Goal: Task Accomplishment & Management: Complete application form

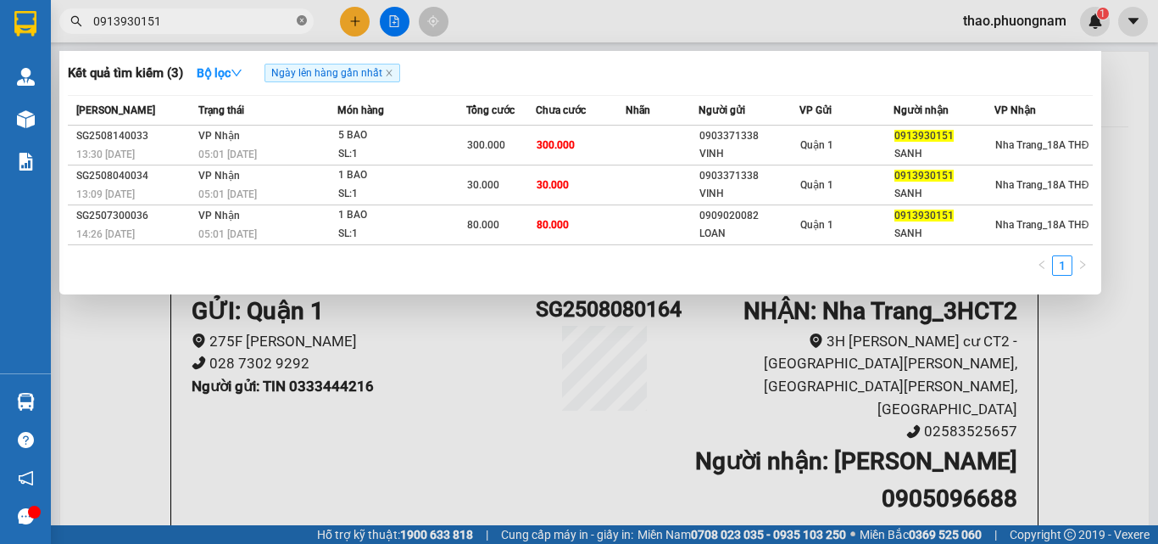
click at [304, 19] on icon "close-circle" at bounding box center [302, 20] width 10 height 10
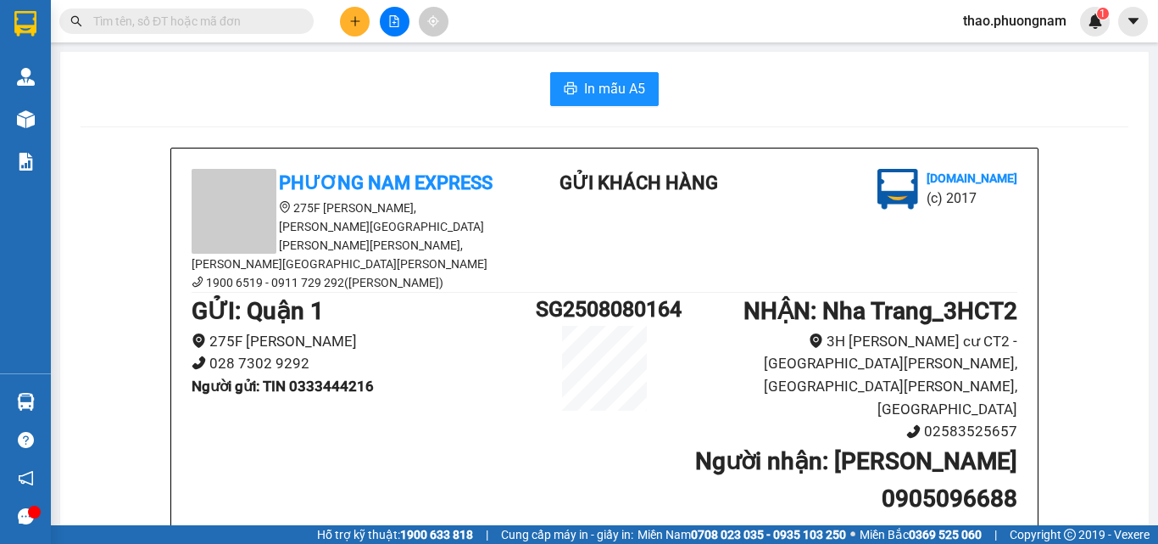
click at [232, 24] on input "text" at bounding box center [193, 21] width 200 height 19
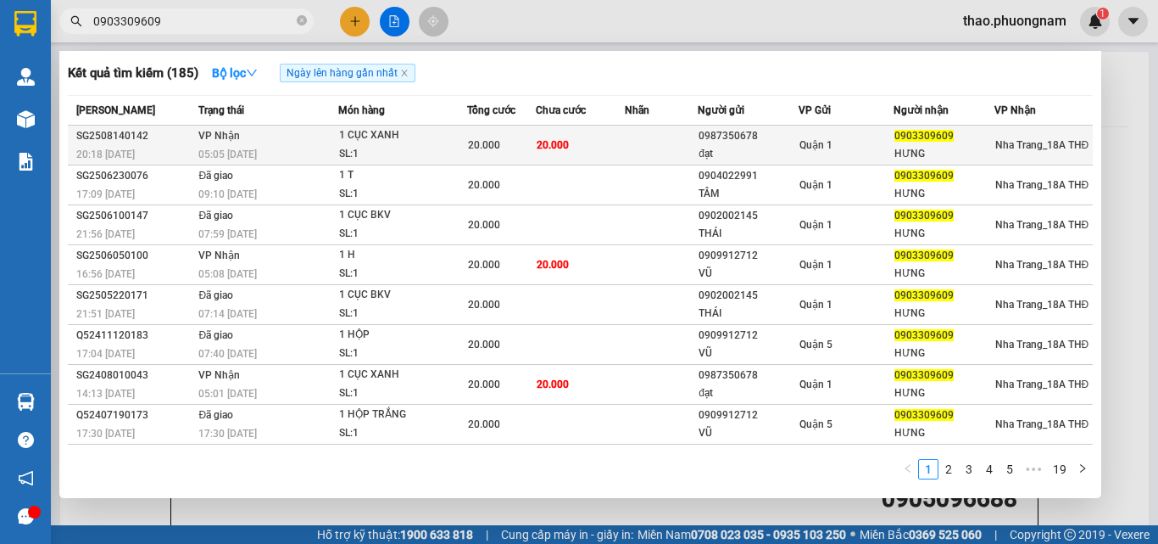
type input "0903309609"
click at [421, 148] on div "SL: 1" at bounding box center [402, 154] width 127 height 19
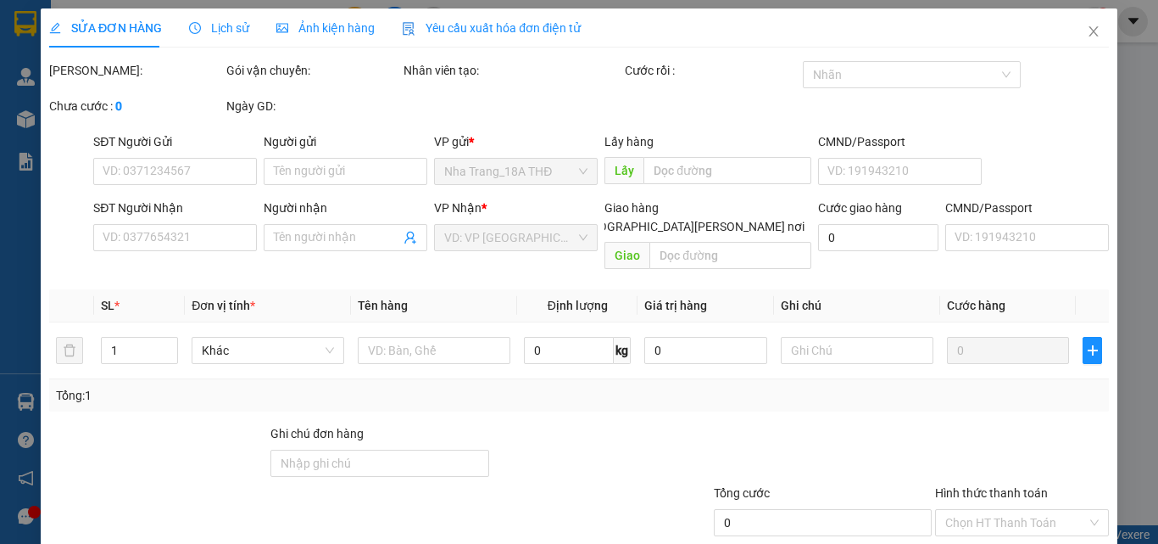
type input "0987350678"
type input "đạt"
type input "0903309609"
type input "HƯNG"
type input "20.000"
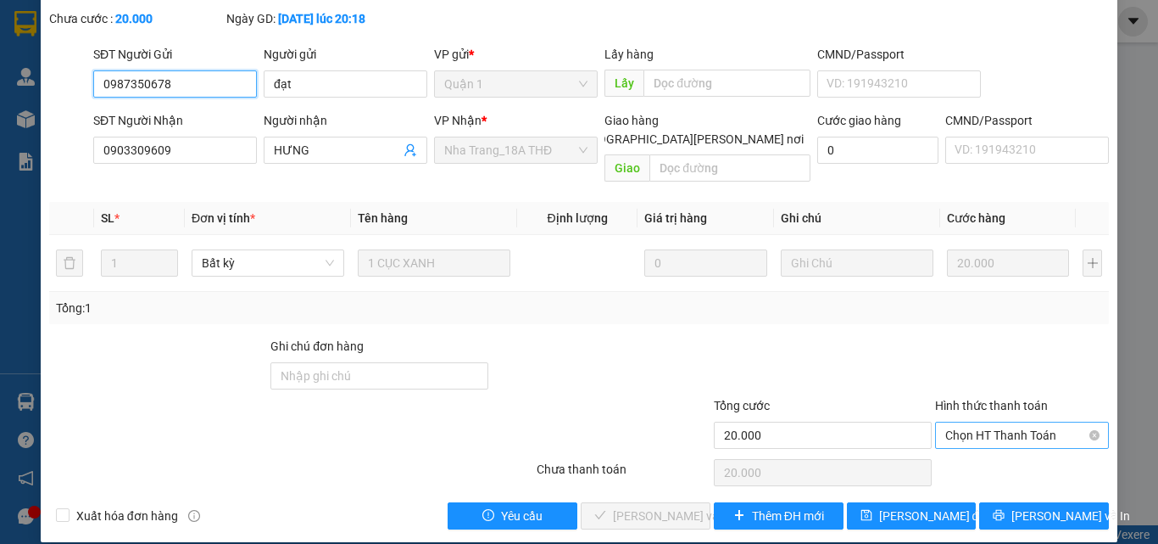
scroll to position [106, 0]
click at [995, 423] on span "Chọn HT Thanh Toán" at bounding box center [1022, 434] width 153 height 25
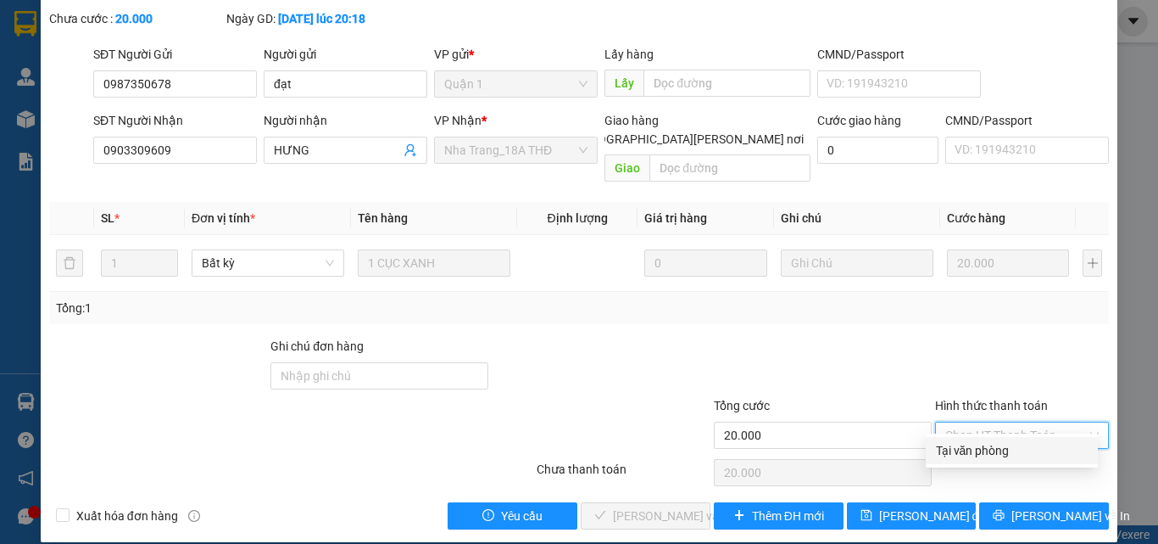
click at [998, 449] on div "Tại văn phòng" at bounding box center [1012, 450] width 152 height 19
type input "0"
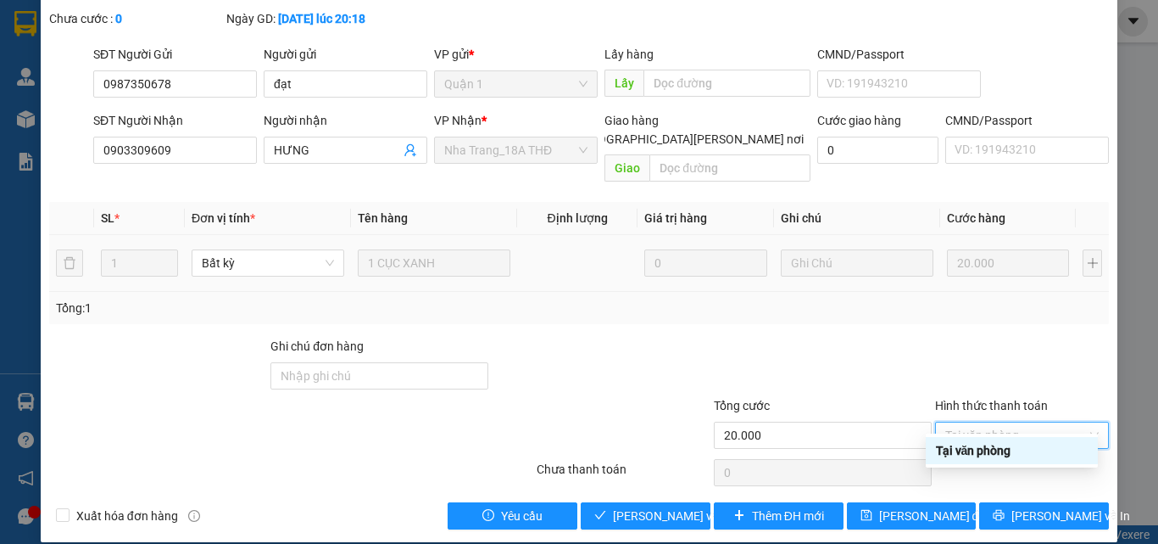
scroll to position [0, 0]
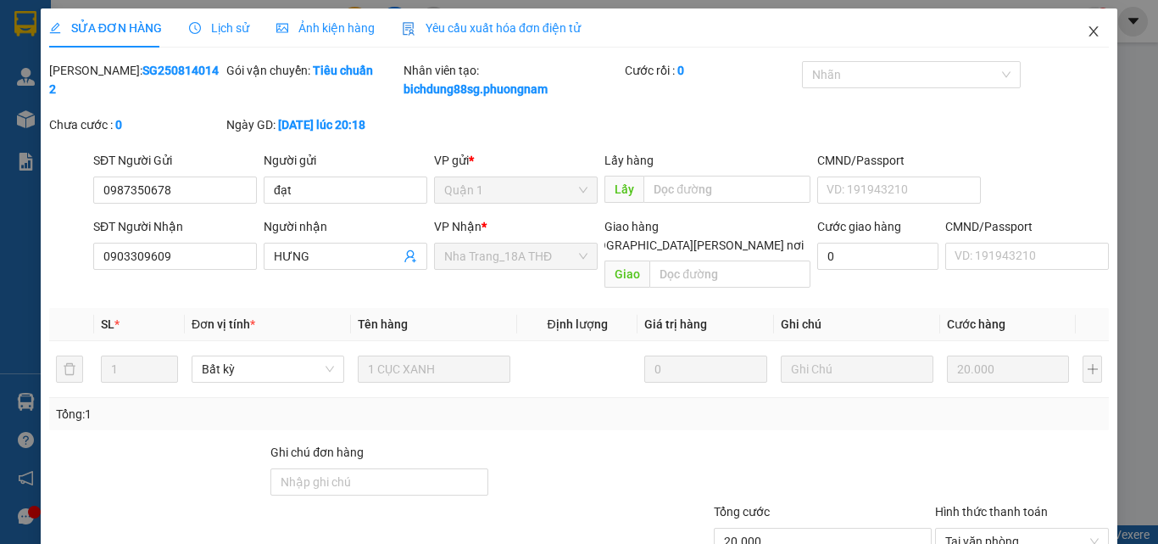
click at [1087, 31] on icon "close" at bounding box center [1094, 32] width 14 height 14
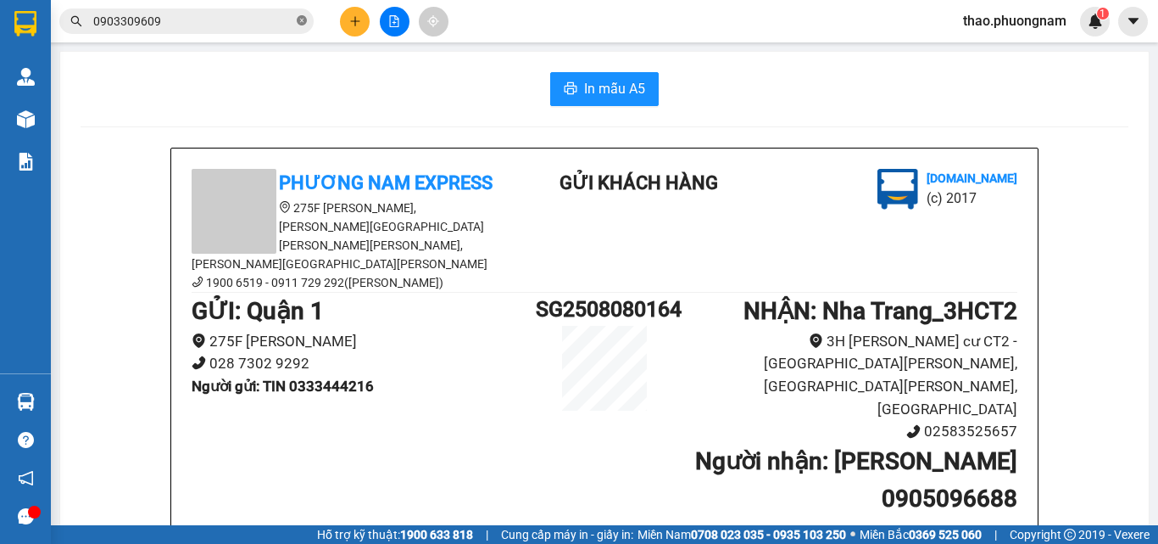
click at [297, 25] on icon "close-circle" at bounding box center [302, 20] width 10 height 10
click at [253, 31] on span at bounding box center [186, 20] width 254 height 25
click at [251, 29] on input "text" at bounding box center [193, 21] width 200 height 19
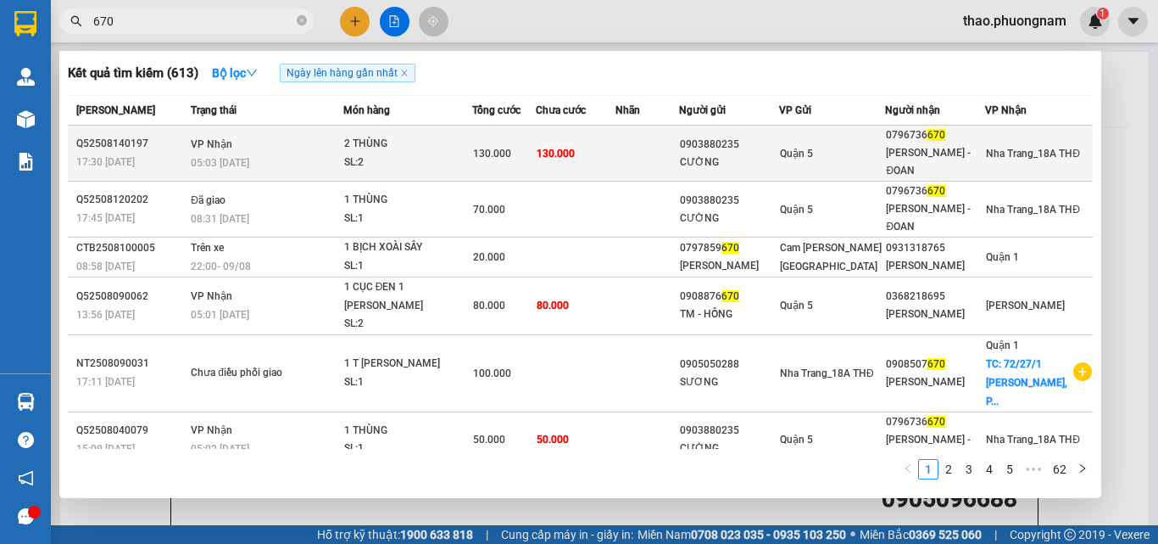
type input "670"
click at [294, 143] on td "[PERSON_NAME] 05:03 [DATE]" at bounding box center [265, 154] width 157 height 56
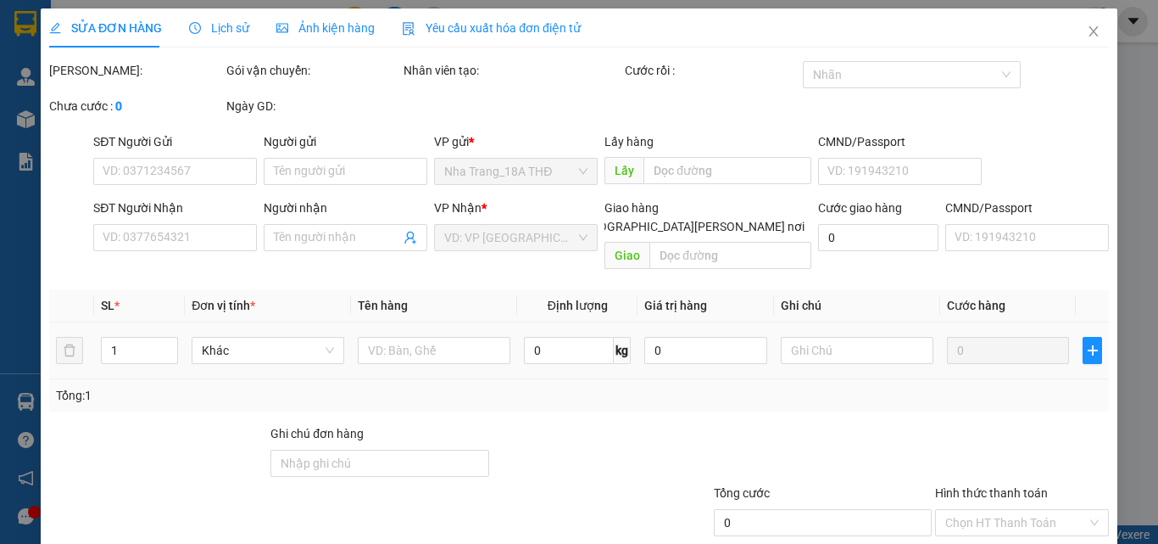
type input "0903880235"
type input "CƯỜNG"
type input "0796736670"
type input "[PERSON_NAME] - ĐOAN"
type input "130.000"
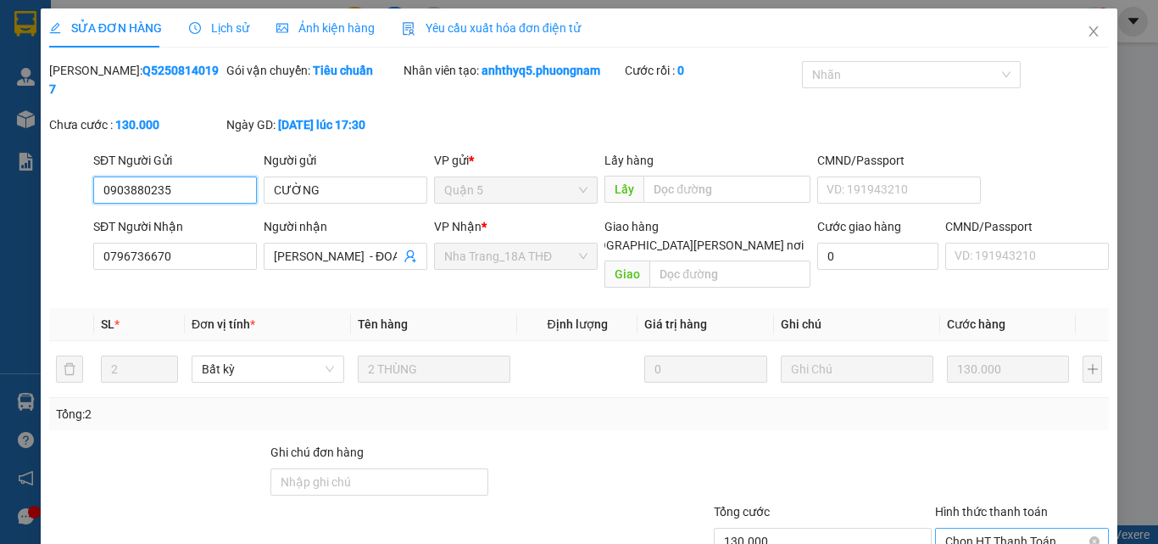
scroll to position [3, 0]
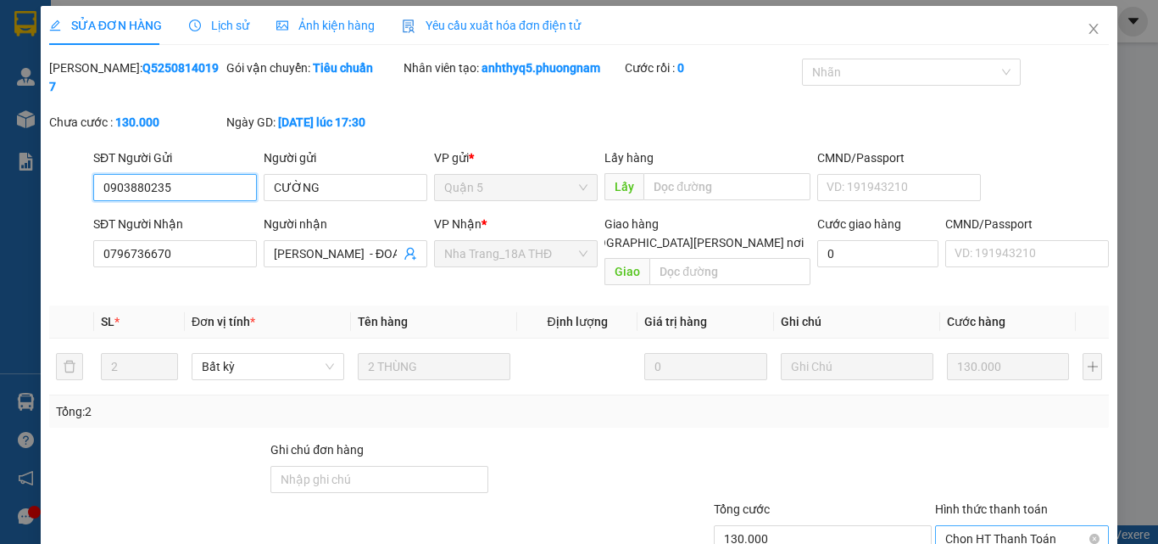
click at [1013, 526] on span "Chọn HT Thanh Toán" at bounding box center [1022, 538] width 153 height 25
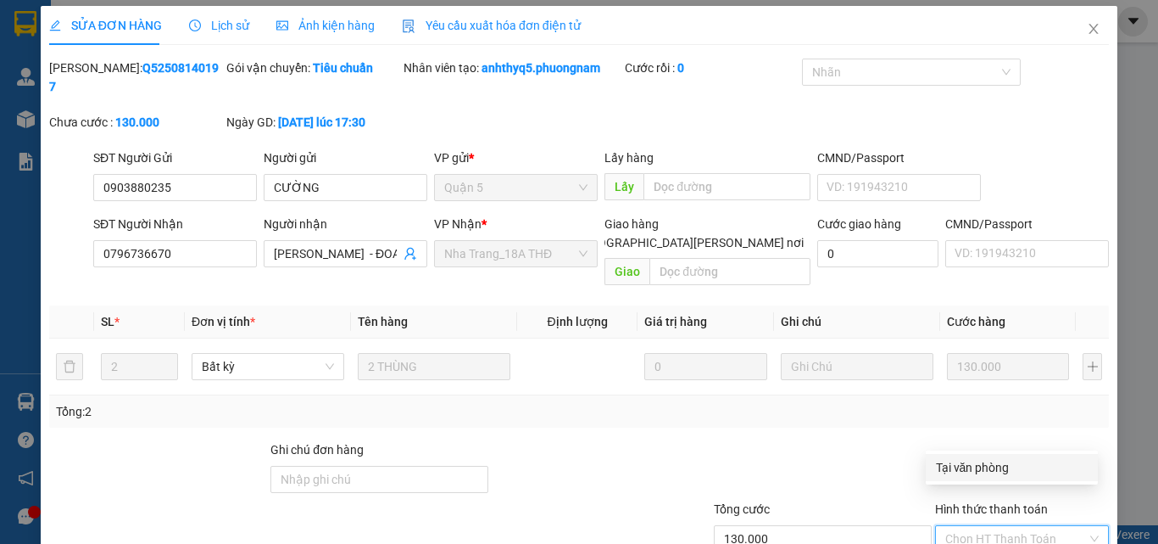
click at [957, 469] on div "Tại văn phòng" at bounding box center [1012, 467] width 152 height 19
type input "0"
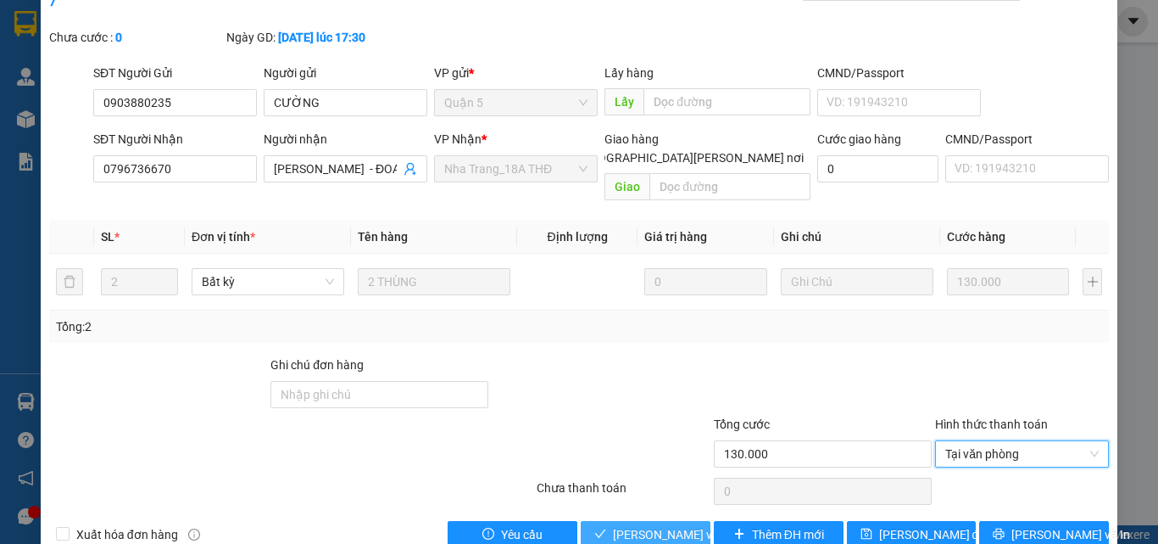
click at [670, 525] on span "[PERSON_NAME] và [PERSON_NAME] hàng" at bounding box center [727, 534] width 229 height 19
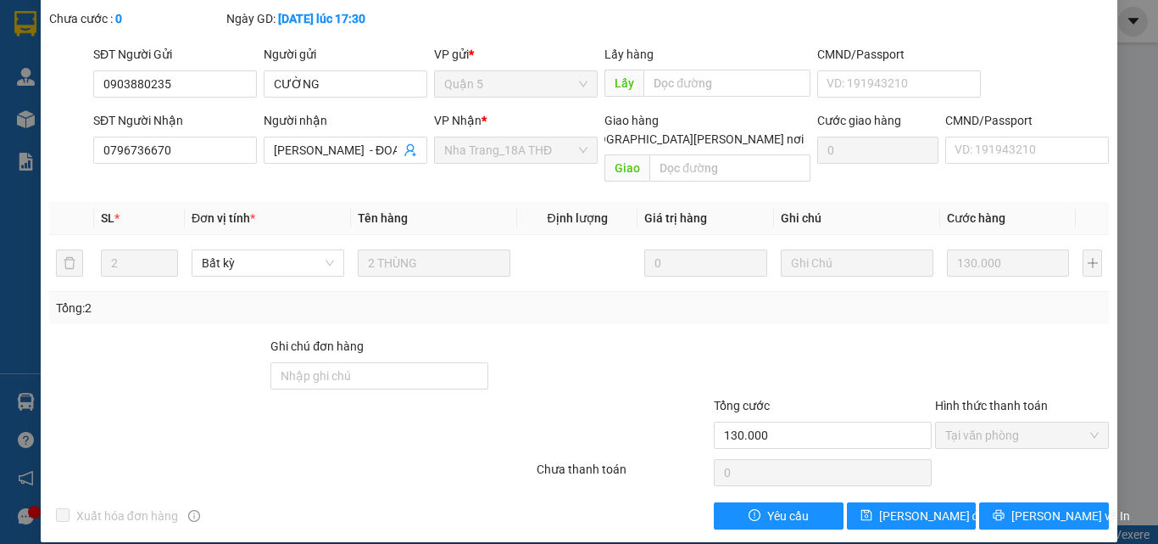
scroll to position [0, 0]
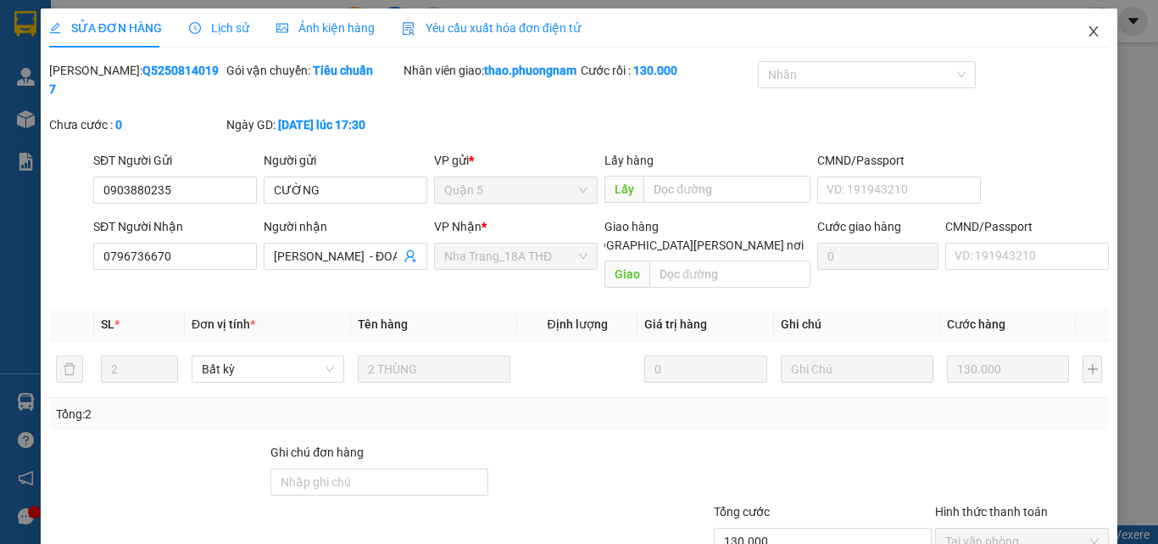
click at [1087, 30] on icon "close" at bounding box center [1094, 32] width 14 height 14
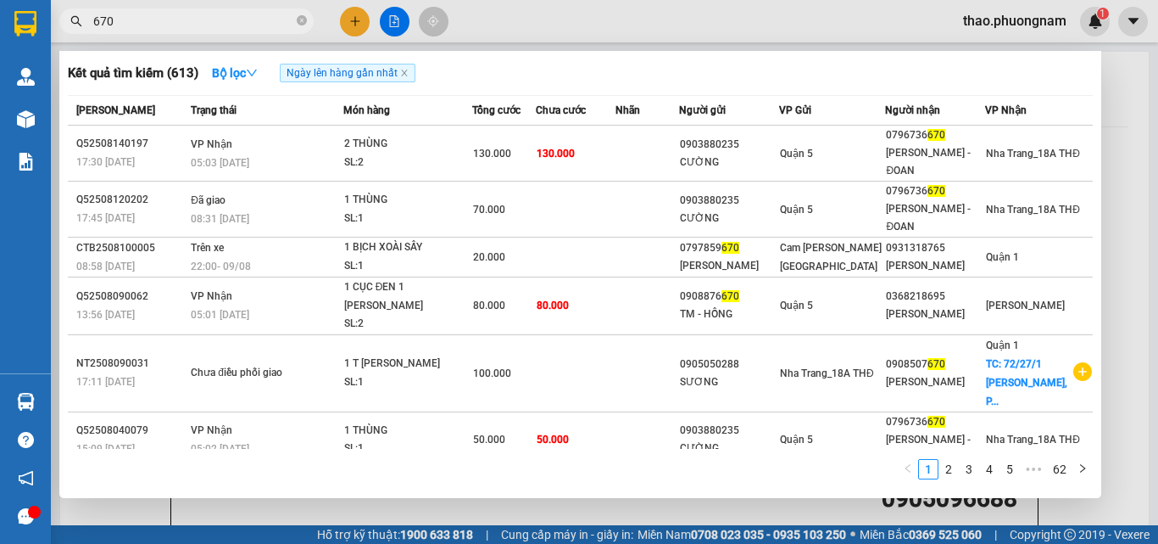
click at [296, 20] on span "670" at bounding box center [186, 20] width 254 height 25
click at [304, 20] on icon "close-circle" at bounding box center [302, 20] width 10 height 10
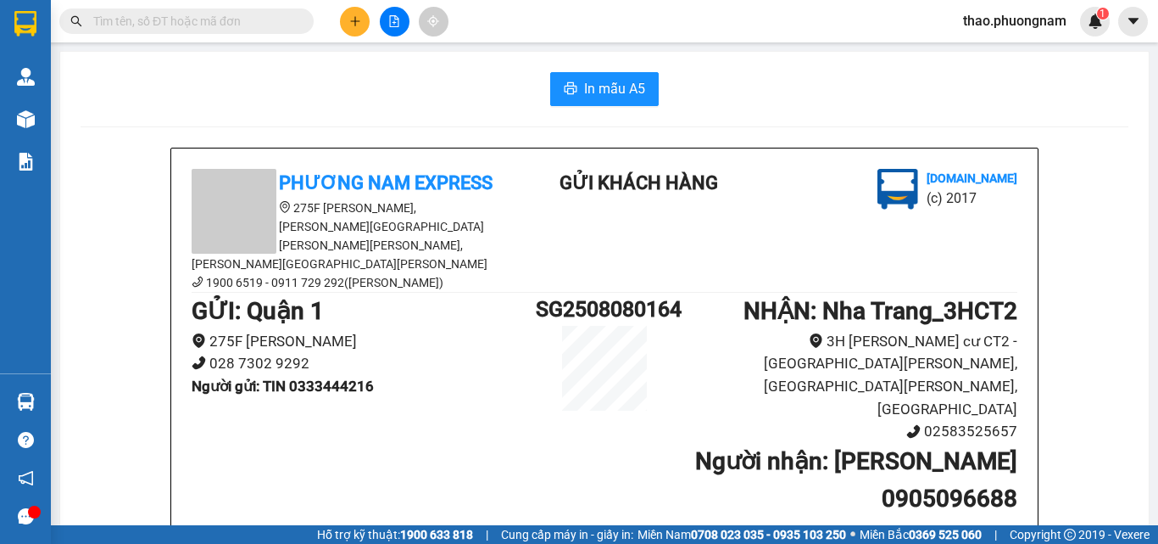
click at [273, 21] on input "text" at bounding box center [193, 21] width 200 height 19
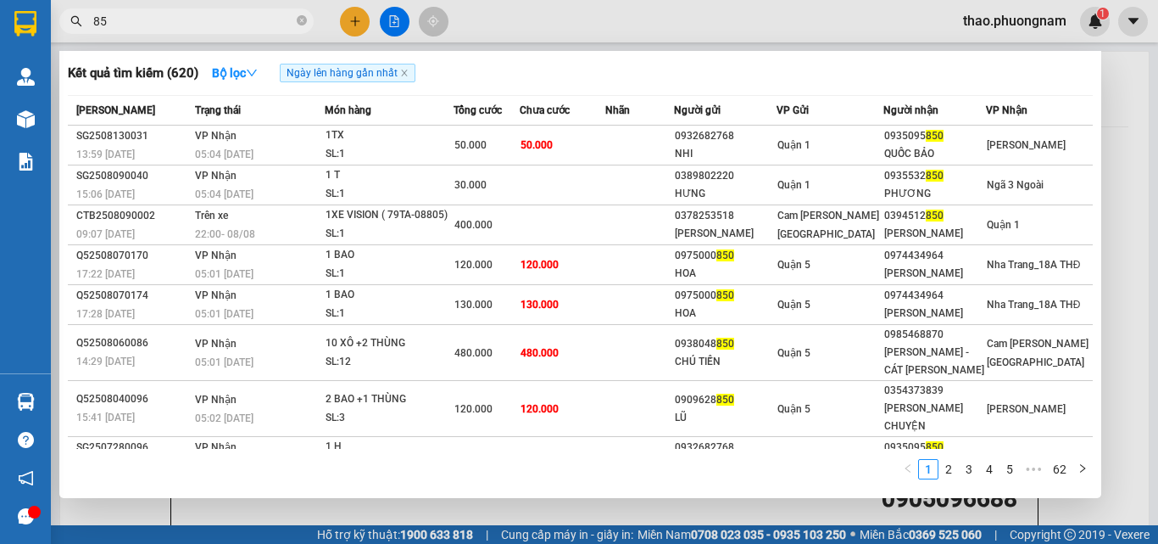
type input "8"
type input "580"
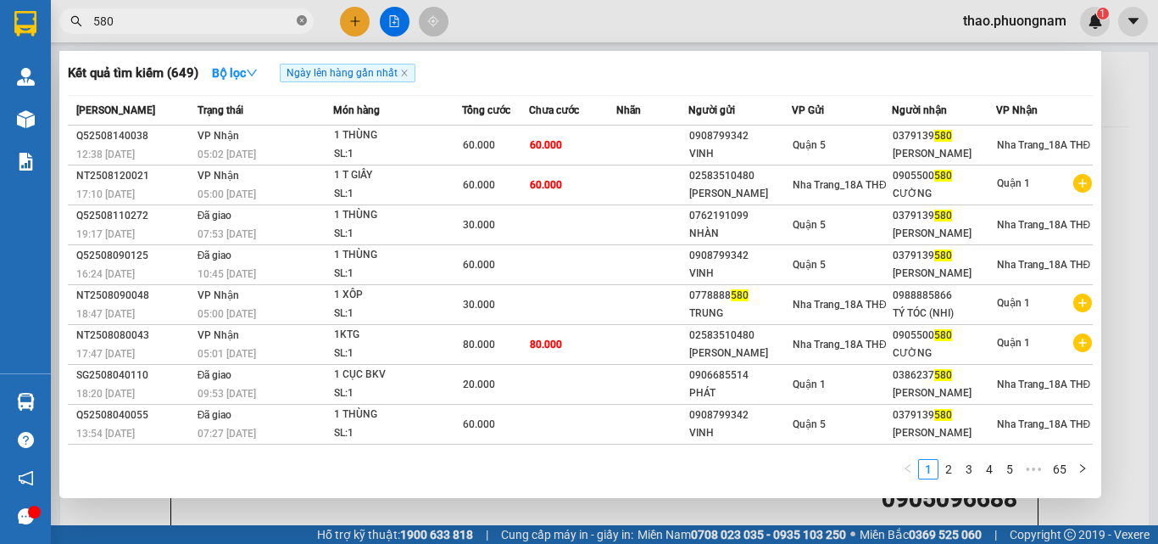
click at [304, 25] on icon "close-circle" at bounding box center [302, 20] width 10 height 10
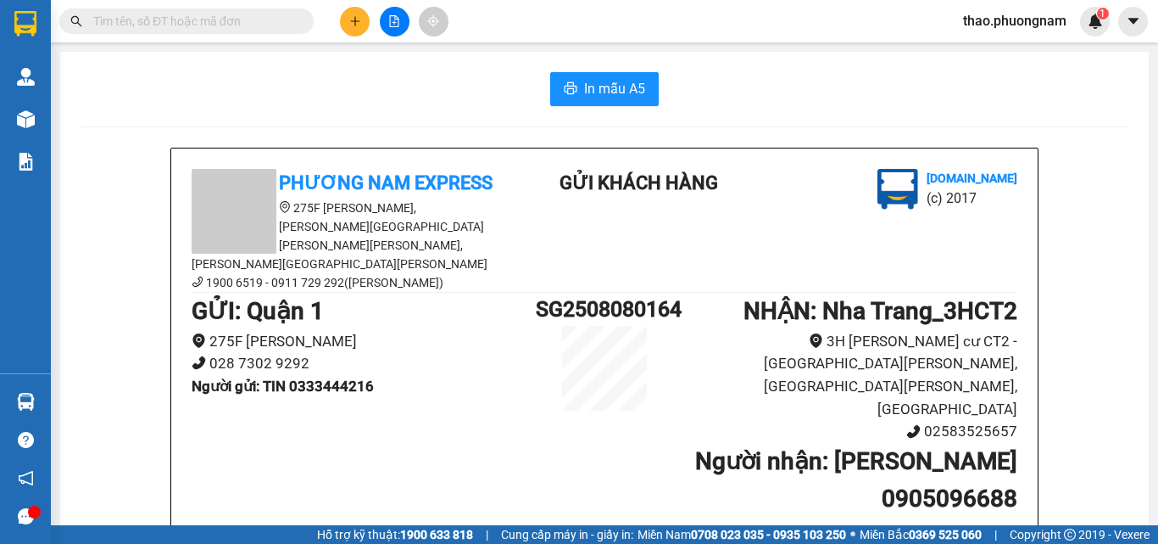
click at [287, 25] on input "text" at bounding box center [193, 21] width 200 height 19
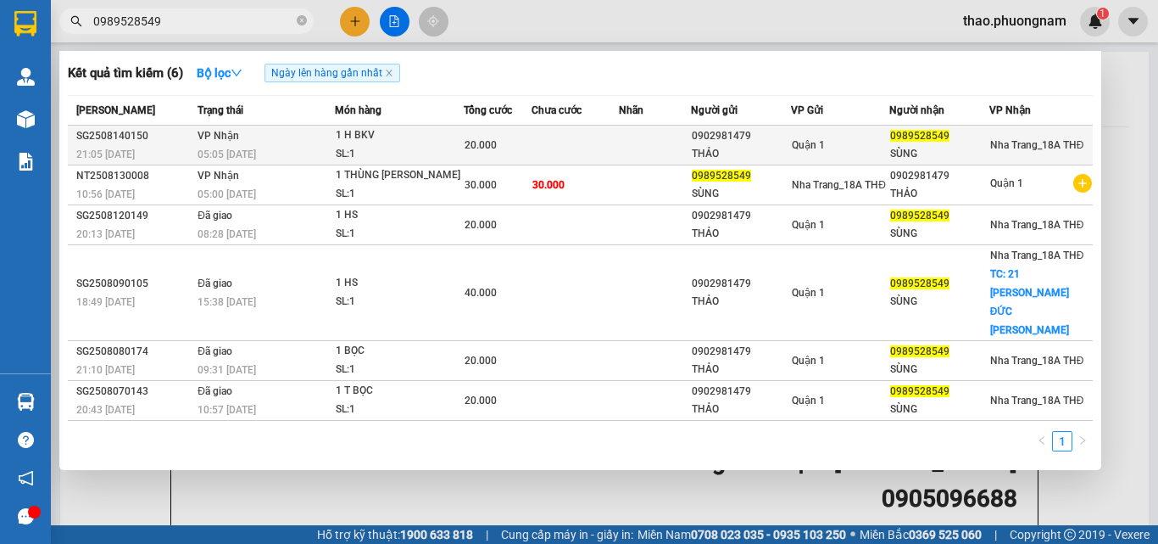
type input "0989528549"
click at [527, 142] on div "20.000" at bounding box center [498, 145] width 66 height 19
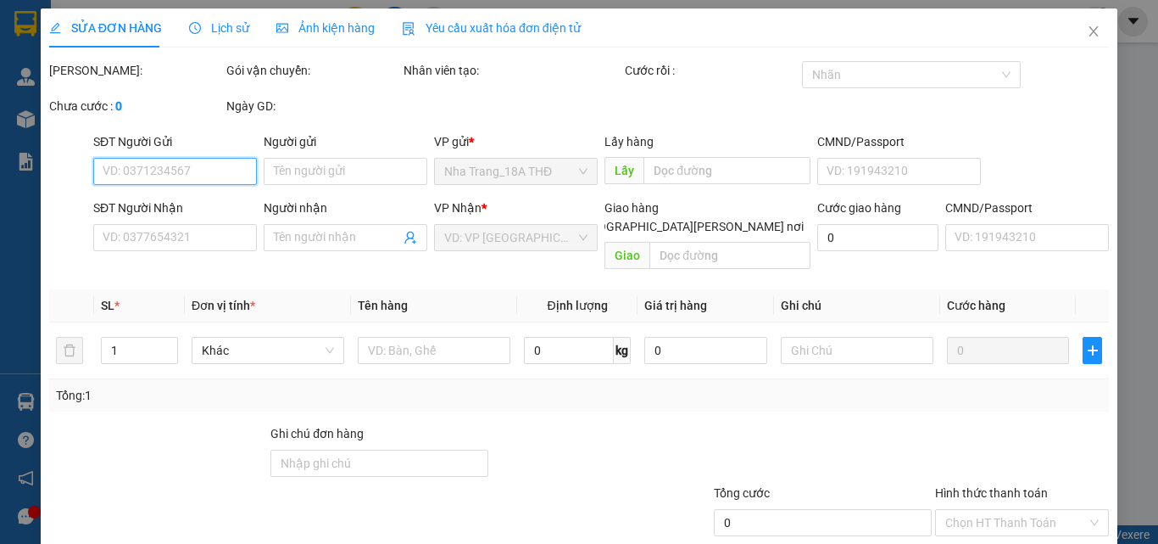
type input "0902981479"
type input "THẢO"
type input "0989528549"
type input "SÙNG"
type input "20.000"
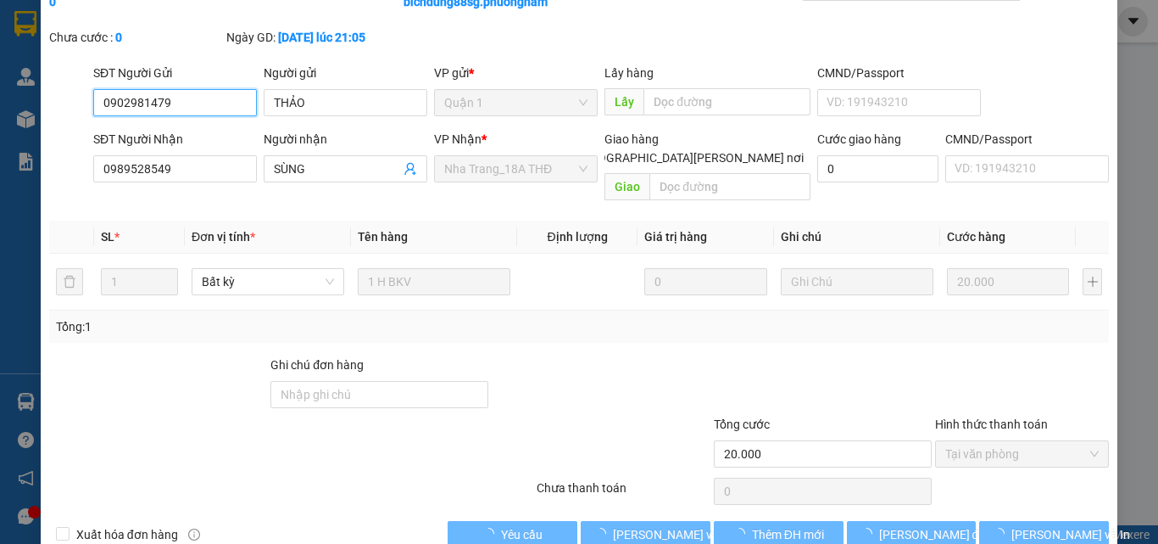
scroll to position [106, 0]
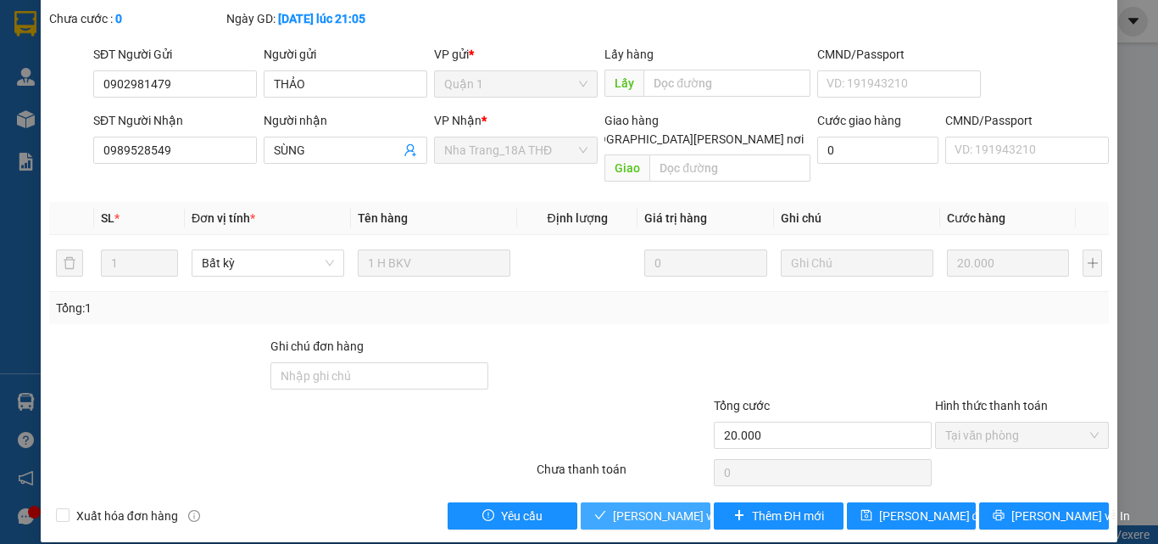
click at [658, 506] on span "[PERSON_NAME] và [PERSON_NAME] hàng" at bounding box center [727, 515] width 229 height 19
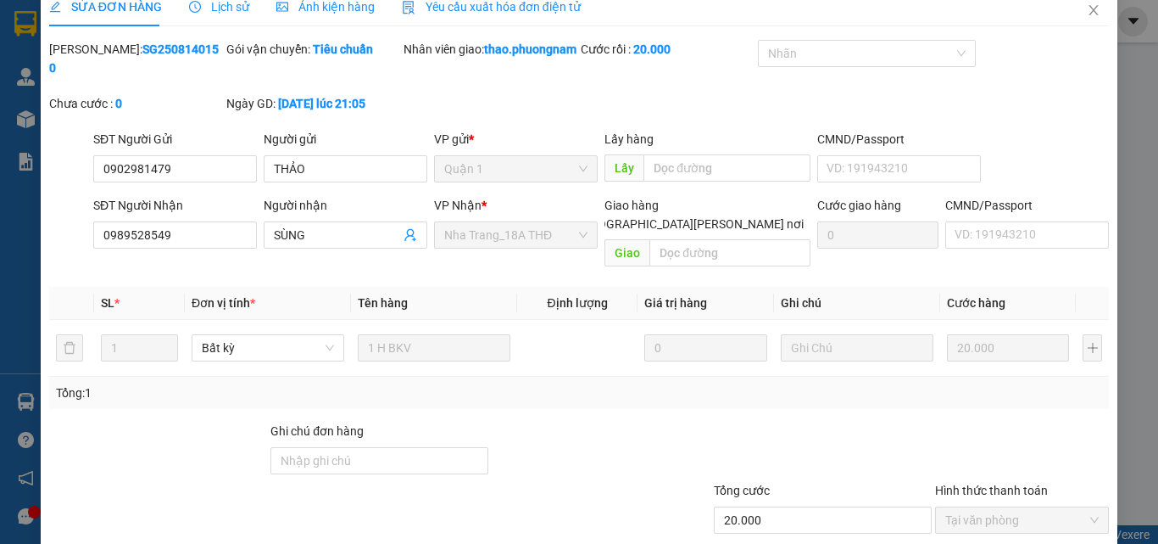
scroll to position [0, 0]
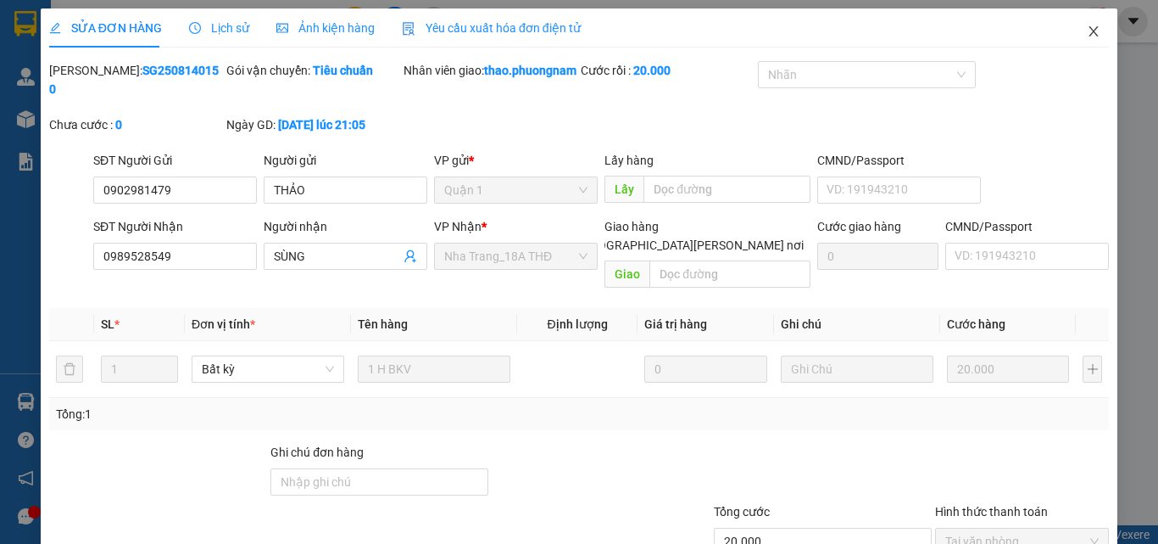
click at [1087, 35] on icon "close" at bounding box center [1094, 32] width 14 height 14
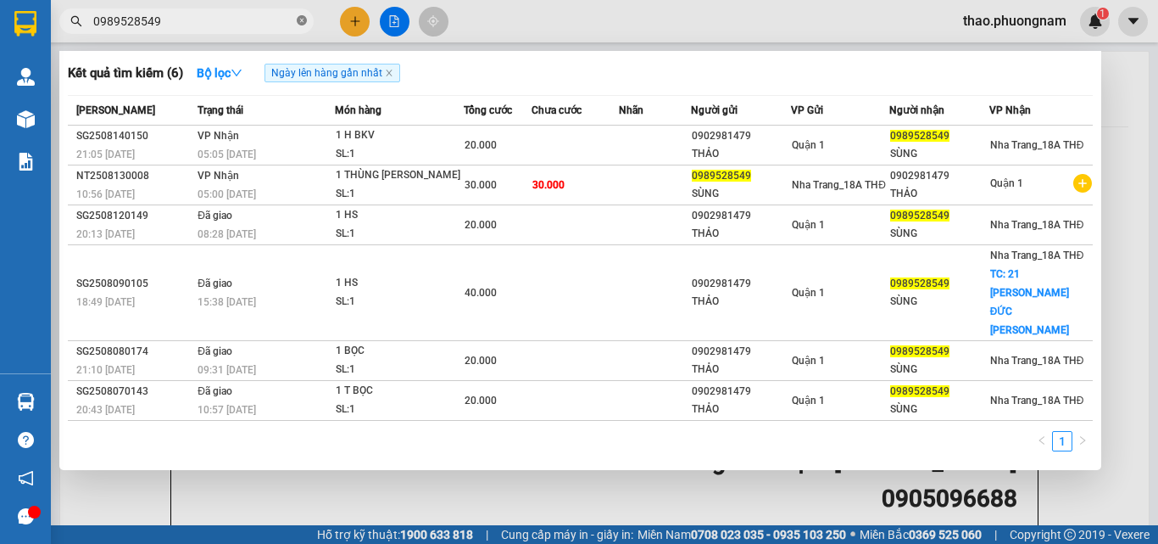
click at [303, 17] on icon "close-circle" at bounding box center [302, 20] width 10 height 10
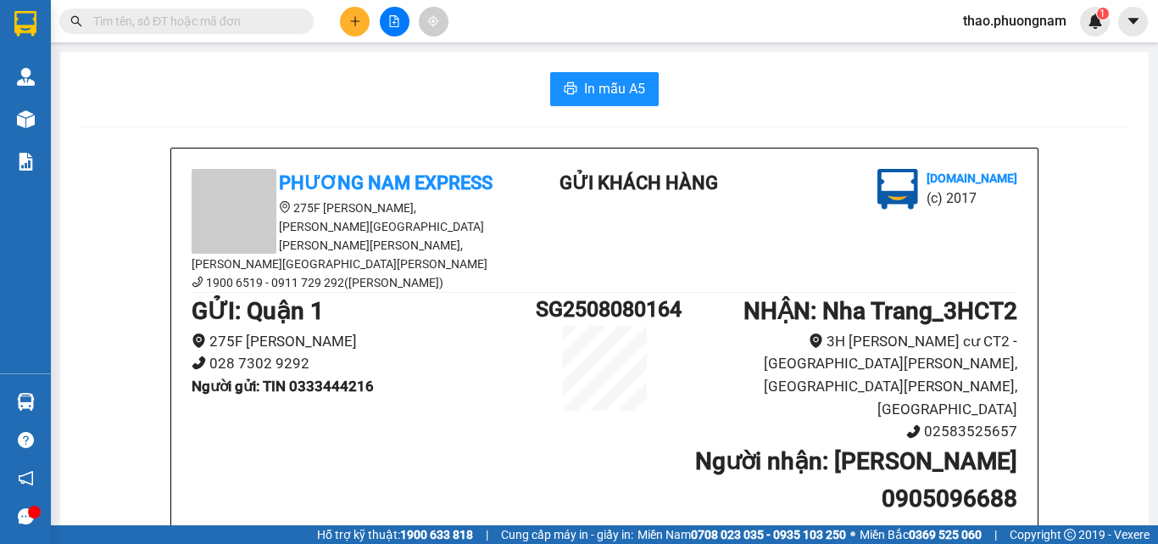
click at [198, 13] on input "text" at bounding box center [193, 21] width 200 height 19
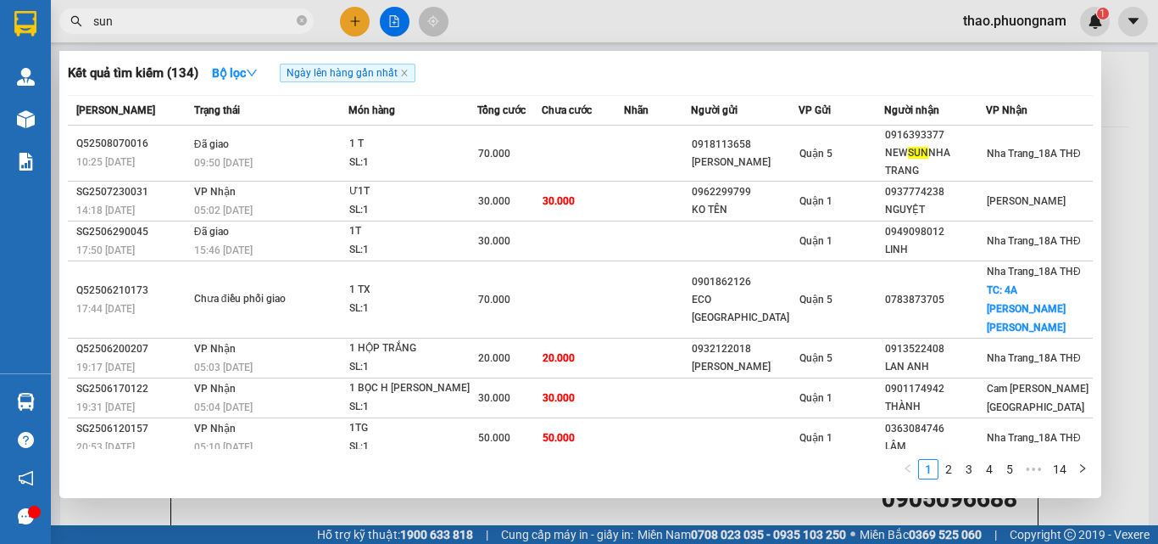
type input "sung"
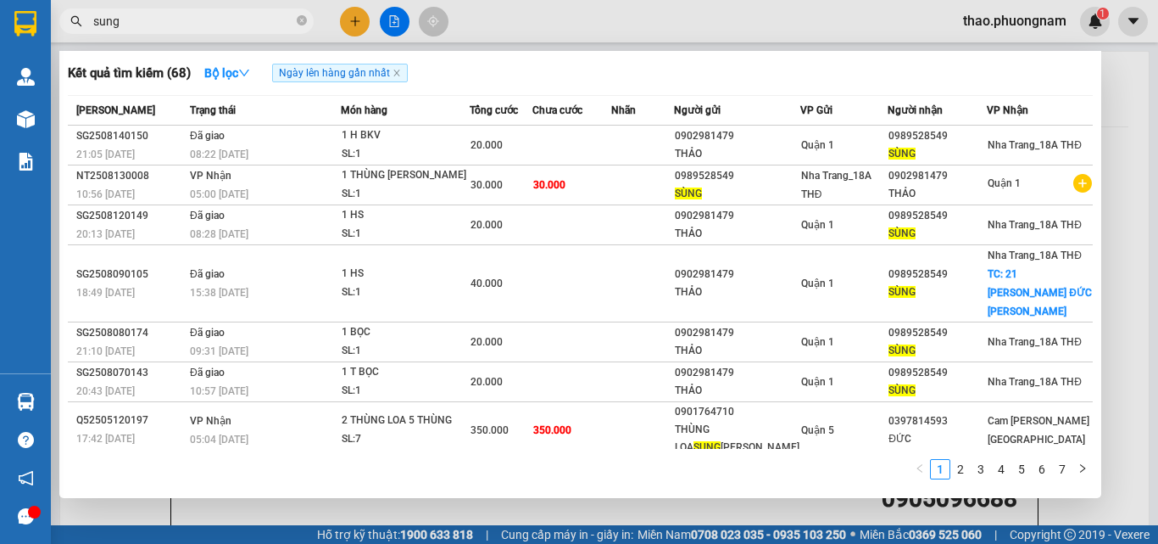
click at [215, 20] on input "sung" at bounding box center [193, 21] width 200 height 19
click at [301, 21] on icon "close-circle" at bounding box center [302, 20] width 10 height 10
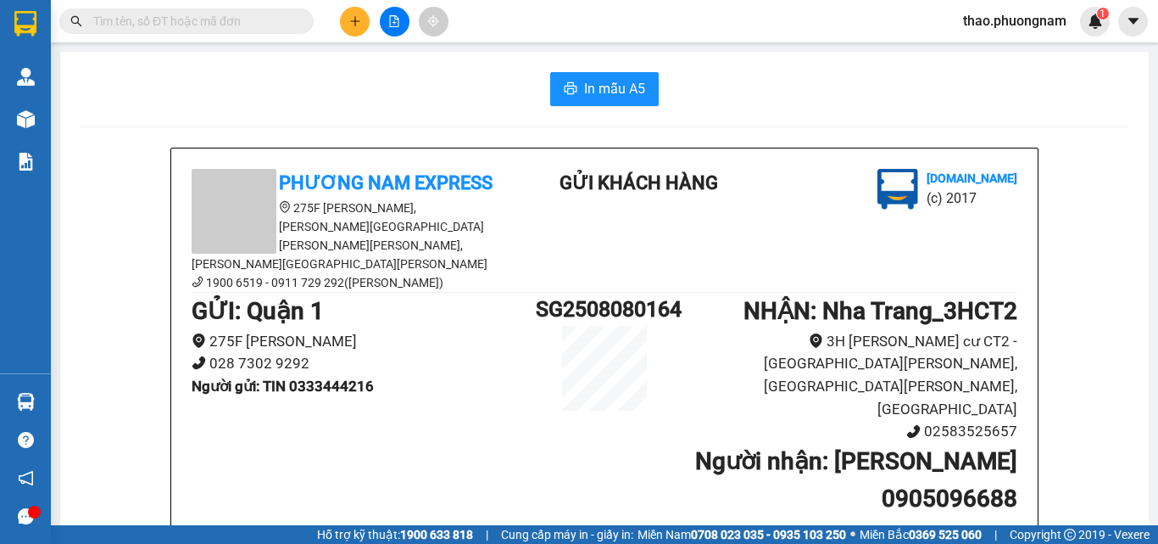
click at [265, 15] on input "text" at bounding box center [193, 21] width 200 height 19
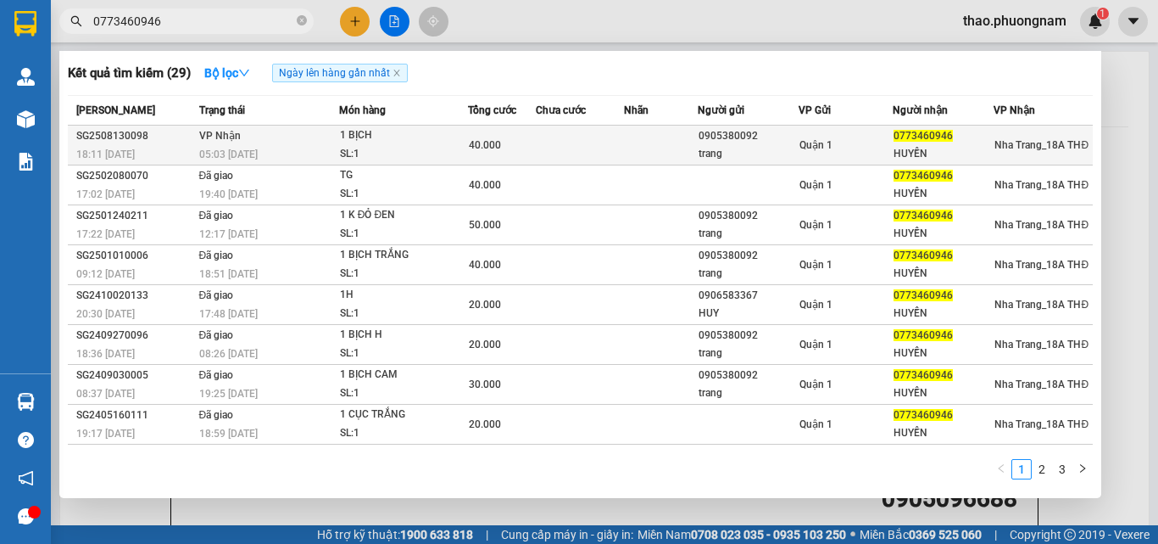
type input "0773460946"
click at [343, 153] on div "SL: 1" at bounding box center [403, 154] width 127 height 19
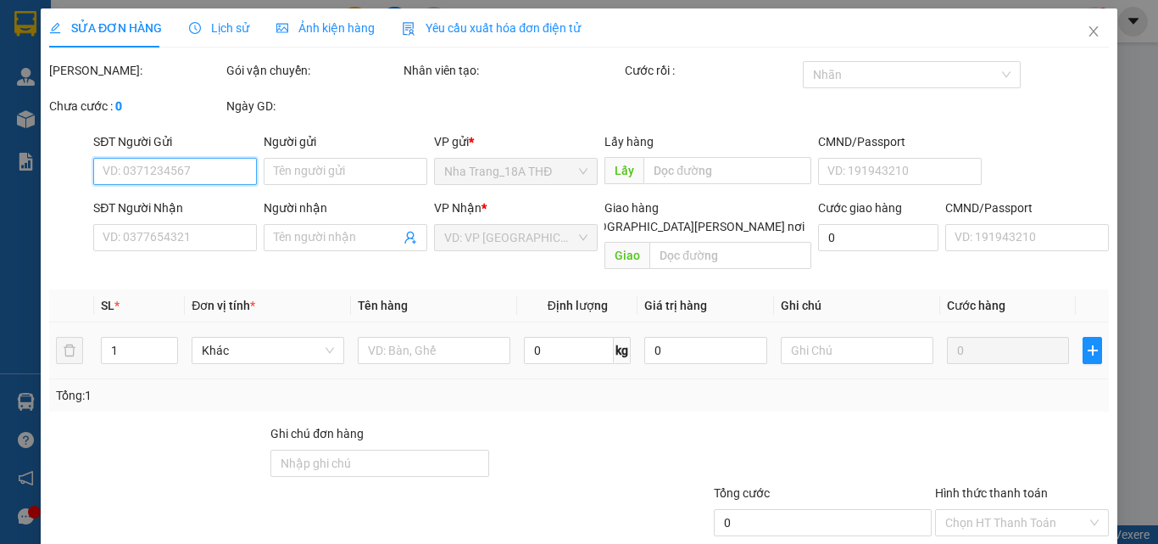
scroll to position [87, 0]
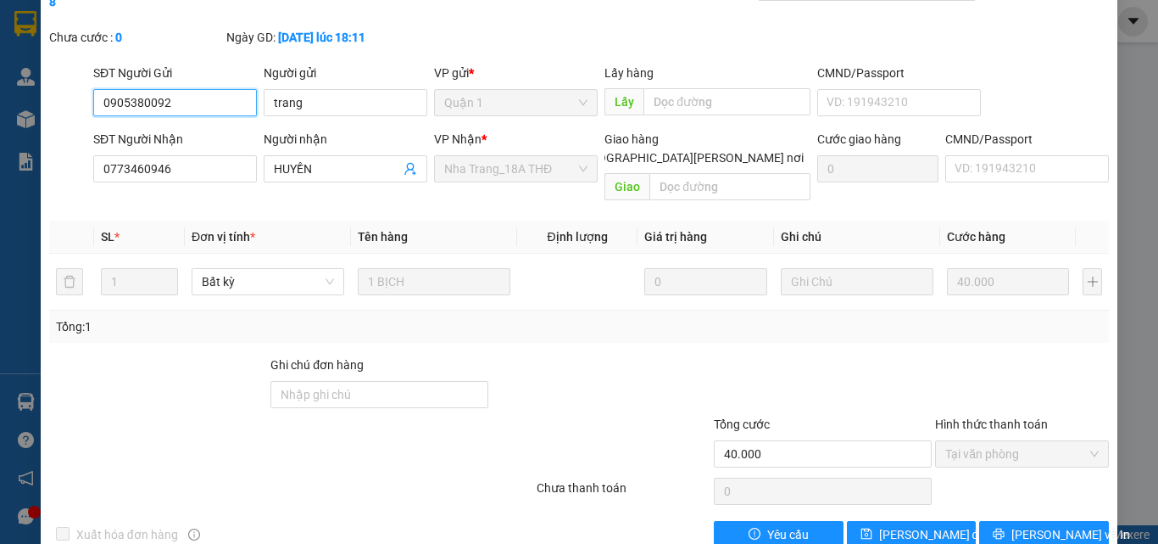
type input "0905380092"
type input "trang"
type input "0773460946"
type input "HUYỀN"
type input "40.000"
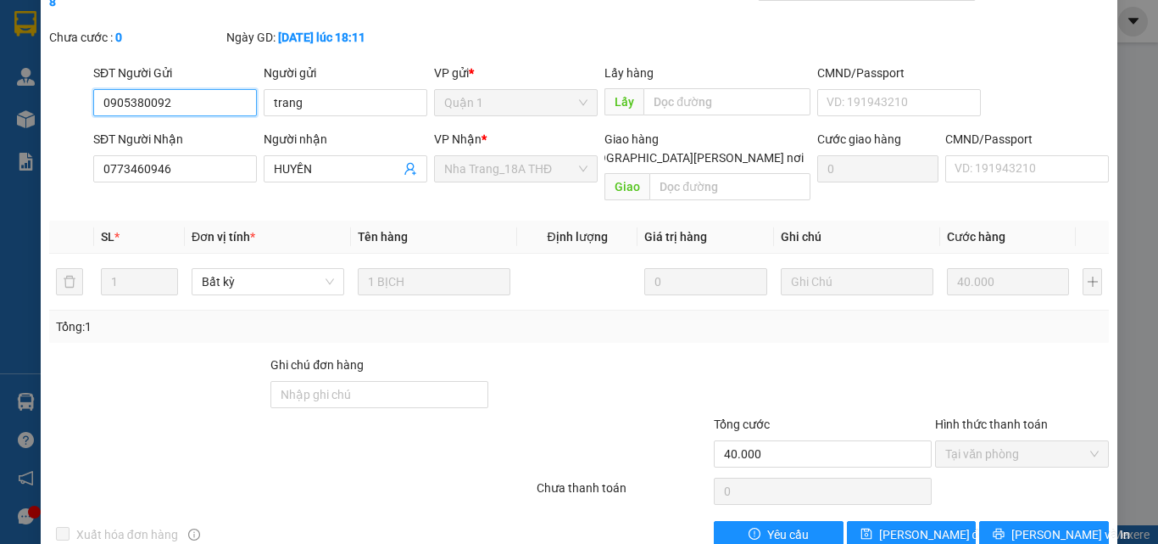
scroll to position [0, 0]
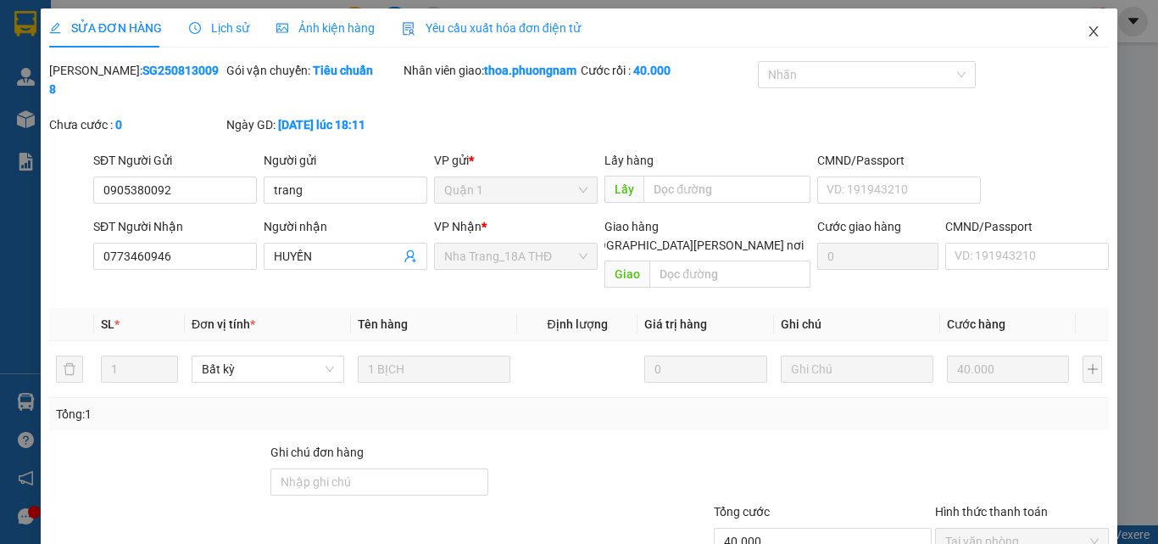
click at [1087, 37] on icon "close" at bounding box center [1094, 32] width 14 height 14
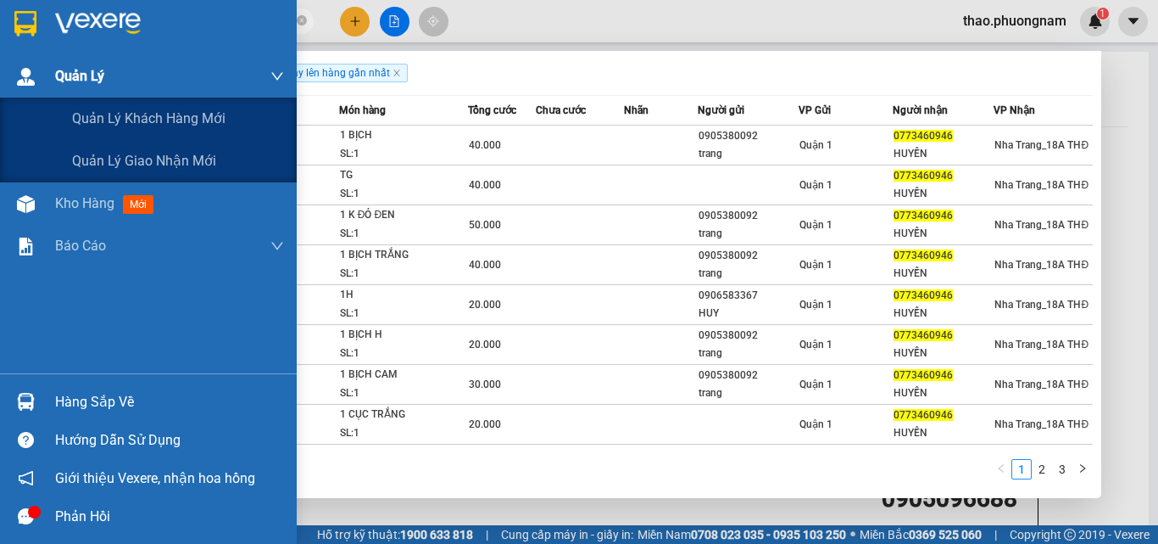
drag, startPoint x: 176, startPoint y: 22, endPoint x: 34, endPoint y: 70, distance: 150.2
click at [34, 70] on section "Kết quả [PERSON_NAME] ( 29 ) Bộ lọc Ngày lên hàng gần nhất Mã ĐH Trạng thái Món…" at bounding box center [579, 272] width 1158 height 544
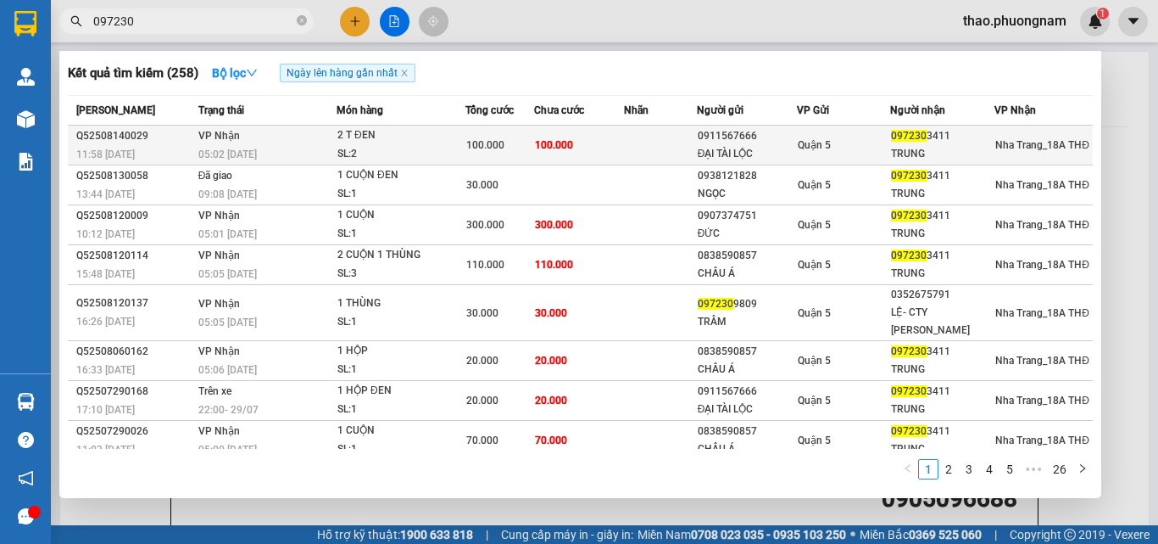
type input "097230"
click at [440, 158] on div "SL: 2" at bounding box center [401, 154] width 127 height 19
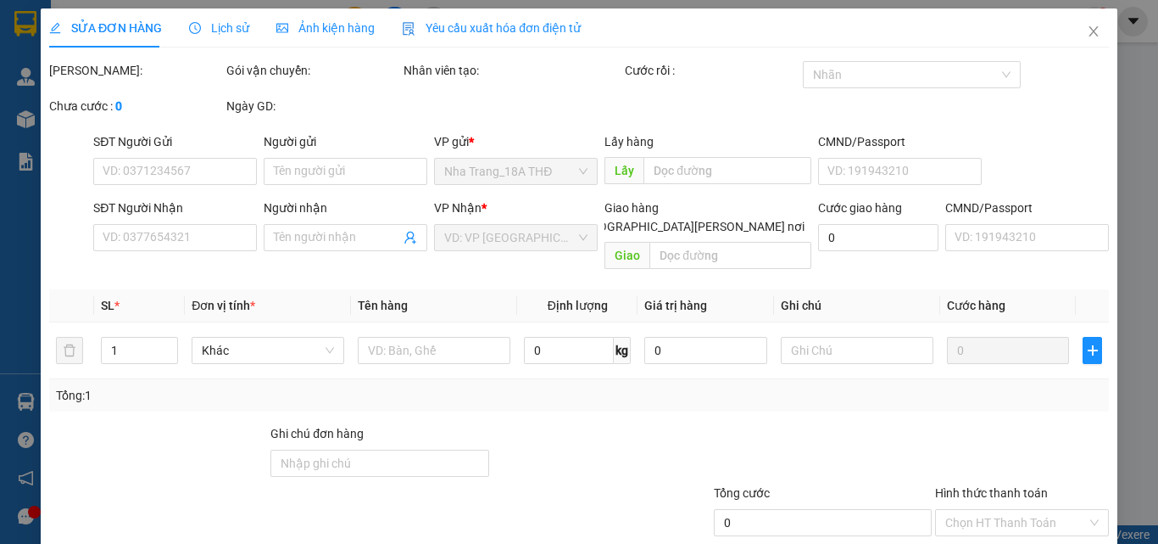
type input "0911567666"
type input "ĐẠI TÀI LỘC"
type input "0972303411"
type input "TRUNG"
type input "100.000"
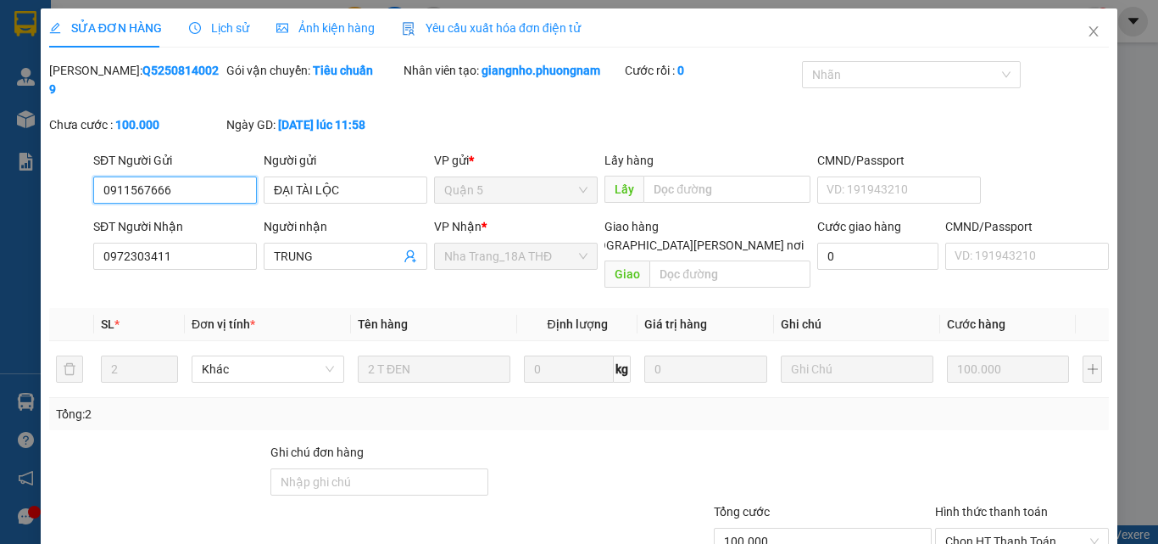
scroll to position [87, 0]
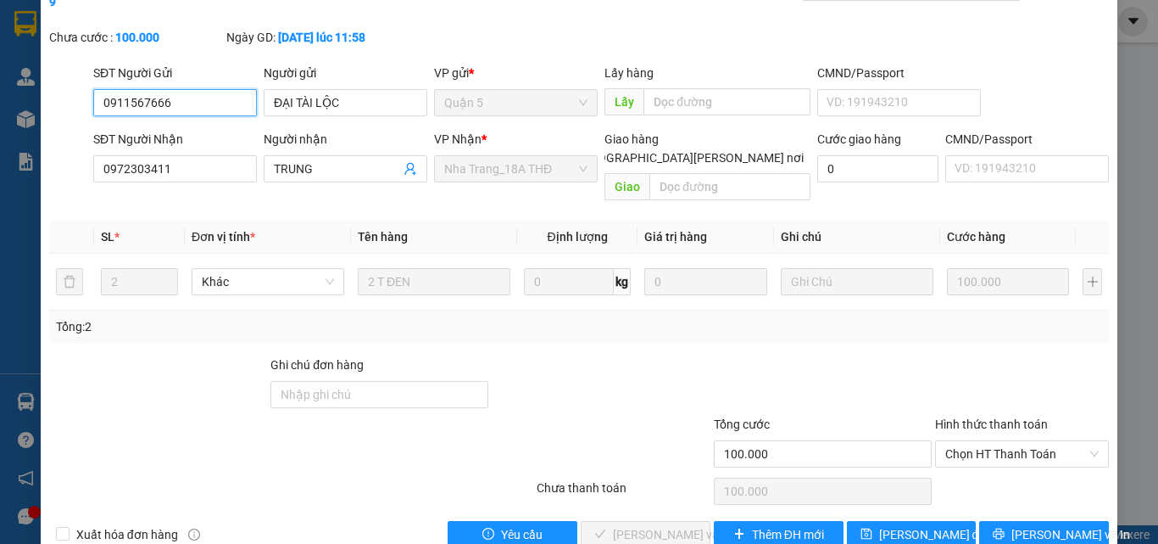
drag, startPoint x: 961, startPoint y: 421, endPoint x: 964, endPoint y: 440, distance: 19.8
click at [958, 441] on span "Chọn HT Thanh Toán" at bounding box center [1022, 453] width 153 height 25
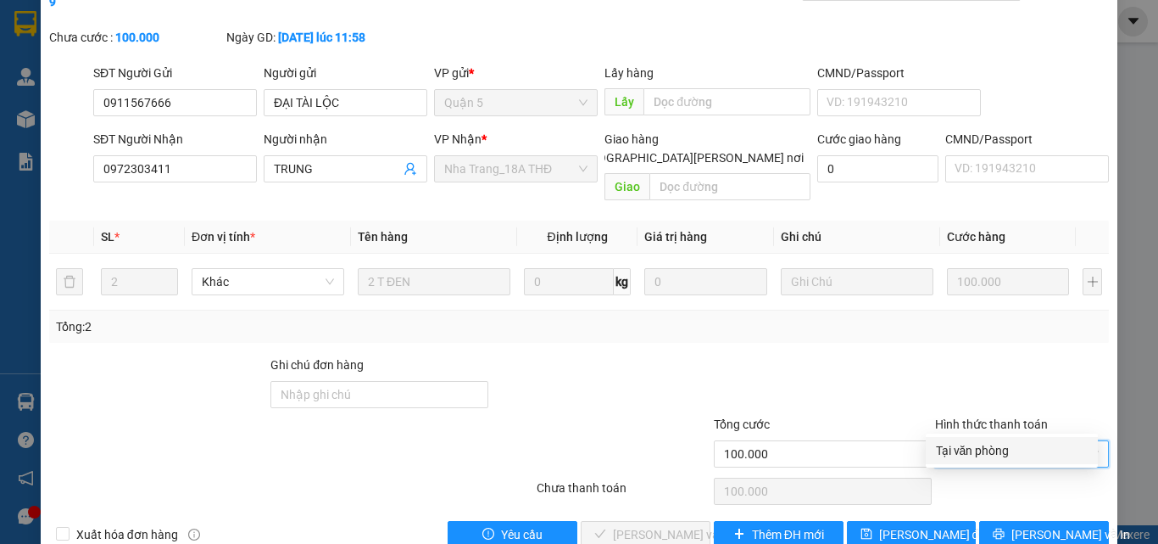
click at [974, 454] on div "Tại văn phòng" at bounding box center [1012, 450] width 152 height 19
type input "0"
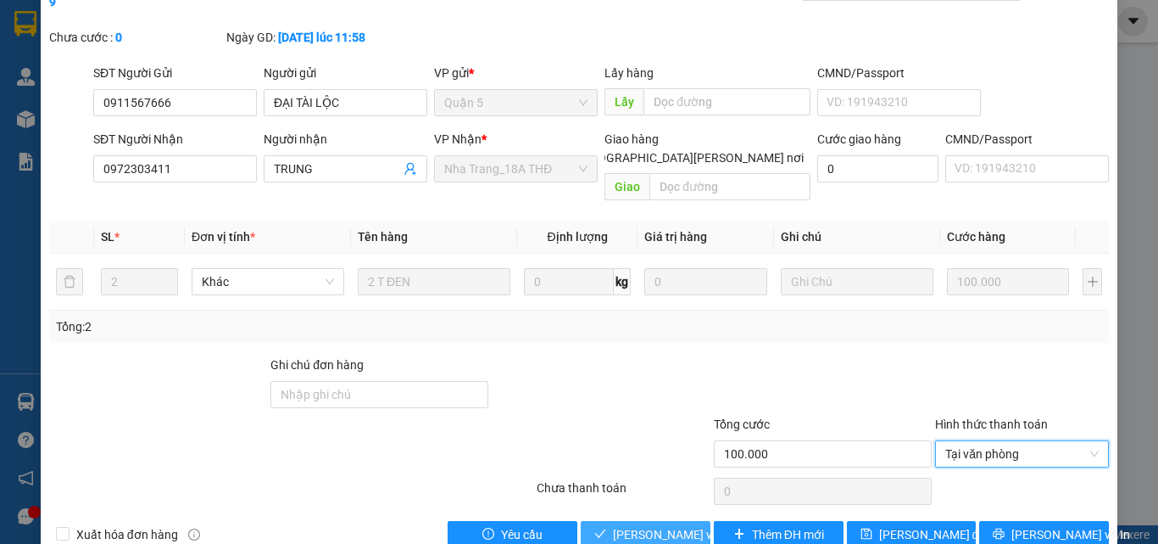
click at [676, 525] on span "[PERSON_NAME] và [PERSON_NAME] hàng" at bounding box center [727, 534] width 229 height 19
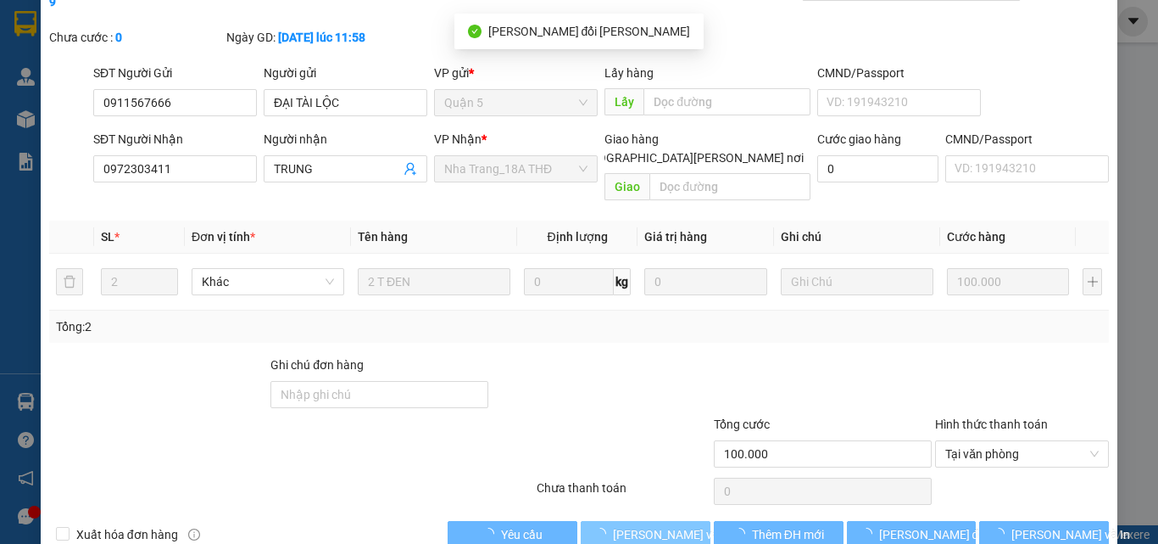
scroll to position [0, 0]
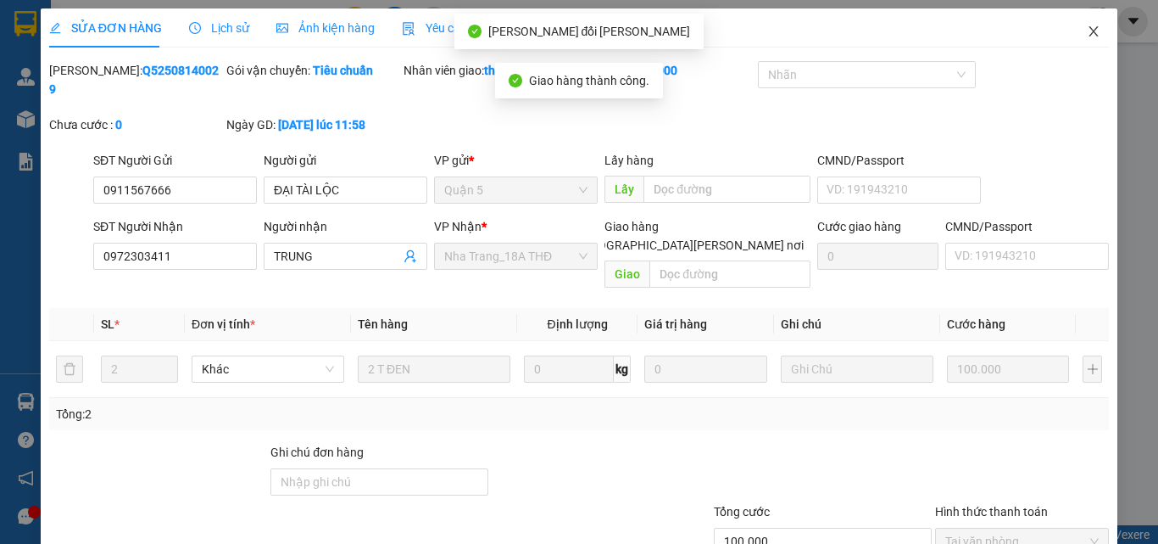
click at [1070, 29] on span "Close" at bounding box center [1093, 31] width 47 height 47
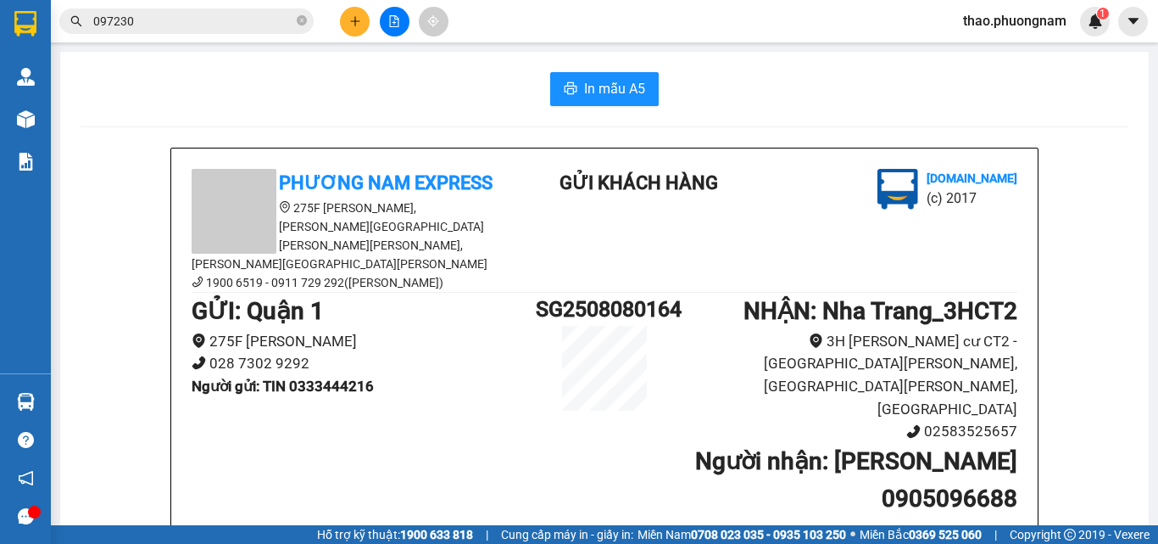
click at [167, 23] on input "097230" at bounding box center [193, 21] width 200 height 19
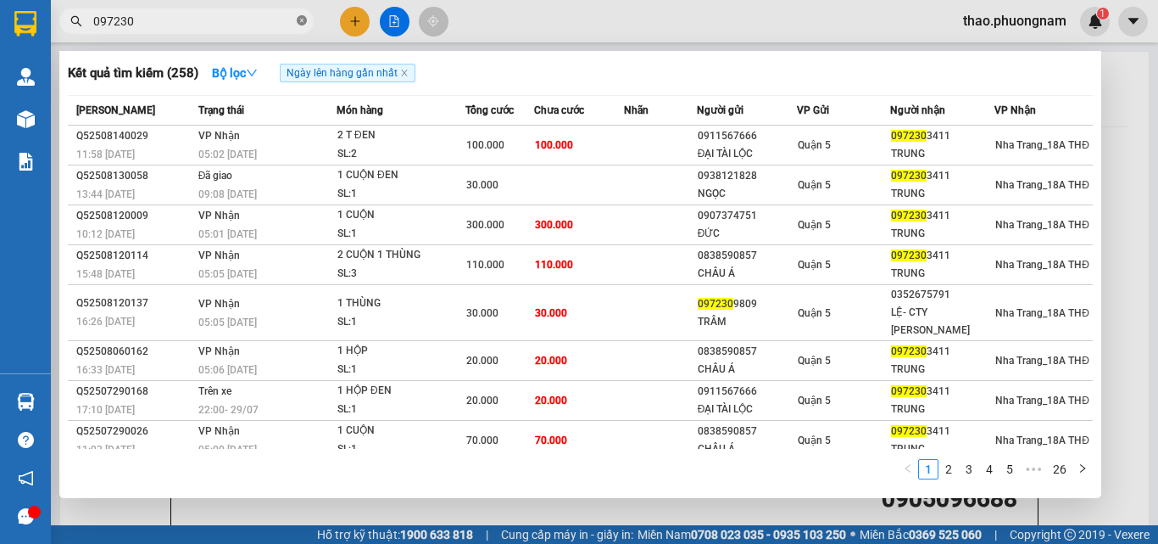
click at [301, 25] on icon "close-circle" at bounding box center [302, 20] width 10 height 10
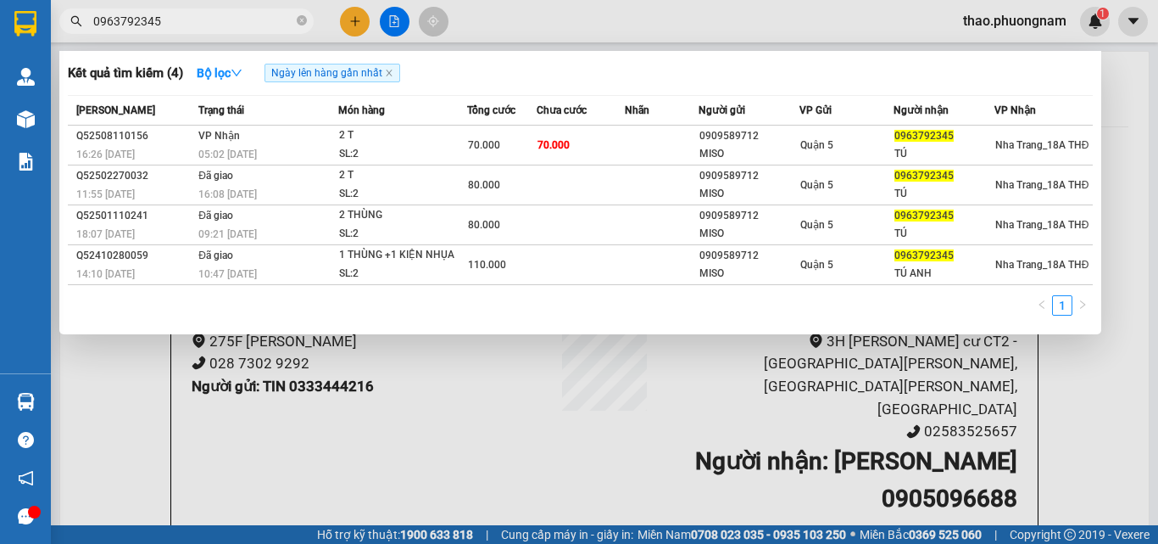
type input "0963792345"
click at [304, 21] on icon "close-circle" at bounding box center [302, 20] width 10 height 10
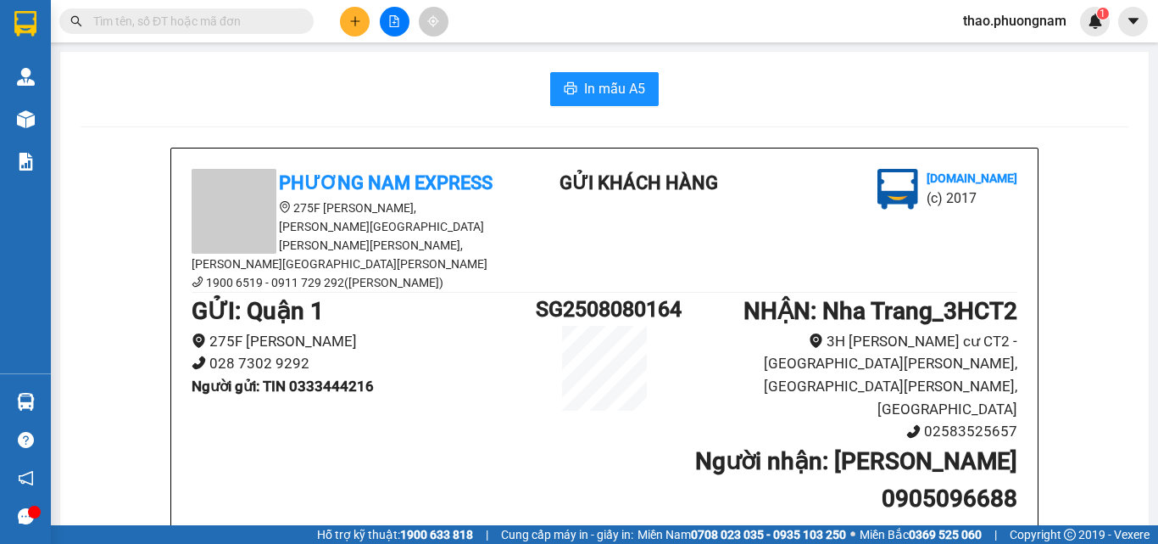
click at [277, 29] on input "text" at bounding box center [193, 21] width 200 height 19
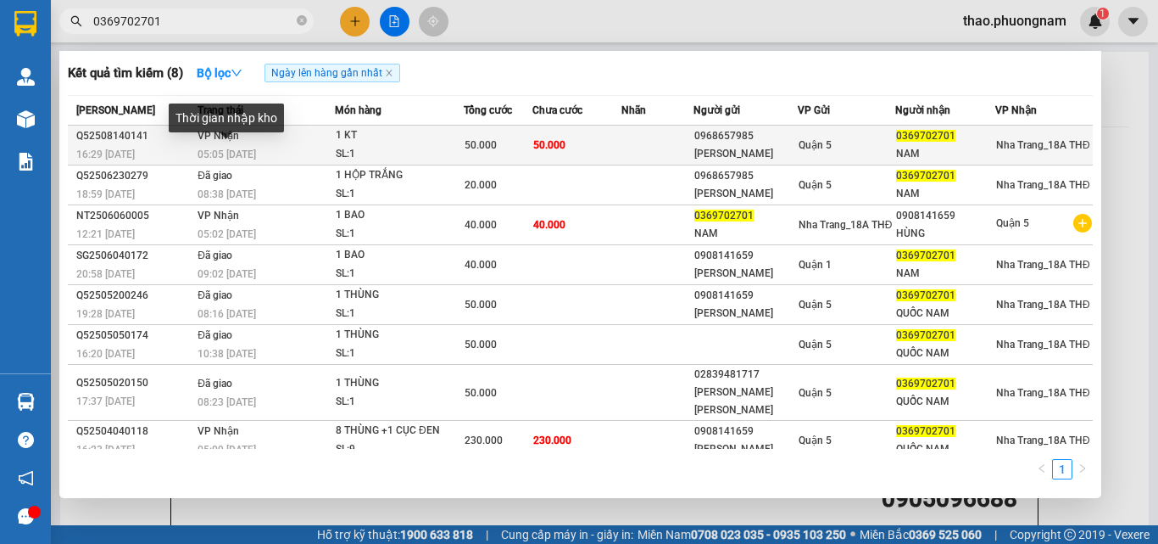
type input "0369702701"
click at [246, 148] on span "05:05 [DATE]" at bounding box center [227, 154] width 59 height 12
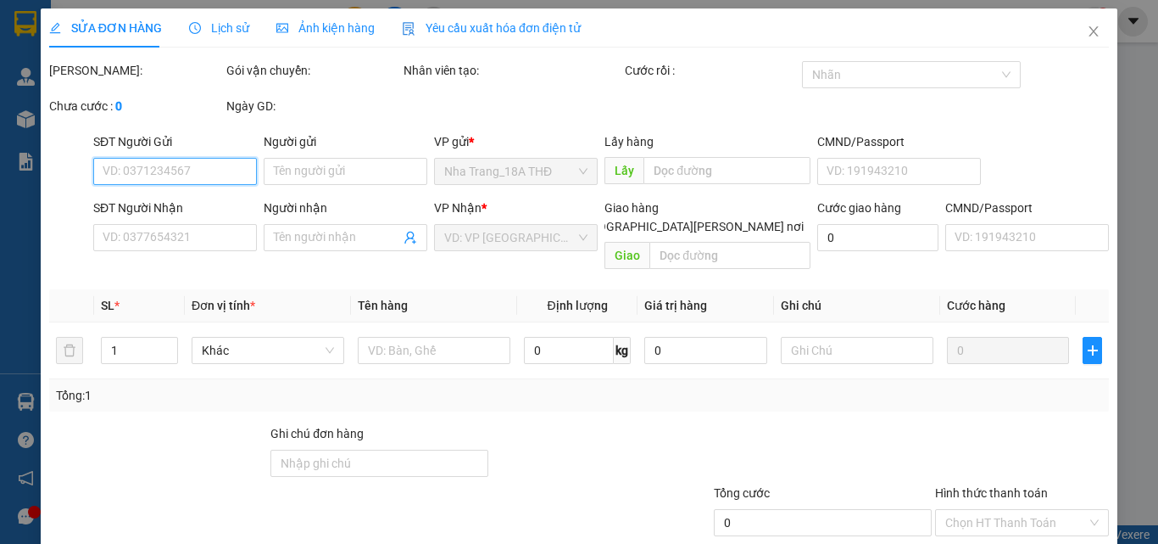
type input "0968657985"
type input "[PERSON_NAME]"
type input "0369702701"
type input "NAM"
type input "50.000"
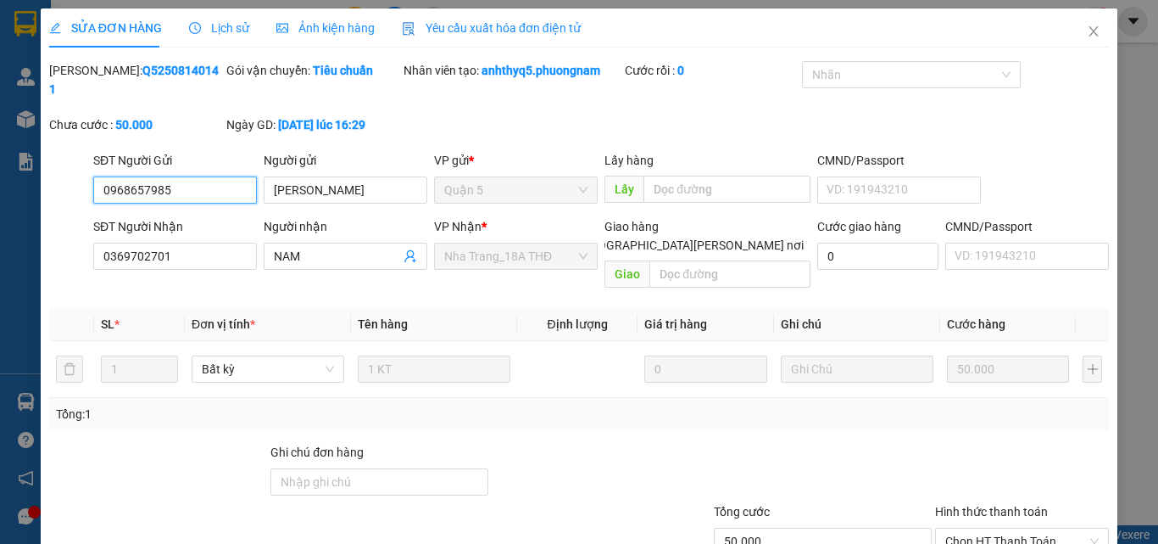
scroll to position [87, 0]
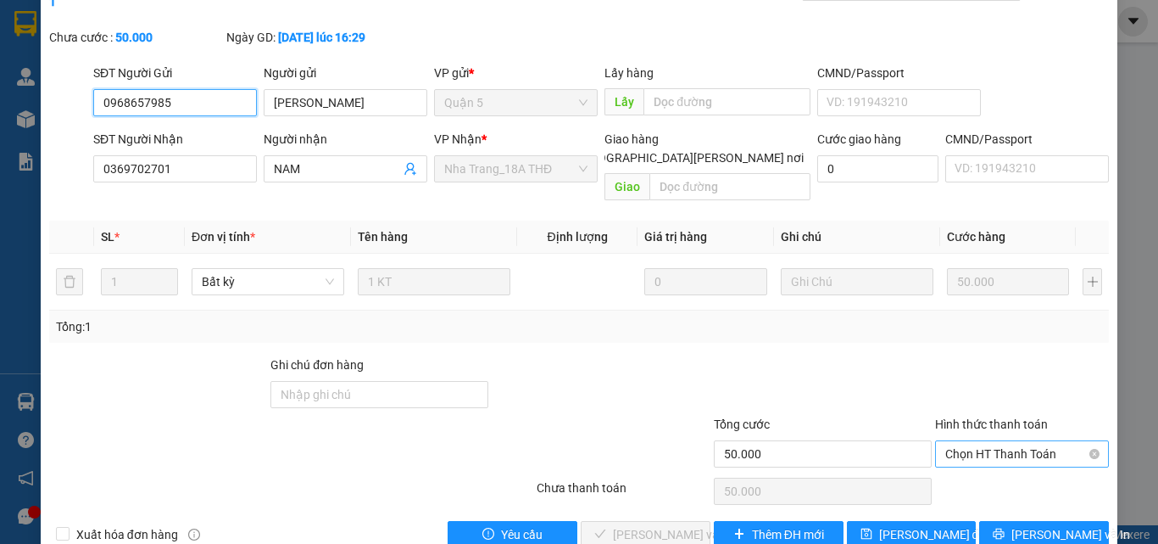
click at [1035, 441] on span "Chọn HT Thanh Toán" at bounding box center [1022, 453] width 153 height 25
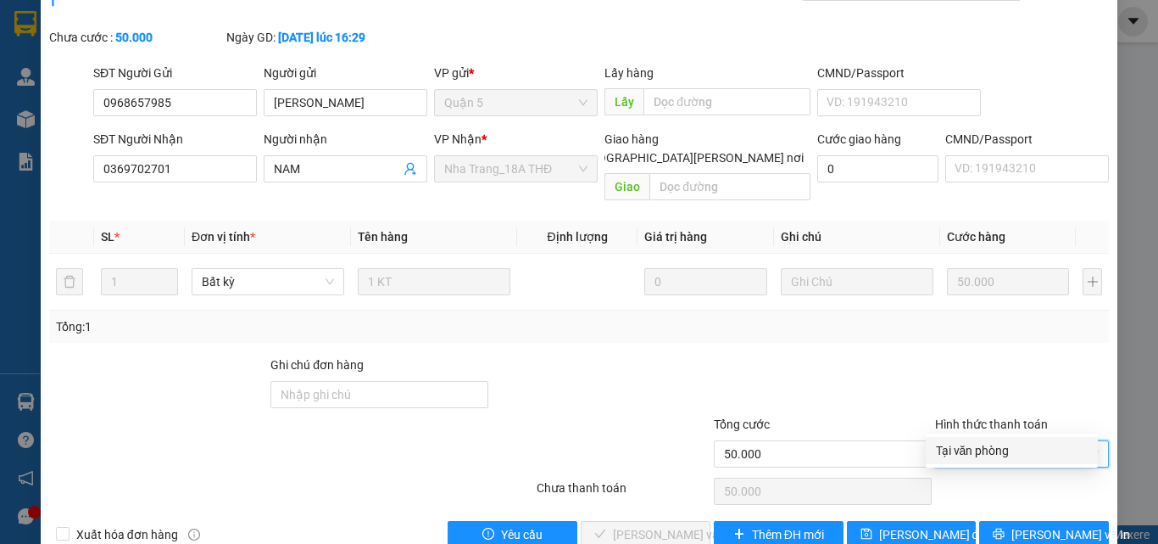
click at [991, 460] on div "Tại văn phòng" at bounding box center [1012, 450] width 172 height 27
type input "0"
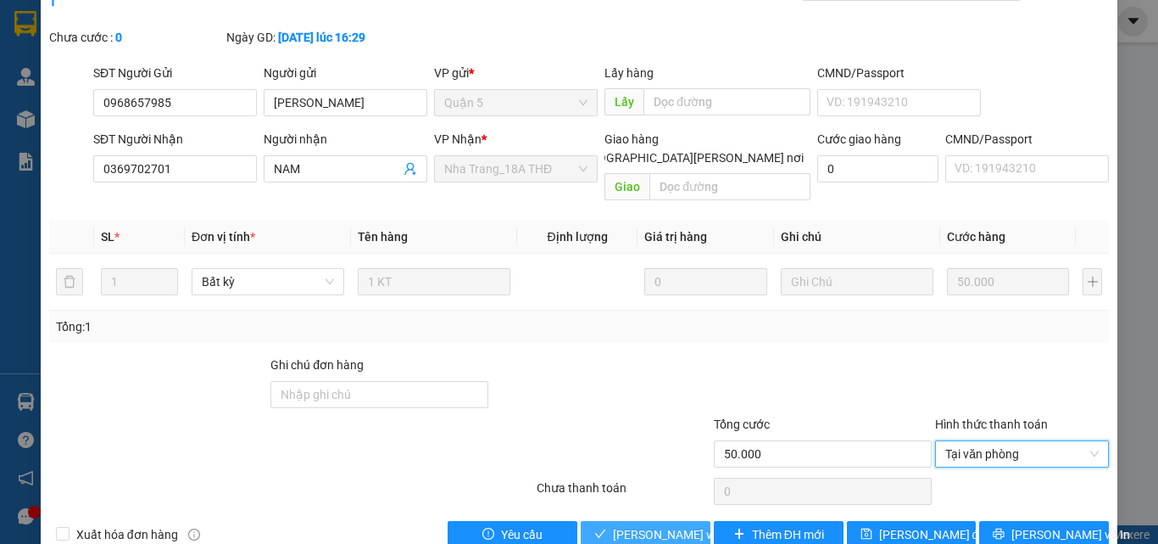
click at [648, 525] on span "[PERSON_NAME] và [PERSON_NAME] hàng" at bounding box center [727, 534] width 229 height 19
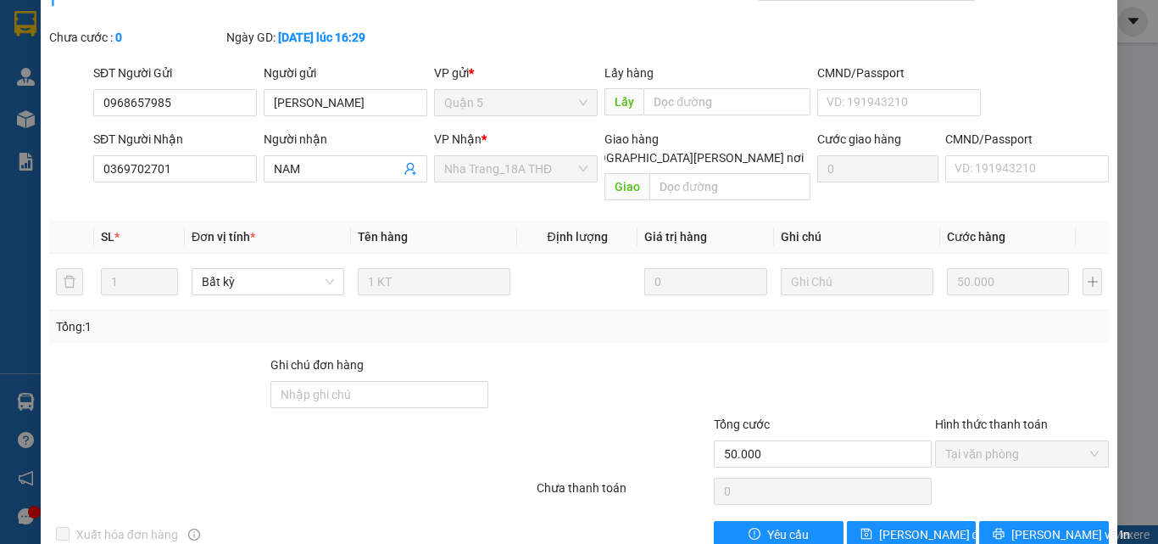
scroll to position [0, 0]
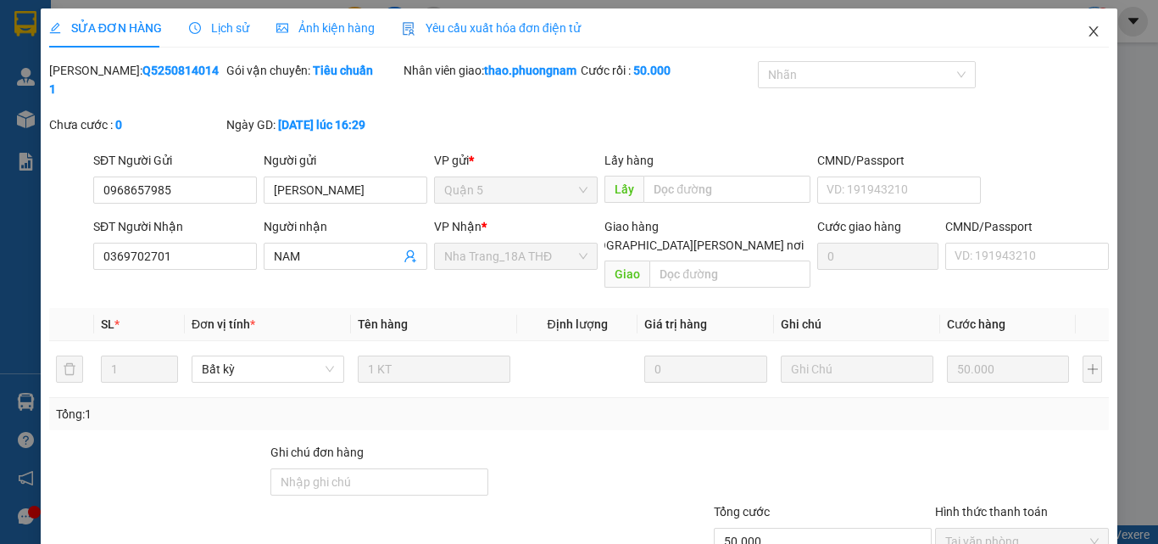
click at [1089, 31] on span "Close" at bounding box center [1093, 31] width 47 height 47
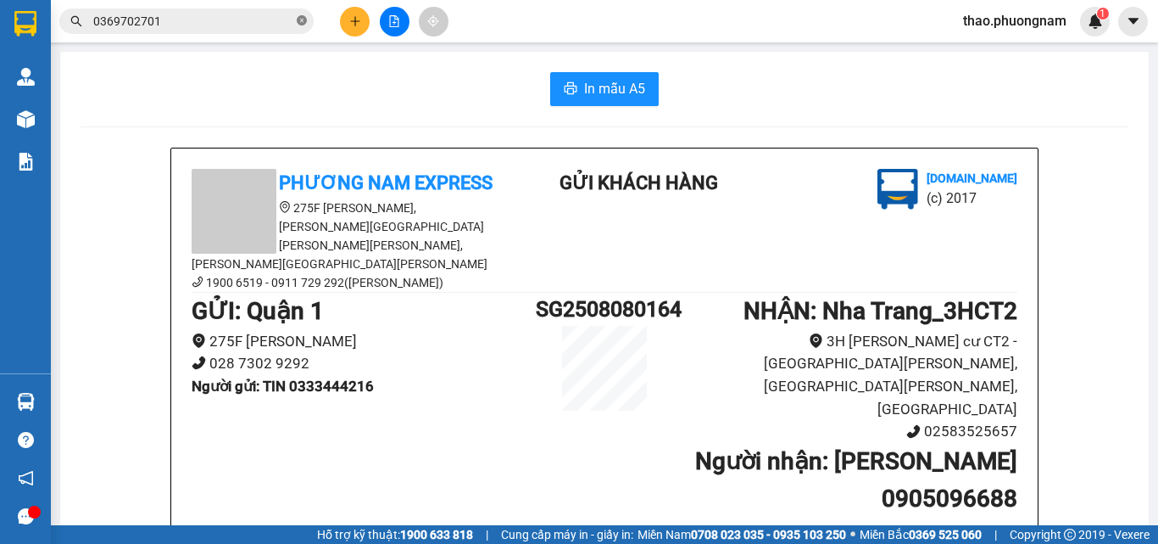
click at [299, 25] on icon "close-circle" at bounding box center [302, 20] width 10 height 10
click at [287, 22] on input "text" at bounding box center [193, 21] width 200 height 19
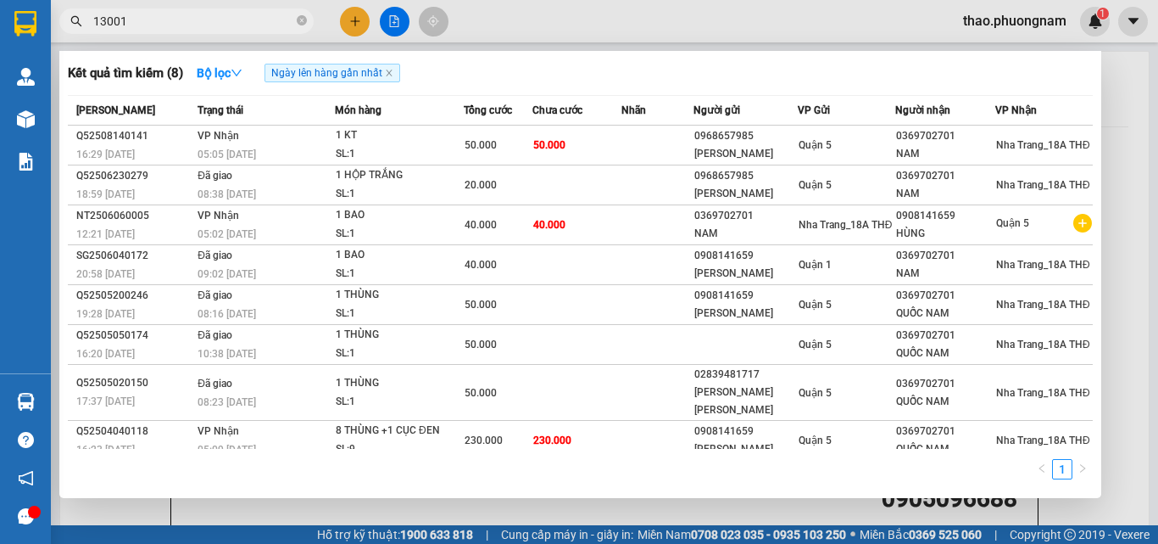
type input "130012"
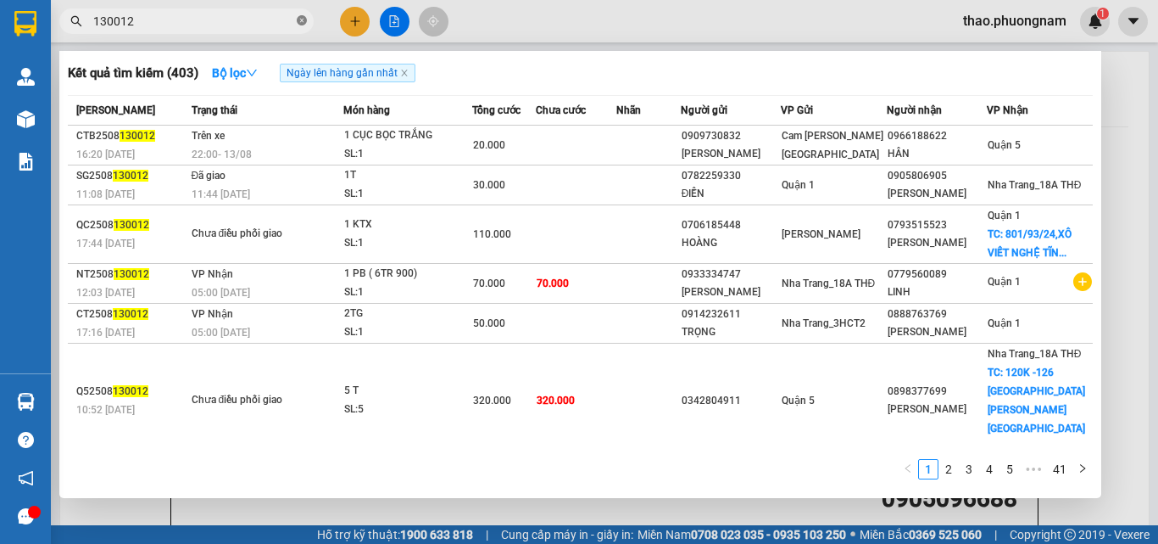
click at [300, 24] on icon "close-circle" at bounding box center [302, 20] width 10 height 10
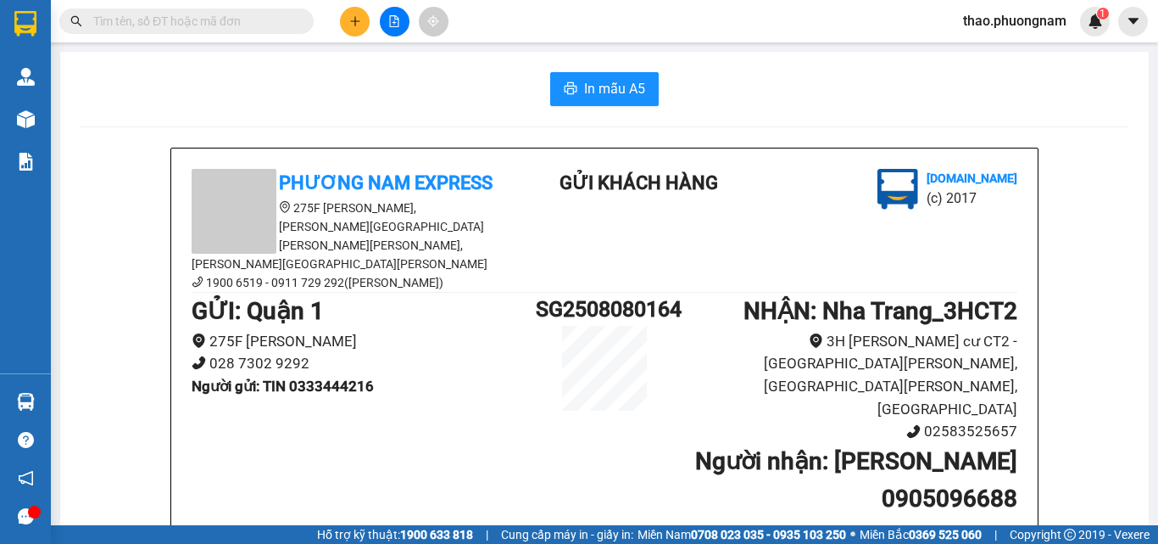
click at [260, 28] on input "text" at bounding box center [193, 21] width 200 height 19
type input "n"
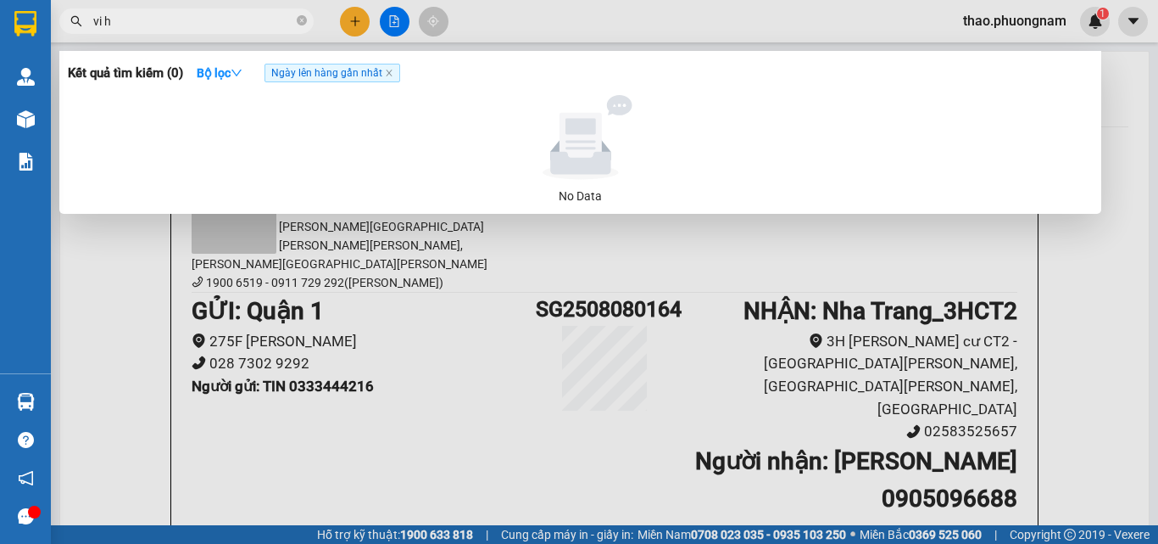
type input "vi"
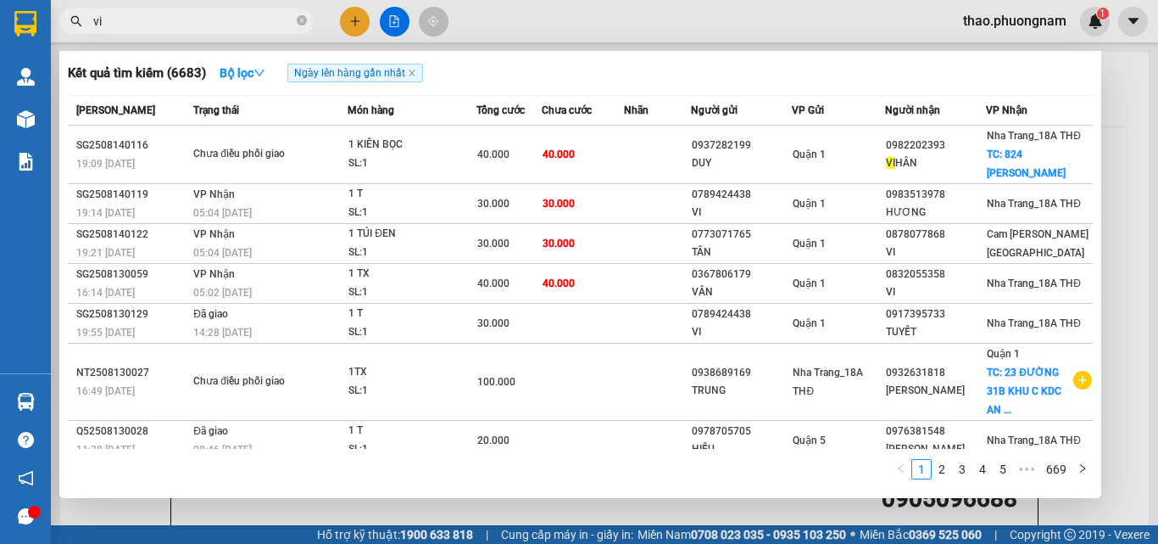
drag, startPoint x: 300, startPoint y: 14, endPoint x: 299, endPoint y: 26, distance: 12.7
click at [300, 14] on span at bounding box center [302, 22] width 10 height 16
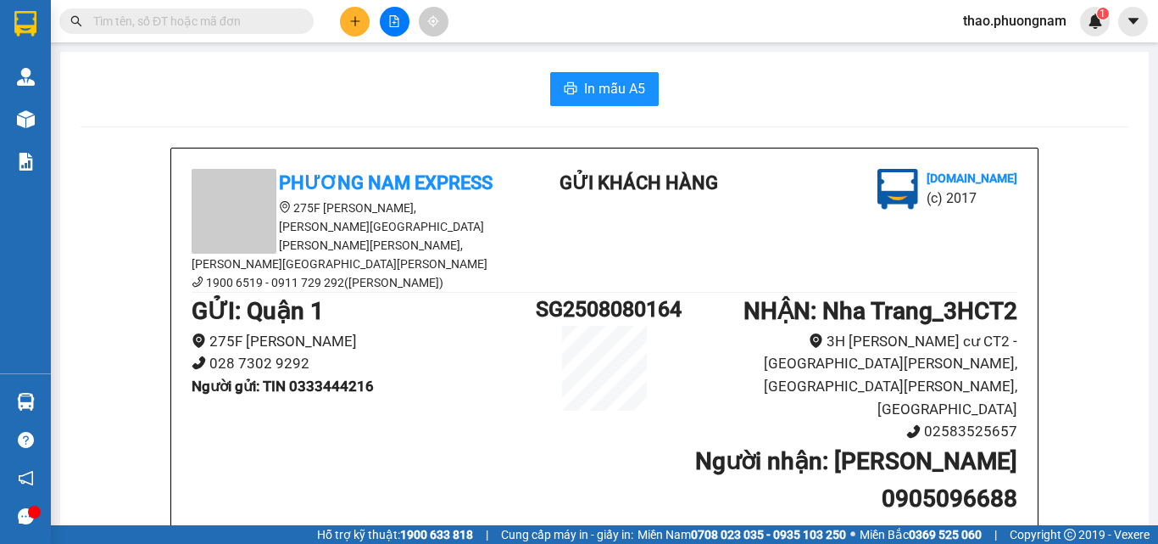
click at [203, 14] on input "text" at bounding box center [193, 21] width 200 height 19
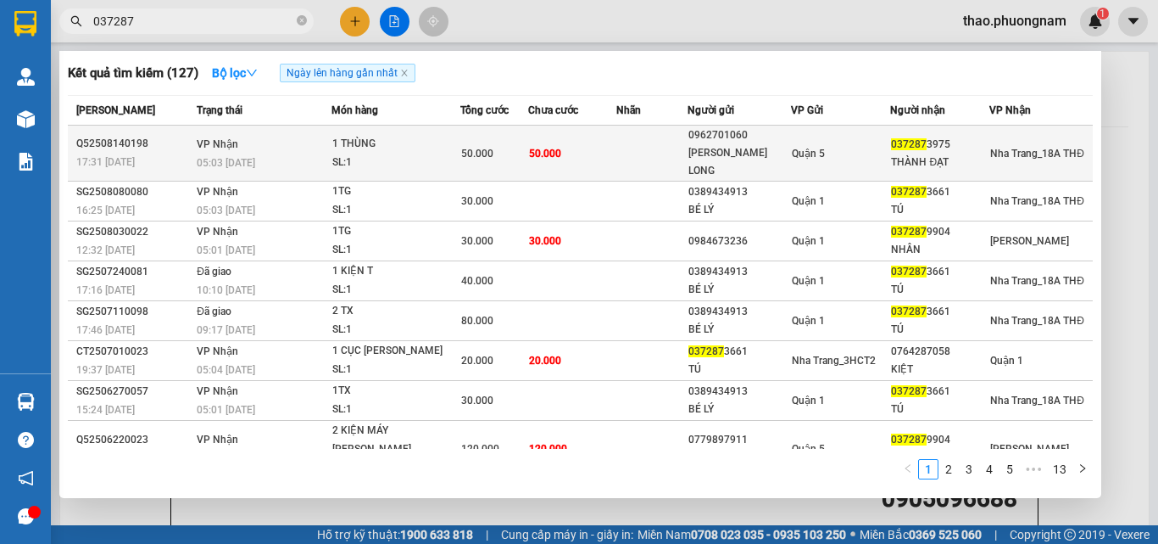
type input "037287"
click at [166, 153] on div "17:31 [DATE]" at bounding box center [133, 162] width 115 height 19
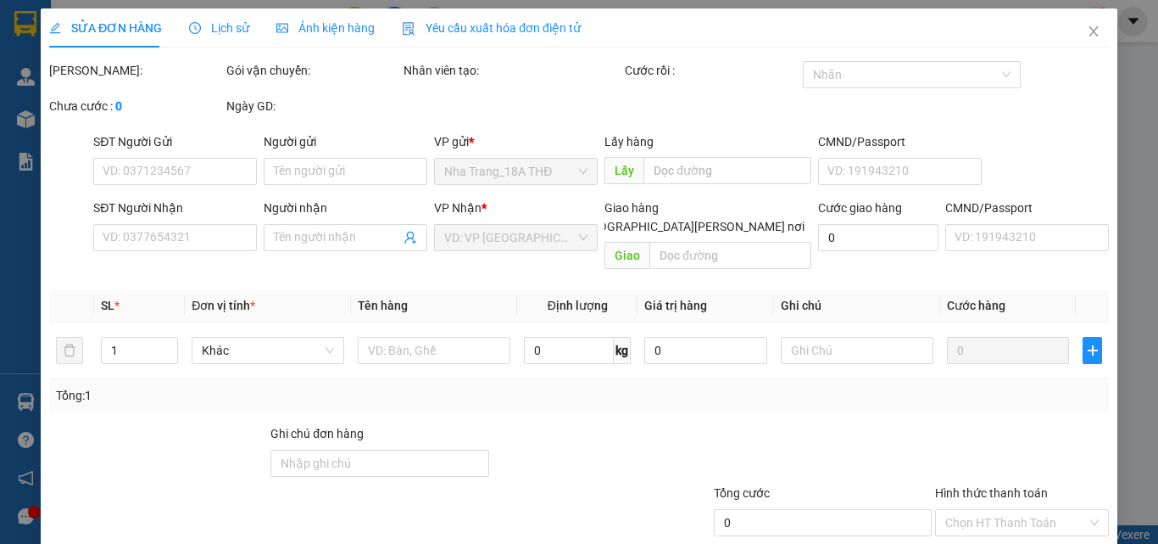
type input "0962701060"
type input "[PERSON_NAME] LONG"
type input "0372873975"
type input "THÀNH ĐẠT"
type input "50.000"
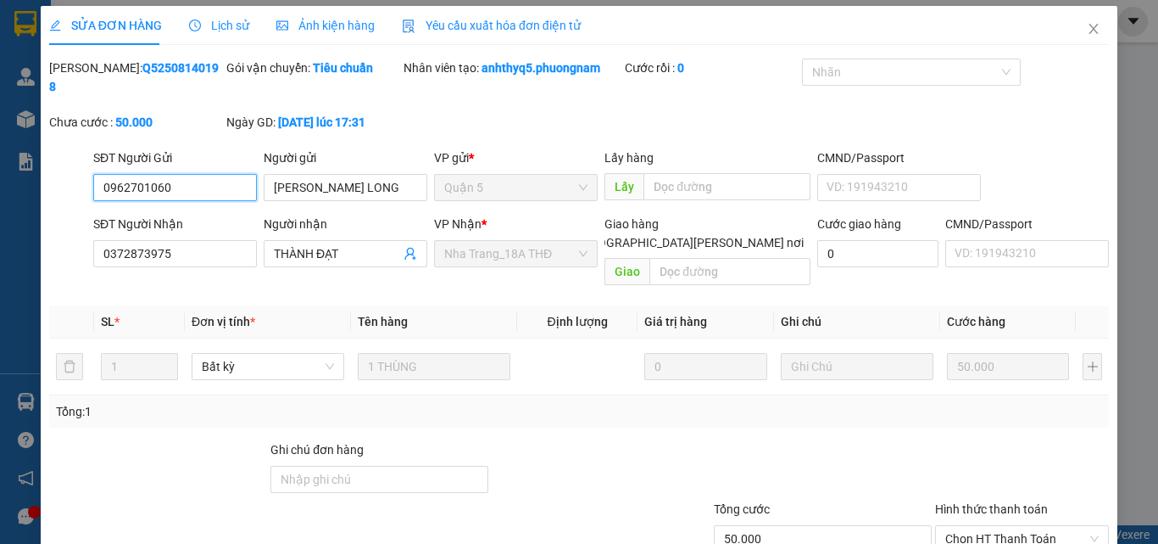
scroll to position [87, 0]
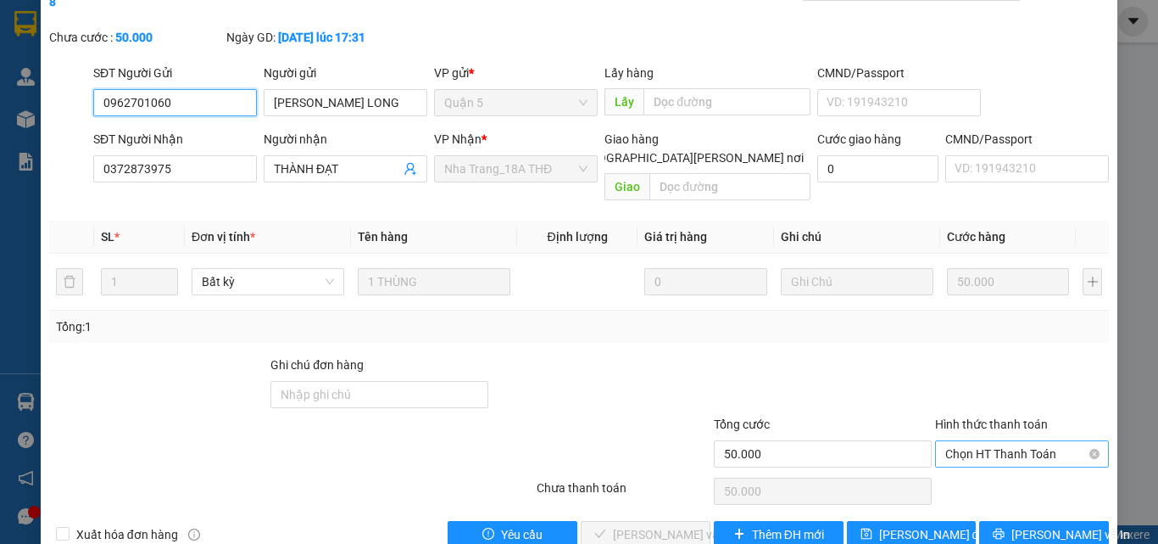
click at [974, 441] on span "Chọn HT Thanh Toán" at bounding box center [1022, 453] width 153 height 25
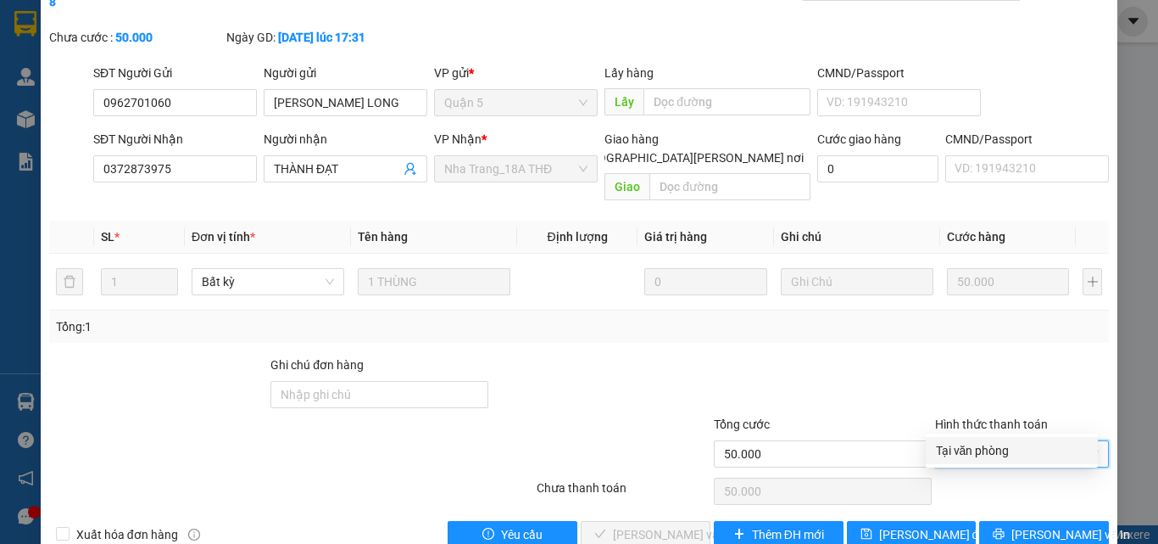
click at [976, 458] on div "Tại văn phòng" at bounding box center [1012, 450] width 152 height 19
type input "0"
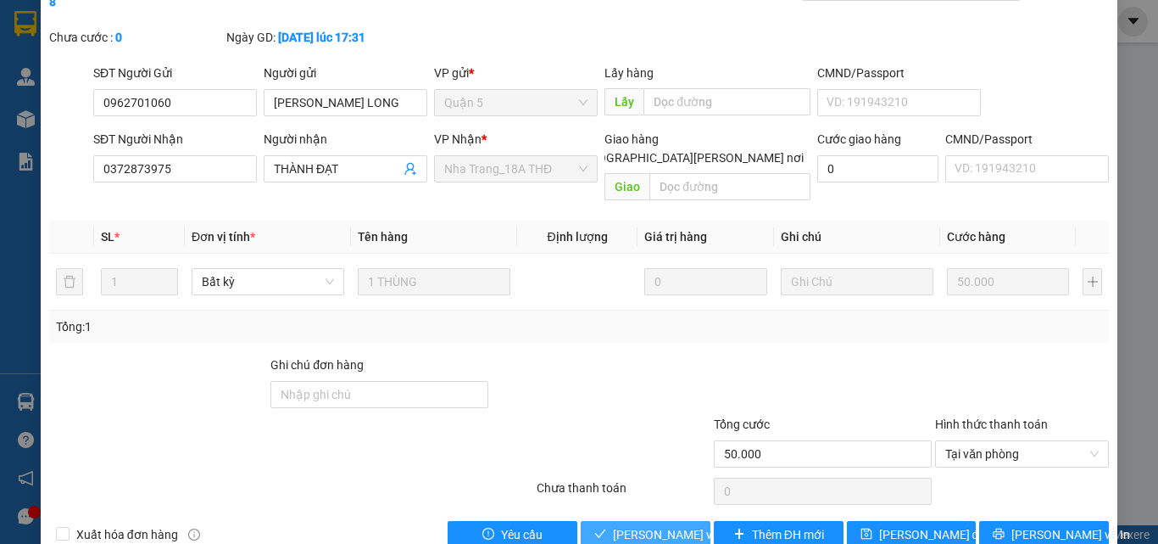
click at [657, 525] on span "[PERSON_NAME] và [PERSON_NAME] hàng" at bounding box center [727, 534] width 229 height 19
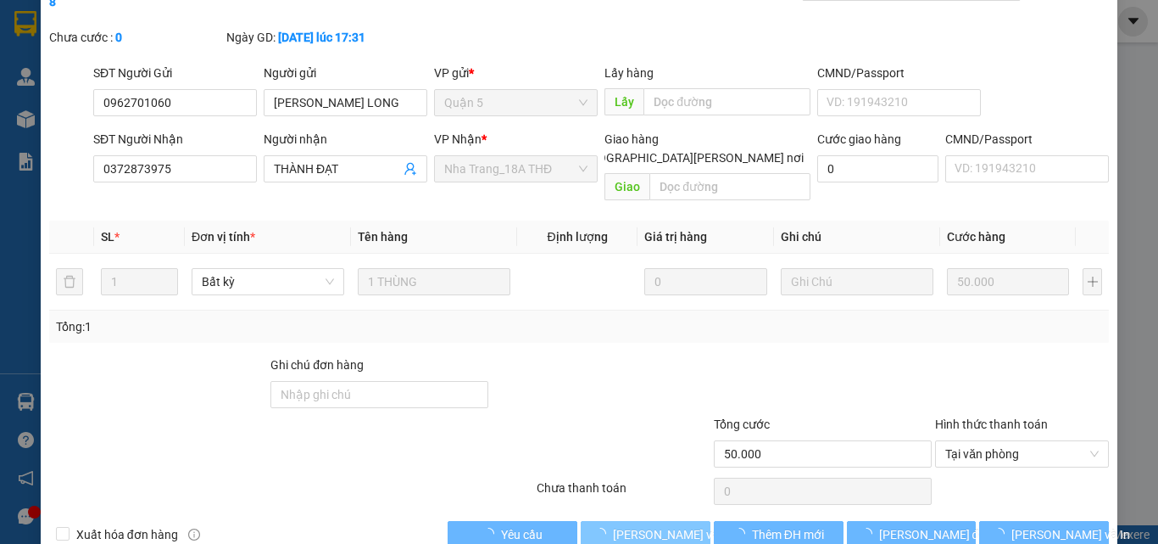
scroll to position [0, 0]
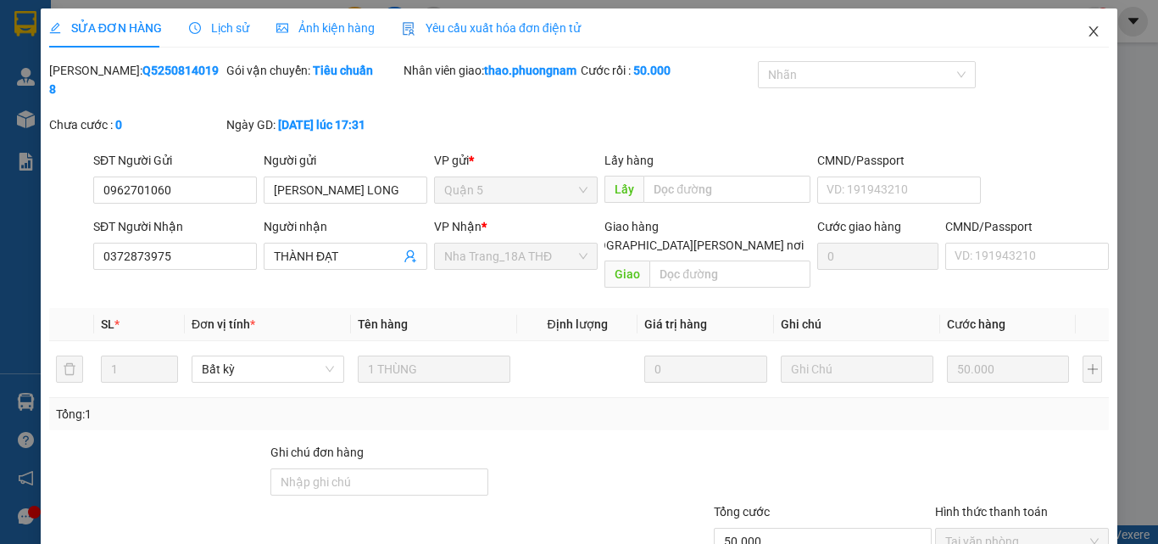
click at [1090, 31] on icon "close" at bounding box center [1094, 31] width 9 height 10
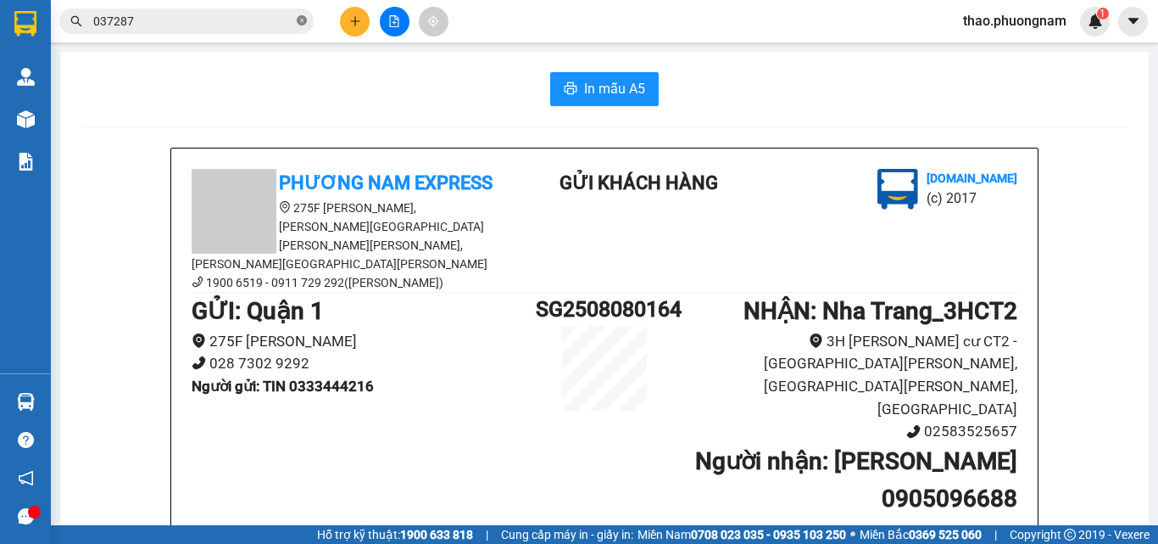
click at [302, 21] on icon "close-circle" at bounding box center [302, 20] width 10 height 10
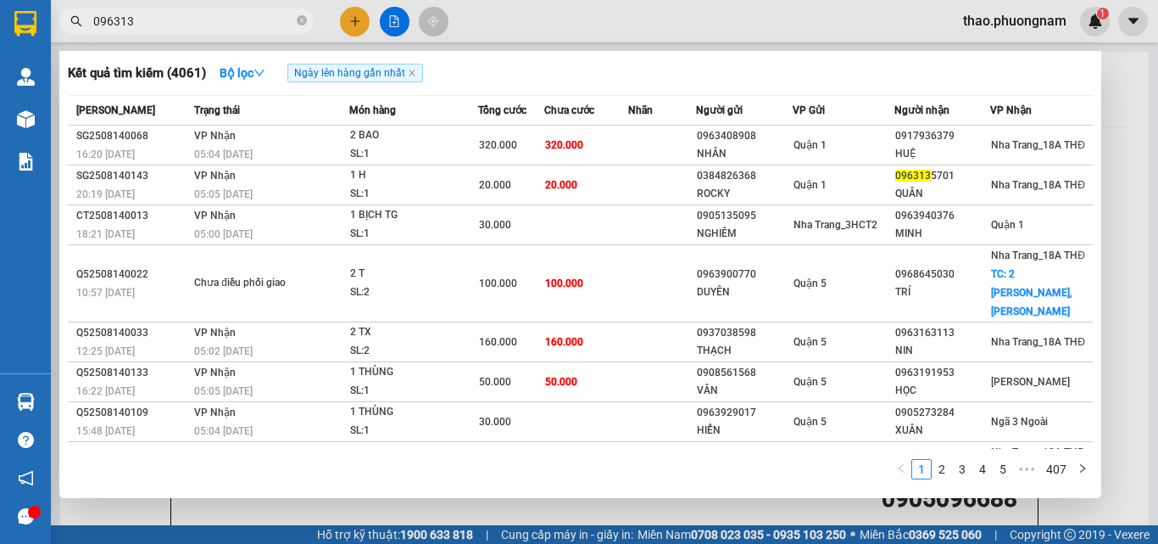
type input "0963135"
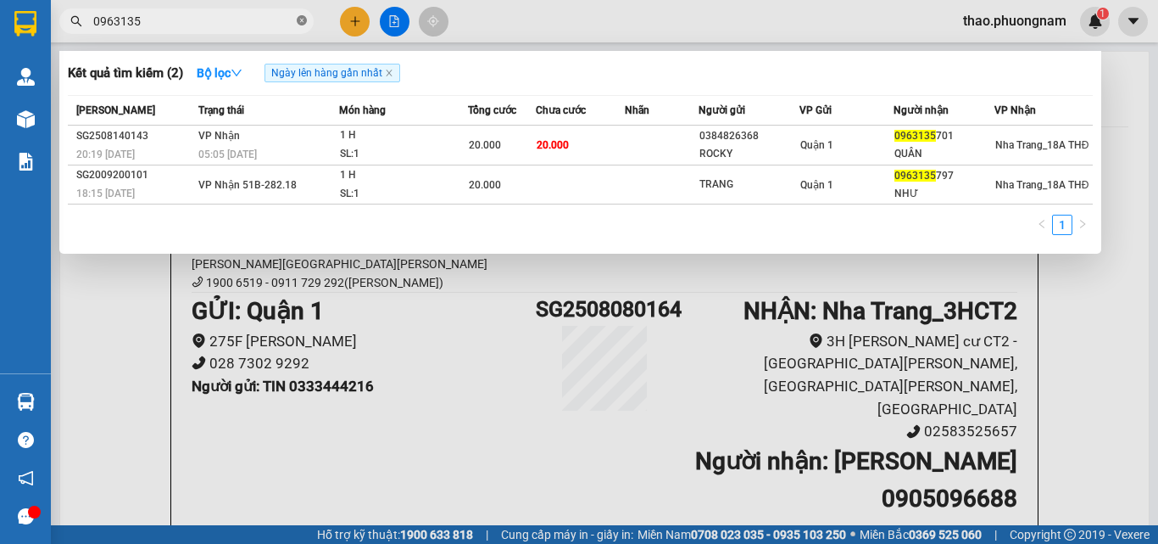
click at [299, 16] on icon "close-circle" at bounding box center [302, 20] width 10 height 10
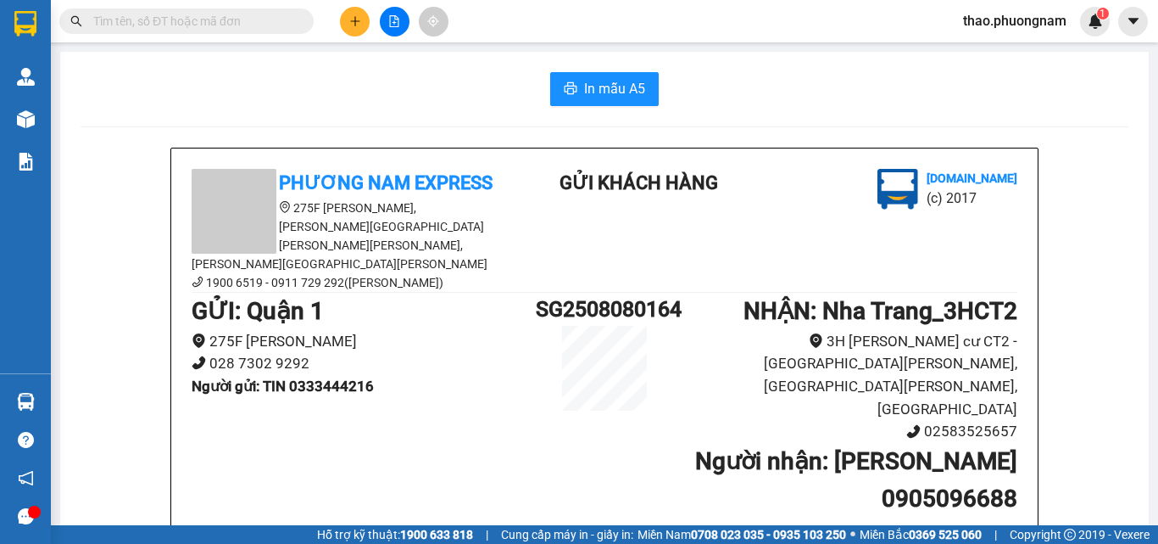
click at [282, 31] on span at bounding box center [186, 20] width 254 height 25
click at [250, 17] on input "text" at bounding box center [193, 21] width 200 height 19
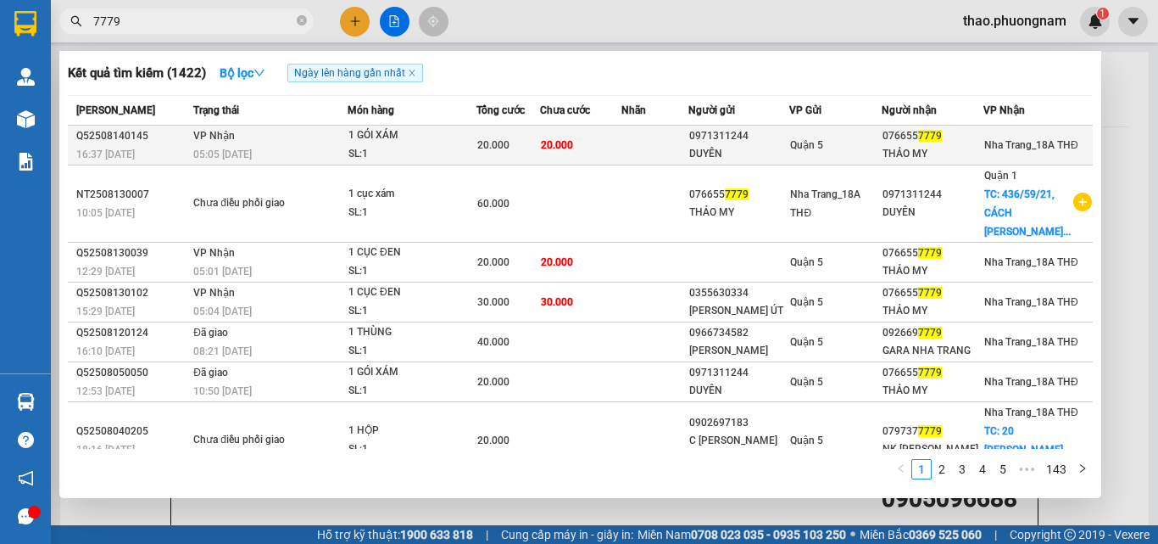
type input "7779"
click at [337, 145] on div "05:05 [DATE]" at bounding box center [269, 154] width 153 height 19
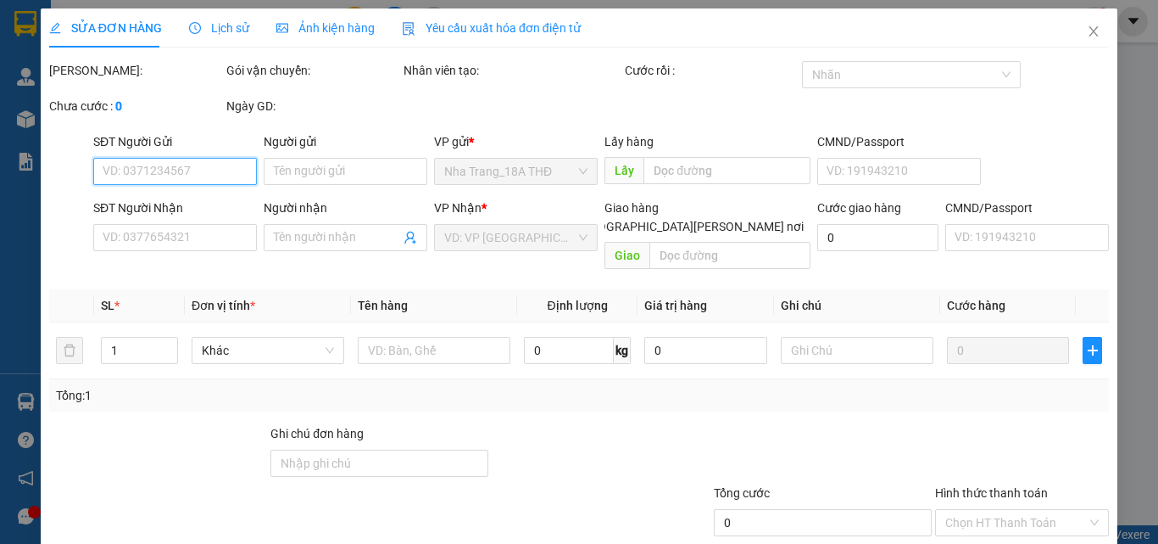
scroll to position [87, 0]
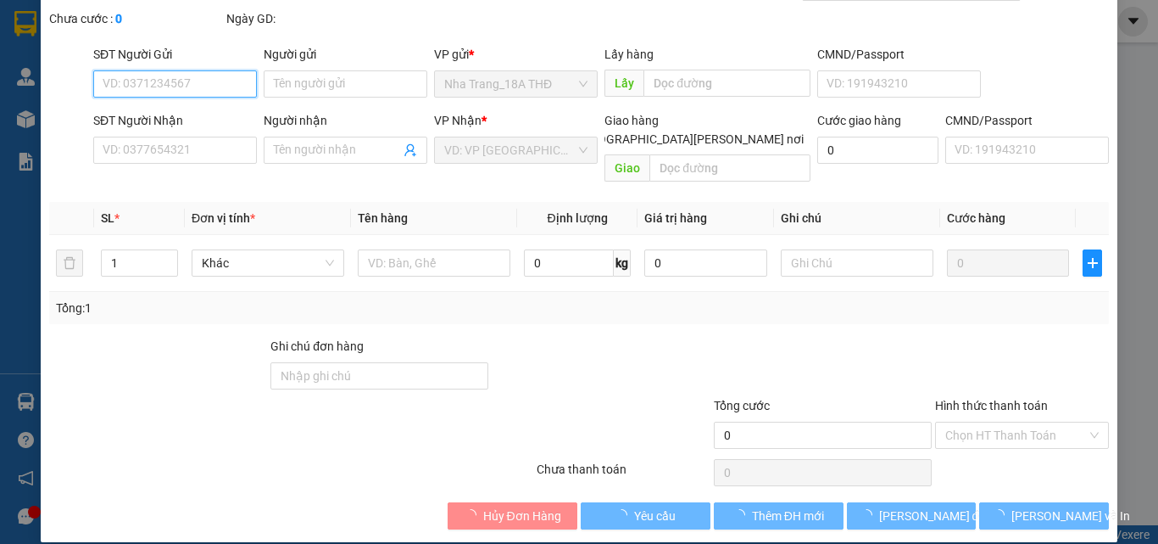
type input "0971311244"
type input "DUYÊN"
type input "0766557779"
type input "THẢO MY"
type input "20.000"
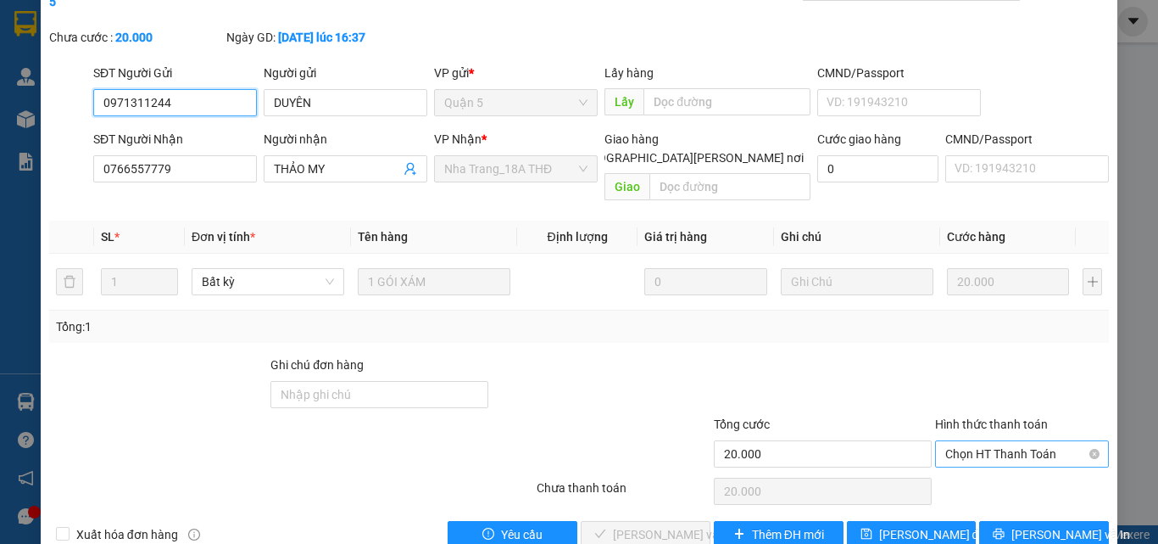
click at [1022, 441] on span "Chọn HT Thanh Toán" at bounding box center [1022, 453] width 153 height 25
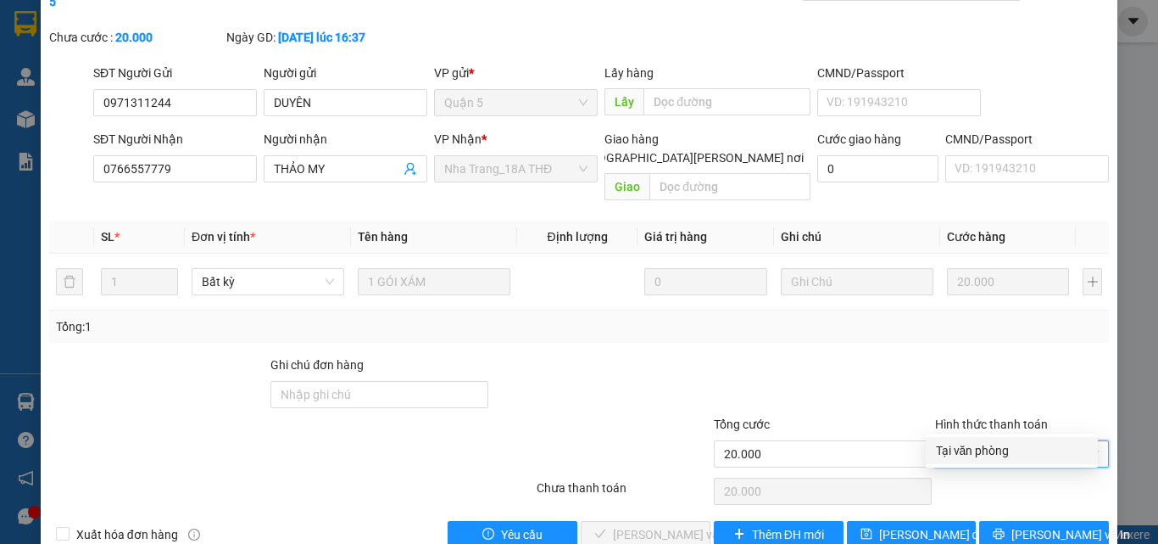
drag, startPoint x: 1023, startPoint y: 431, endPoint x: 1024, endPoint y: 447, distance: 16.2
click at [1024, 447] on div "Tại văn phòng" at bounding box center [1012, 450] width 152 height 19
type input "0"
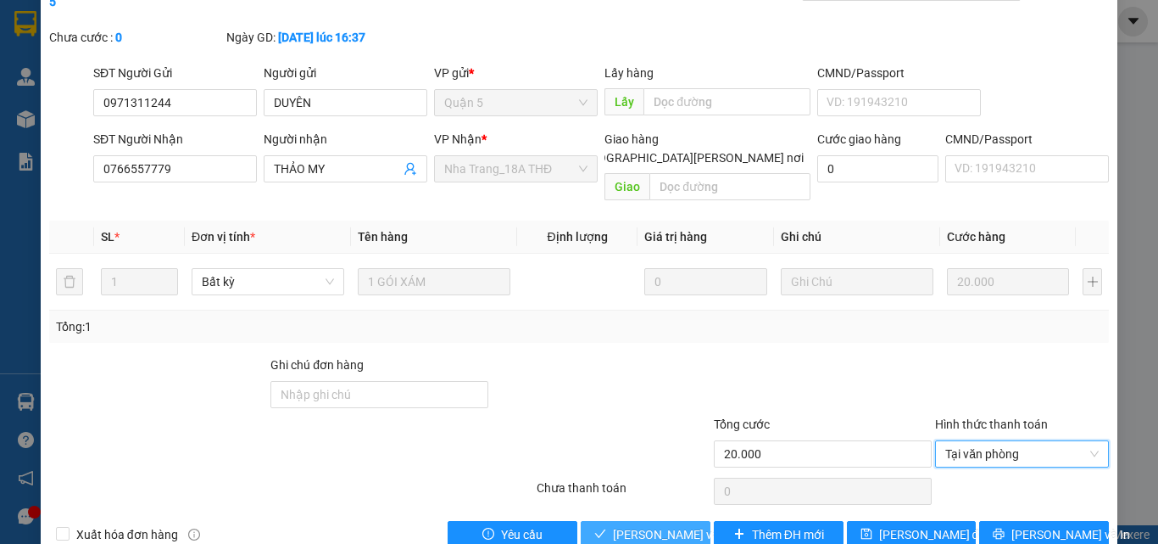
click at [656, 525] on span "[PERSON_NAME] và [PERSON_NAME] hàng" at bounding box center [727, 534] width 229 height 19
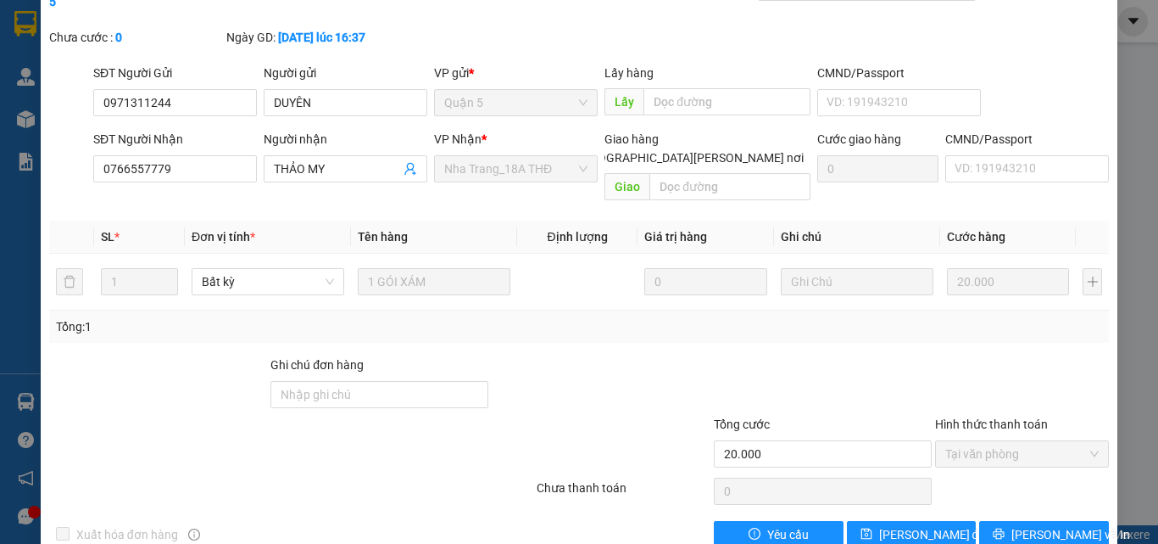
scroll to position [0, 0]
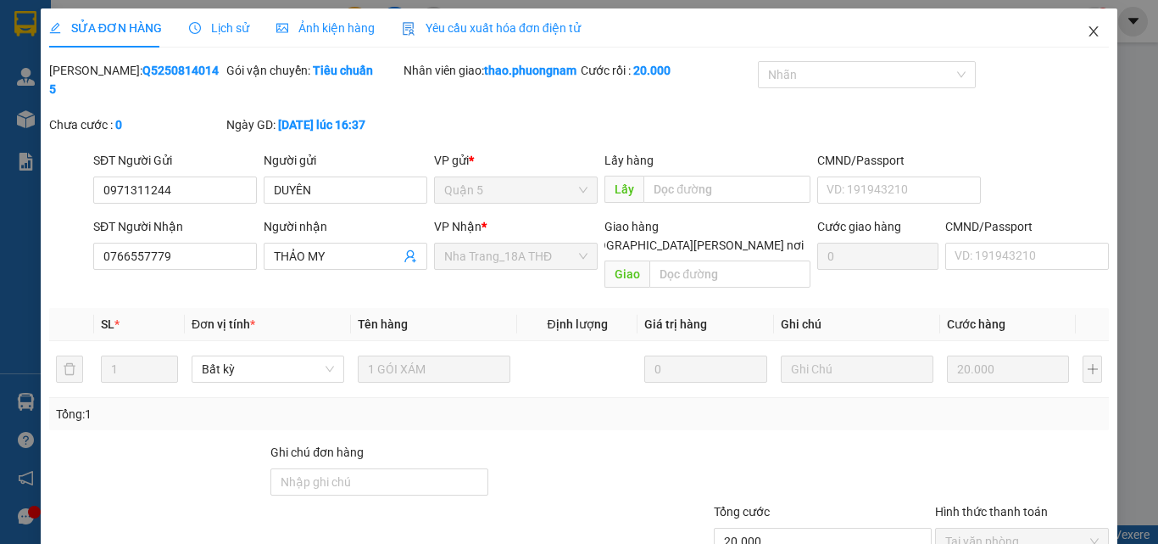
drag, startPoint x: 1088, startPoint y: 30, endPoint x: 973, endPoint y: 14, distance: 116.3
click at [1087, 31] on icon "close" at bounding box center [1094, 32] width 14 height 14
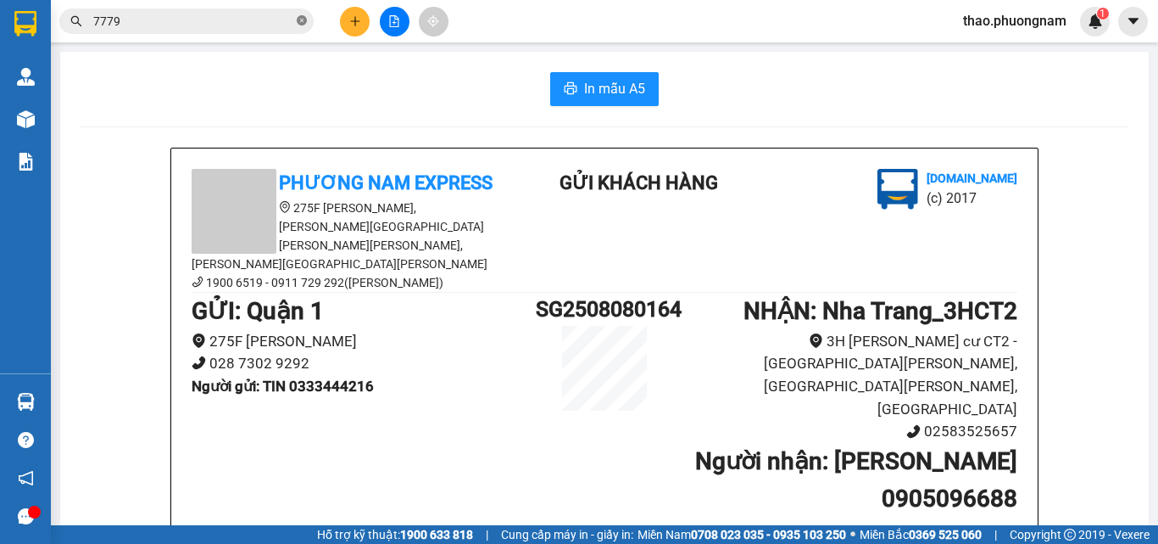
click at [299, 24] on icon "close-circle" at bounding box center [302, 20] width 10 height 10
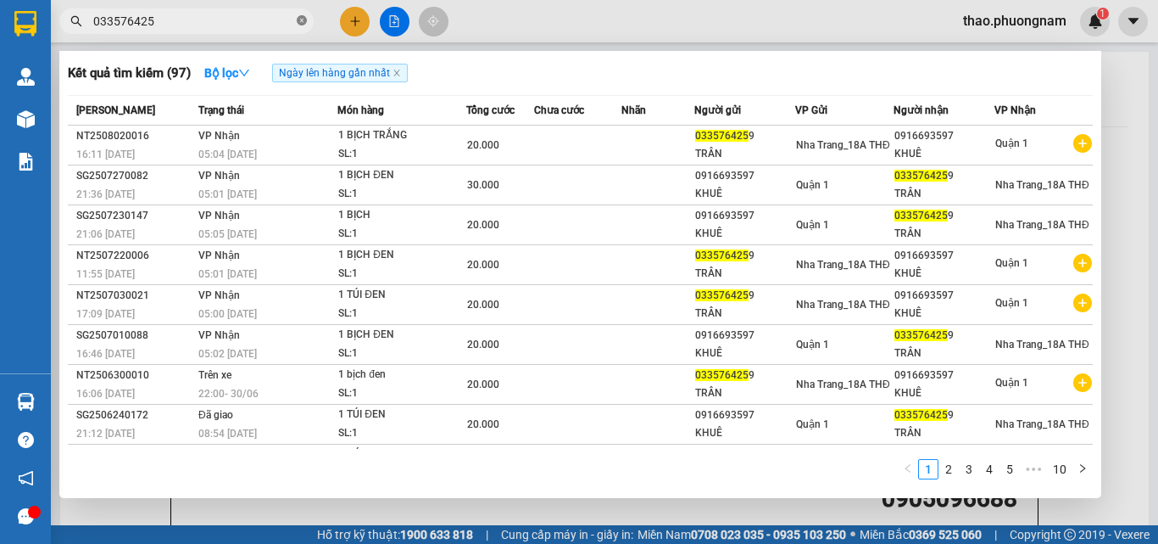
type input "0335764259"
click at [302, 17] on icon "close-circle" at bounding box center [302, 20] width 10 height 10
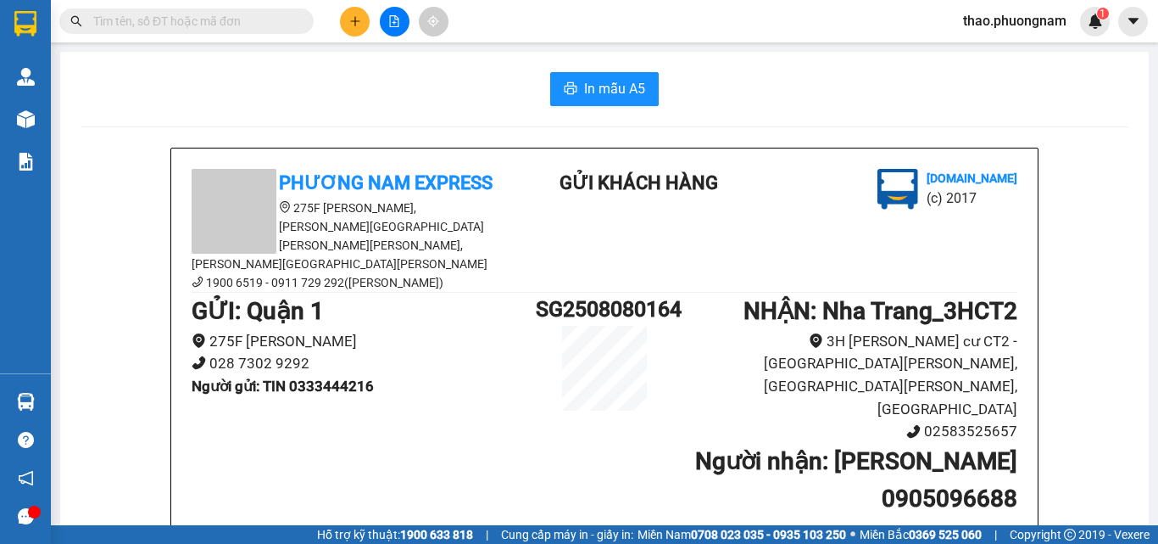
click at [175, 16] on input "text" at bounding box center [193, 21] width 200 height 19
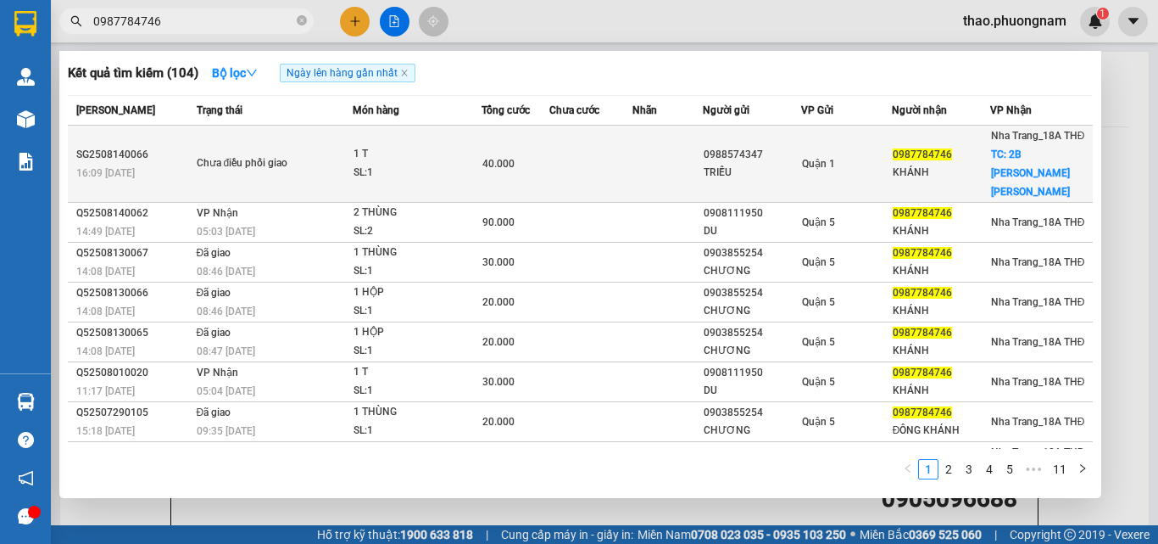
type input "0987784746"
click at [756, 164] on div "TRIỀU" at bounding box center [752, 173] width 97 height 18
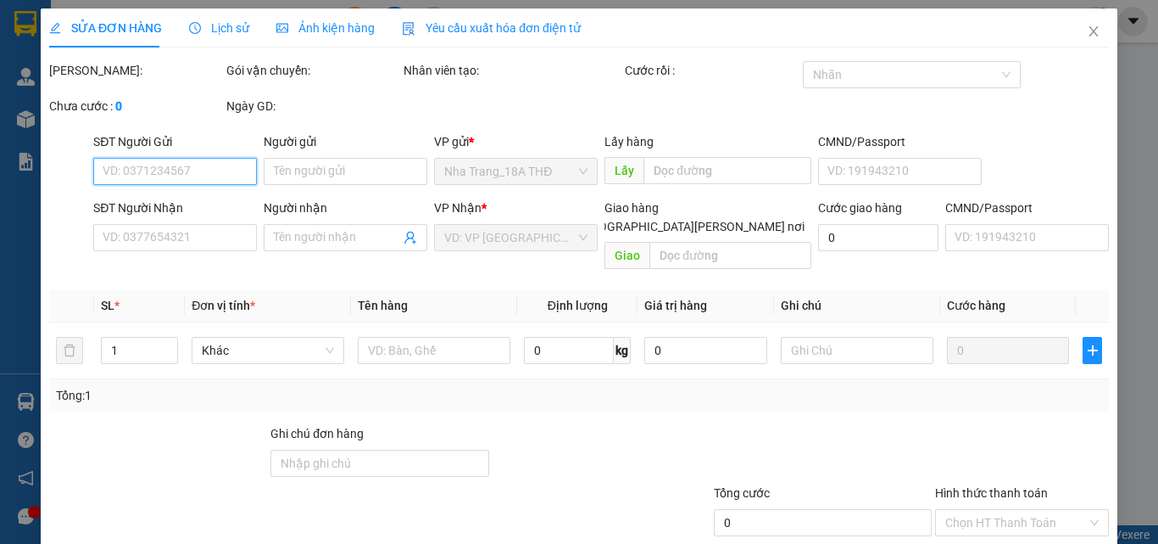
scroll to position [87, 0]
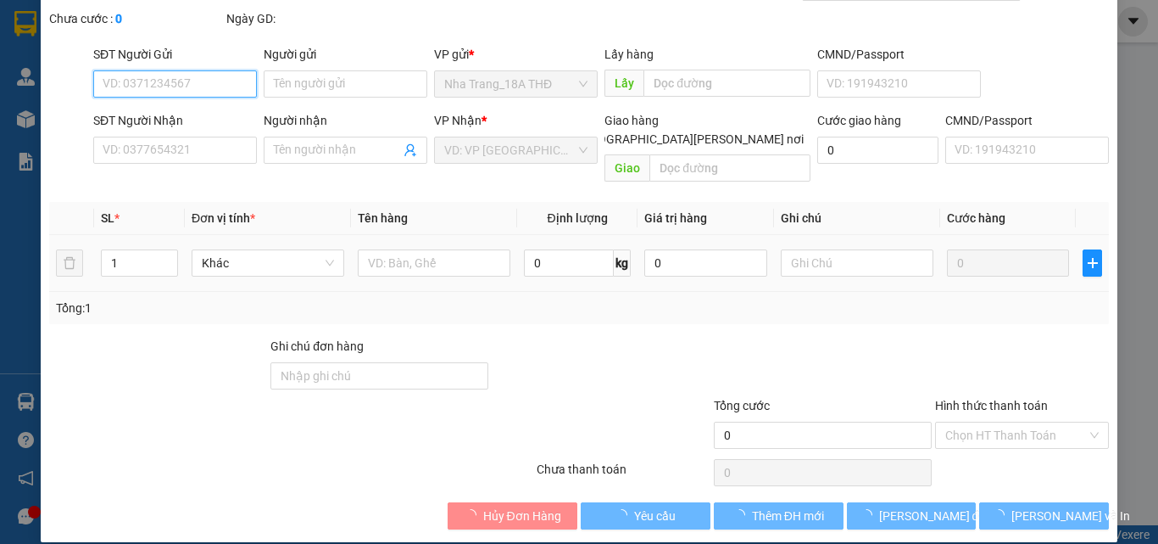
type input "0988574347"
type input "TRIỀU"
type input "0987784746"
type input "KHÁNH"
checkbox input "true"
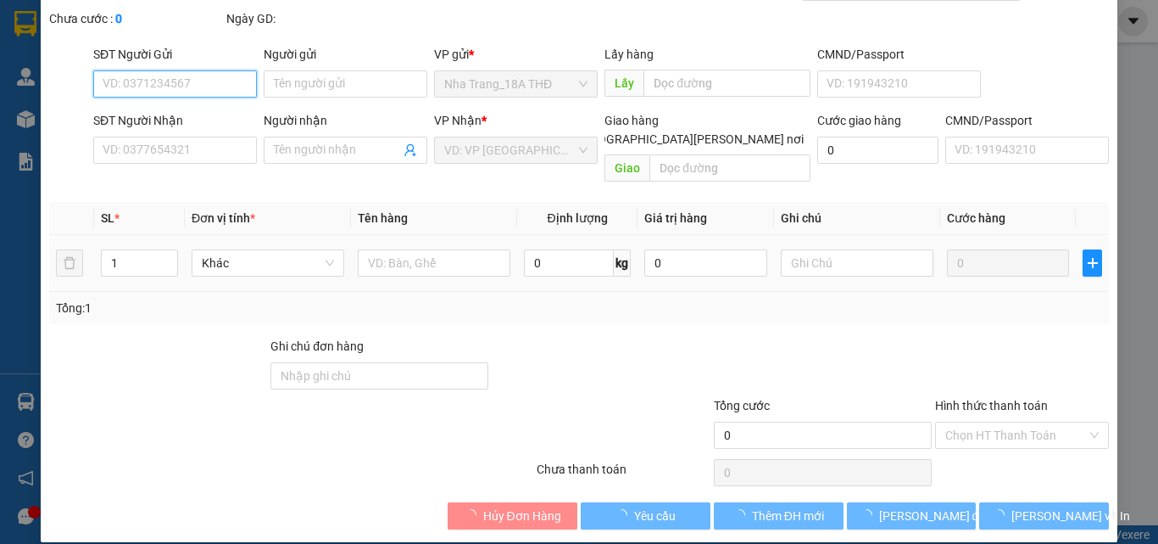
type input "2B [PERSON_NAME] [PERSON_NAME]"
type input "40.000"
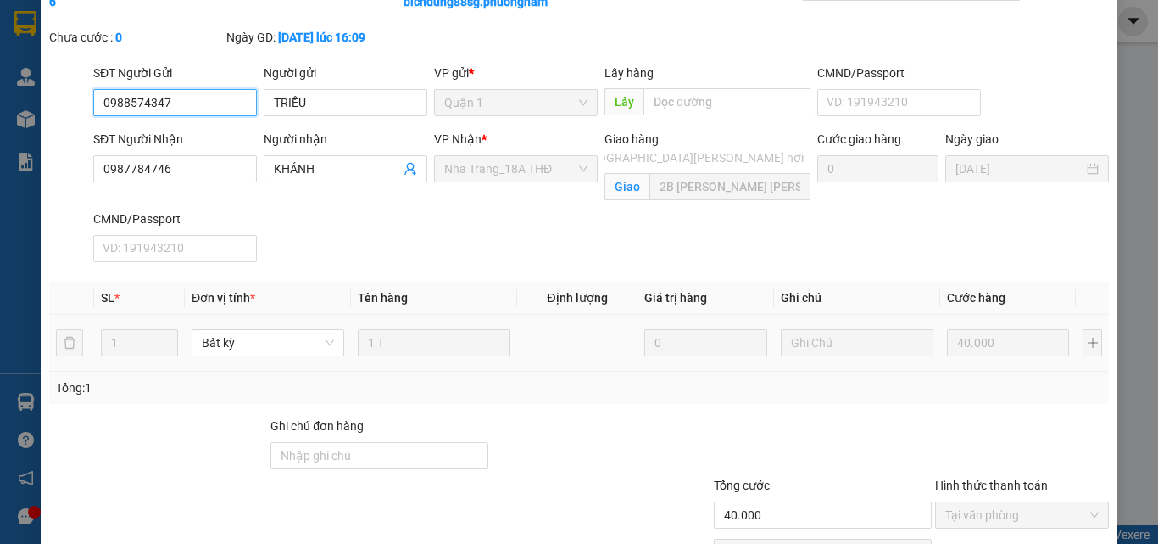
scroll to position [186, 0]
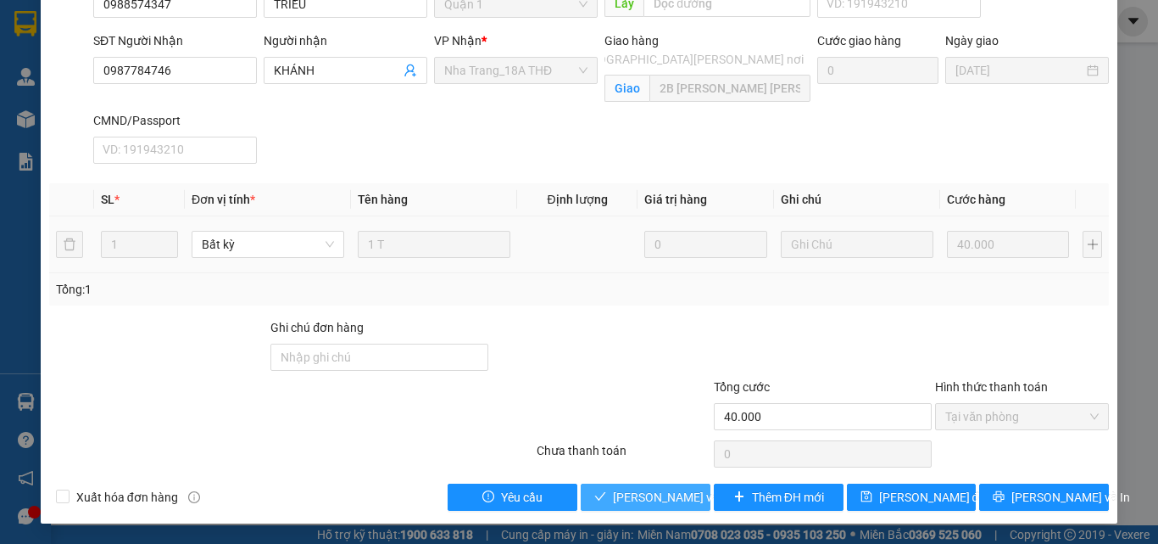
click at [633, 488] on span "[PERSON_NAME] và [PERSON_NAME] hàng" at bounding box center [727, 497] width 229 height 19
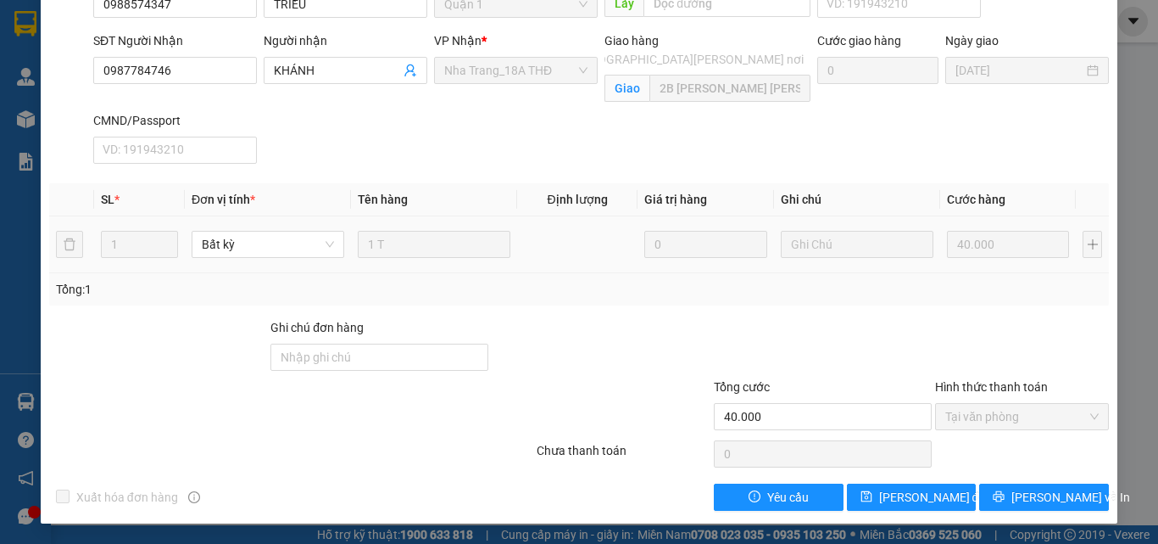
scroll to position [0, 0]
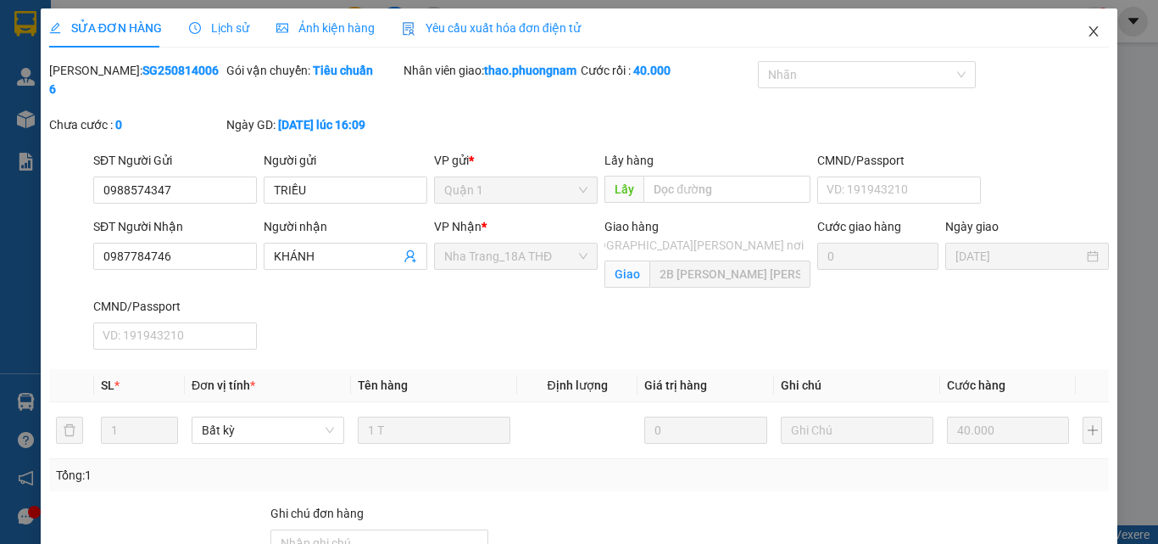
click at [1087, 27] on icon "close" at bounding box center [1094, 32] width 14 height 14
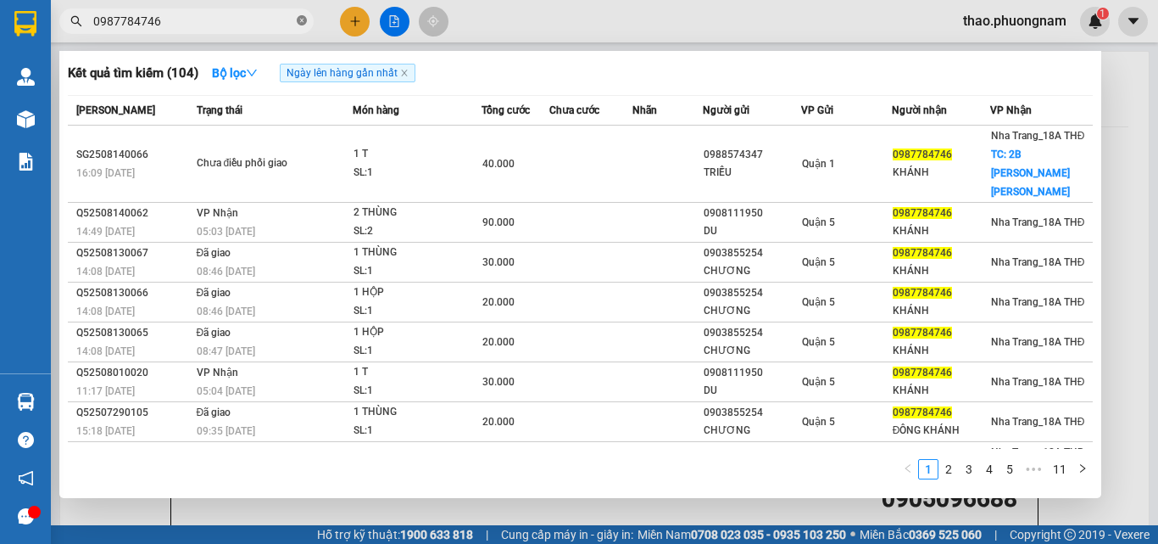
click at [299, 16] on icon "close-circle" at bounding box center [302, 20] width 10 height 10
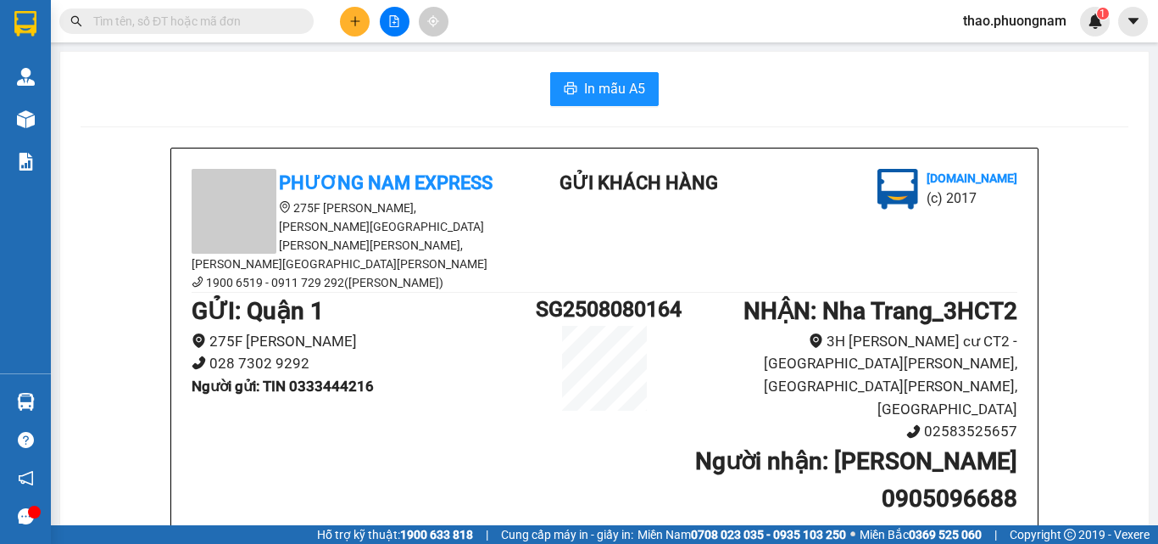
click at [214, 24] on input "text" at bounding box center [193, 21] width 200 height 19
type input "0"
click at [300, 20] on icon "close-circle" at bounding box center [302, 20] width 10 height 10
click at [351, 25] on icon "plus" at bounding box center [355, 21] width 12 height 12
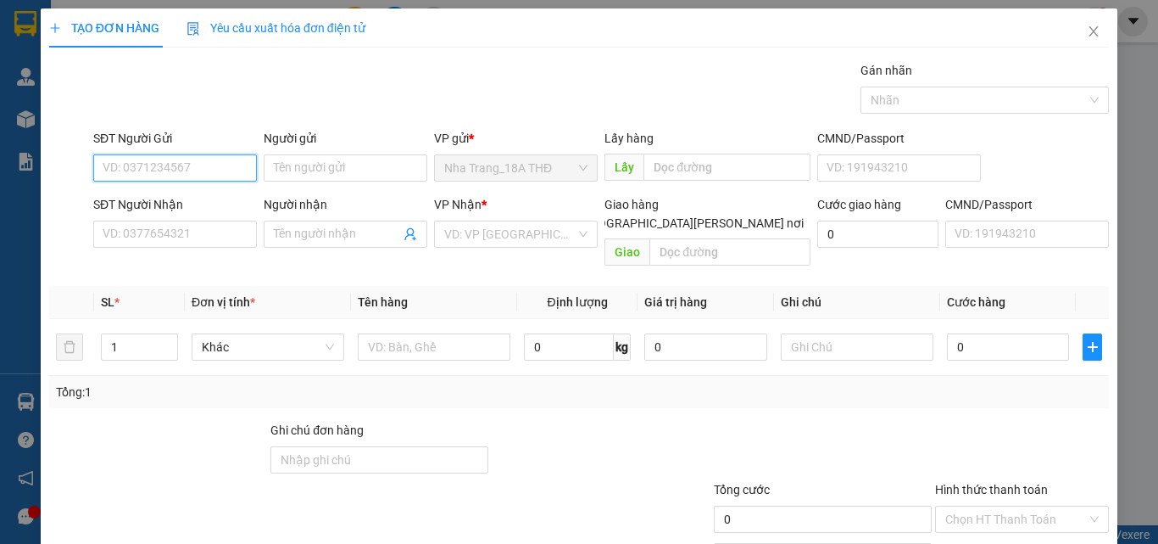
click at [182, 160] on input "SĐT Người Gửi" at bounding box center [175, 167] width 164 height 27
type input "0972831029"
click at [144, 198] on div "0972831029 - HƯNG" at bounding box center [174, 202] width 142 height 19
type input "HƯNG"
type input "0938445357"
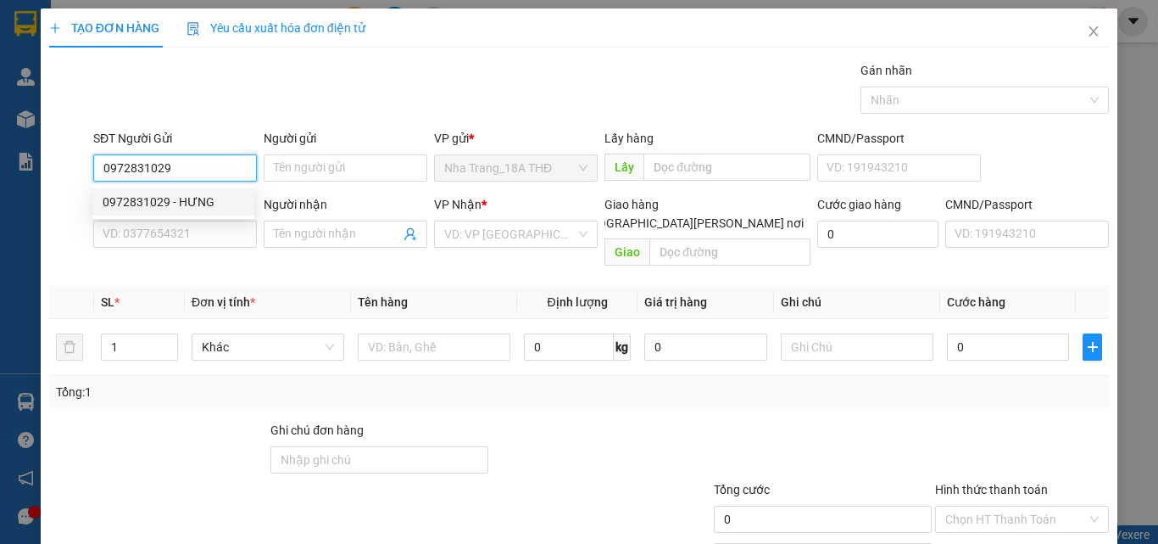
type input "BẢN"
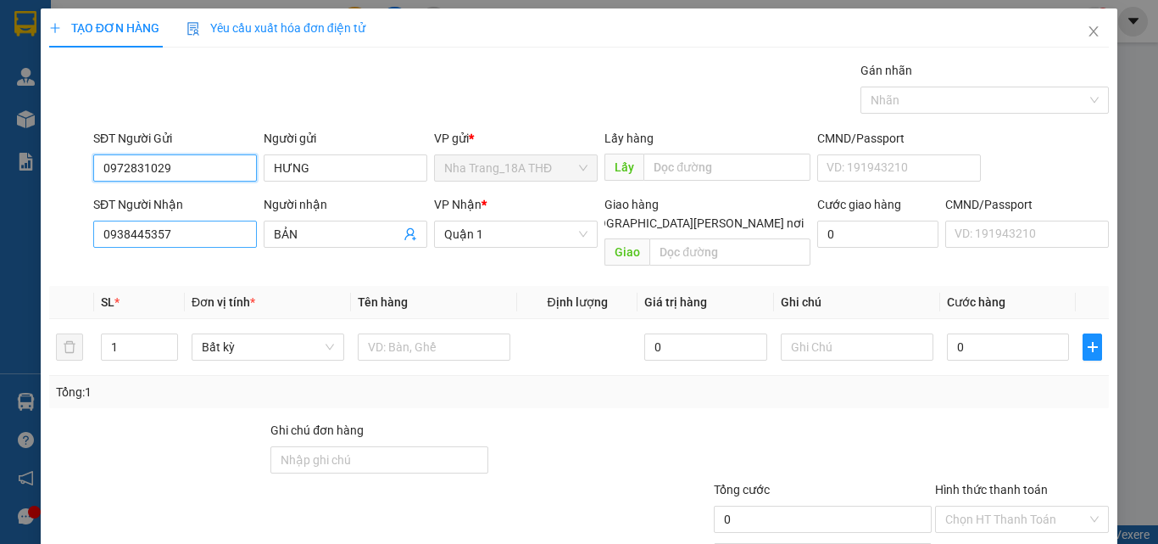
type input "0972831029"
drag, startPoint x: 180, startPoint y: 238, endPoint x: 0, endPoint y: 226, distance: 180.2
click at [0, 226] on div "TẠO ĐƠN HÀNG Yêu cầu xuất [PERSON_NAME] điện tử Transit Pickup Surcharge Ids Tr…" at bounding box center [579, 272] width 1158 height 544
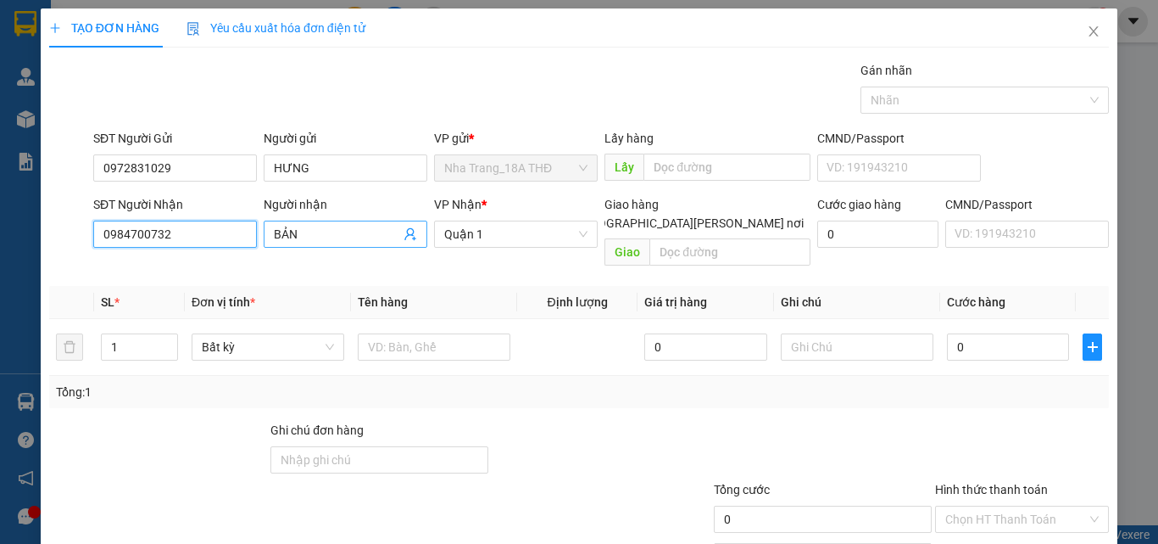
type input "0984700732"
drag, startPoint x: 312, startPoint y: 243, endPoint x: 265, endPoint y: 255, distance: 49.2
click at [265, 255] on div "Transit Pickup Surcharge Ids Transit Deliver Surcharge Ids Transit Deliver Surc…" at bounding box center [579, 337] width 1060 height 552
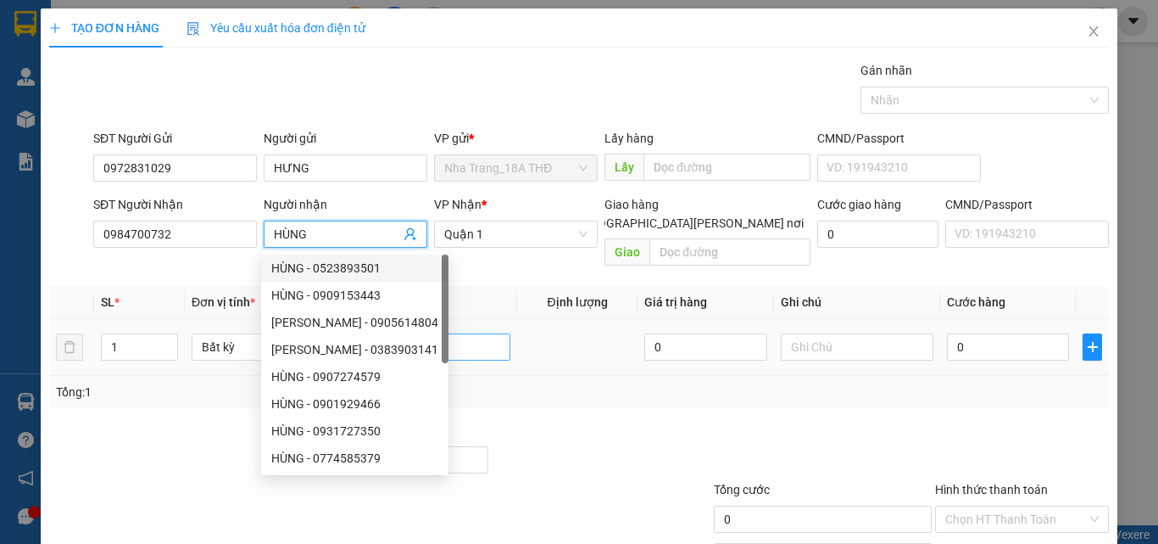
type input "HÙNG"
click at [447, 334] on input "text" at bounding box center [434, 346] width 153 height 27
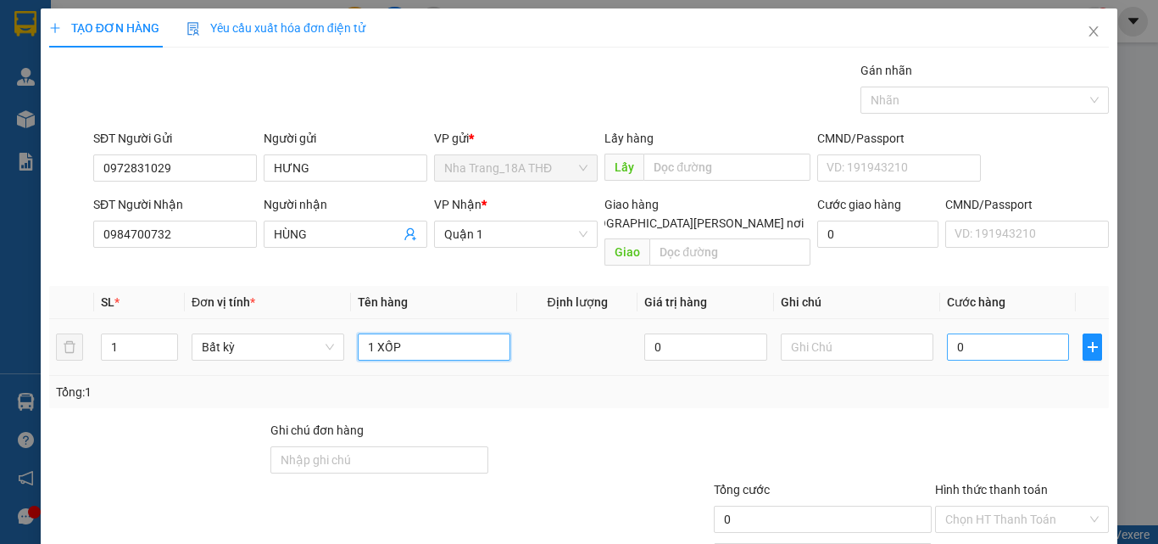
type input "1 XỐP"
click at [954, 333] on input "0" at bounding box center [1008, 346] width 122 height 27
type input "2"
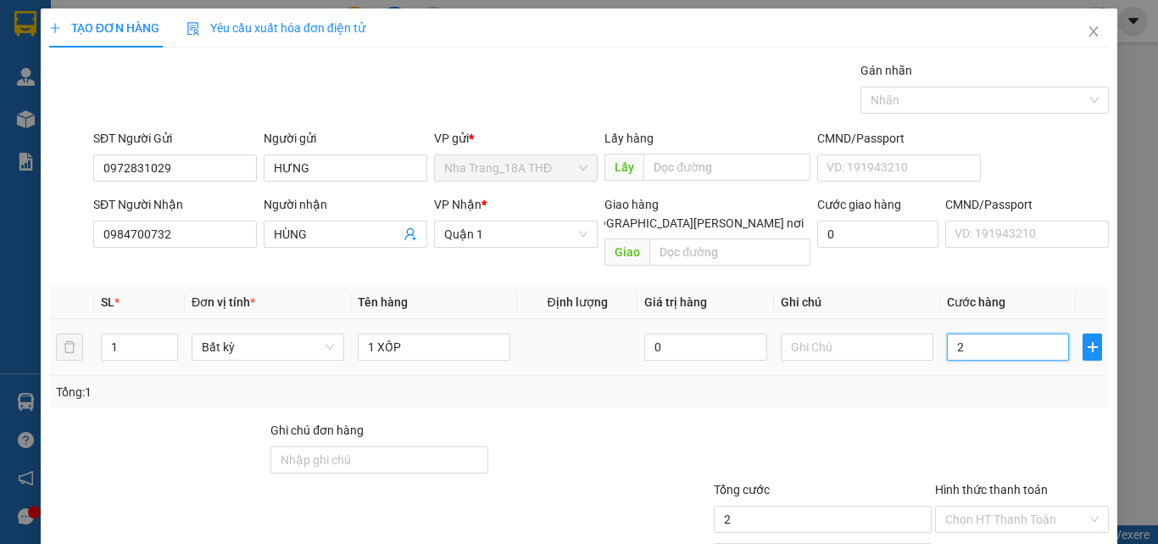
type input "20"
type input "20.000"
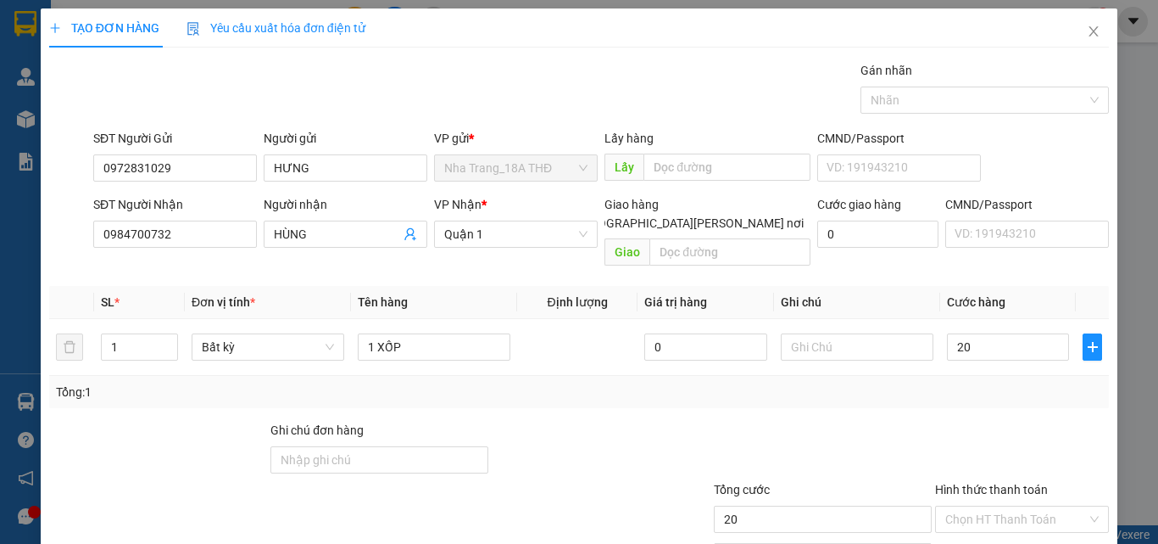
type input "20.000"
click at [967, 392] on div "Transit Pickup Surcharge Ids Transit Deliver Surcharge Ids Transit Deliver Surc…" at bounding box center [579, 337] width 1060 height 552
click at [1012, 338] on input "20.000" at bounding box center [1008, 346] width 122 height 27
click at [1008, 383] on div "Tổng: 1" at bounding box center [579, 392] width 1060 height 32
click at [959, 382] on div "Tổng: 1" at bounding box center [579, 391] width 1046 height 19
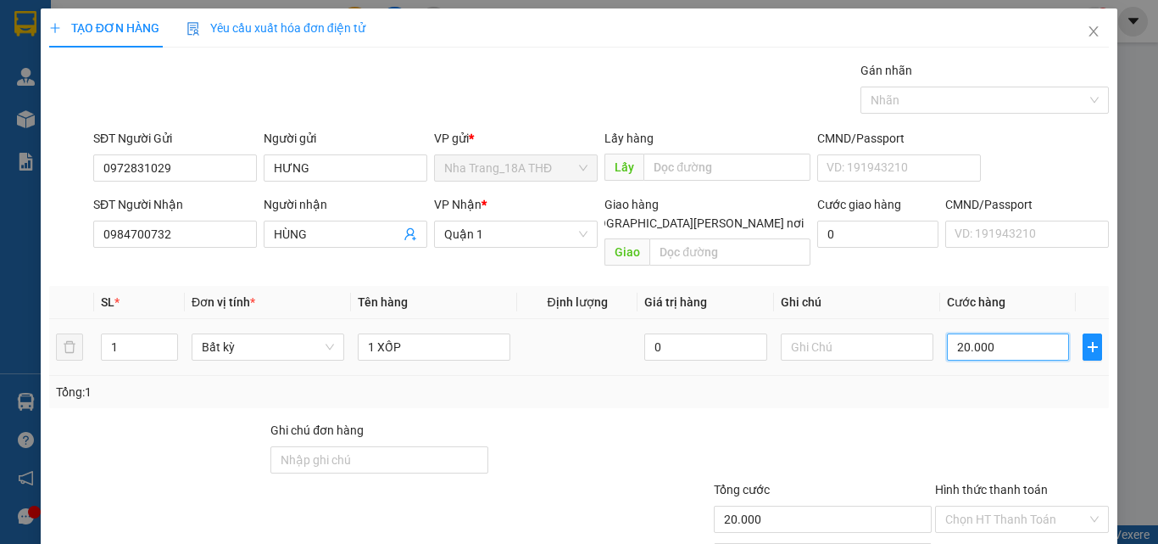
click at [999, 333] on input "20.000" at bounding box center [1008, 346] width 122 height 27
click at [1010, 385] on div "Tổng: 1" at bounding box center [579, 392] width 1060 height 32
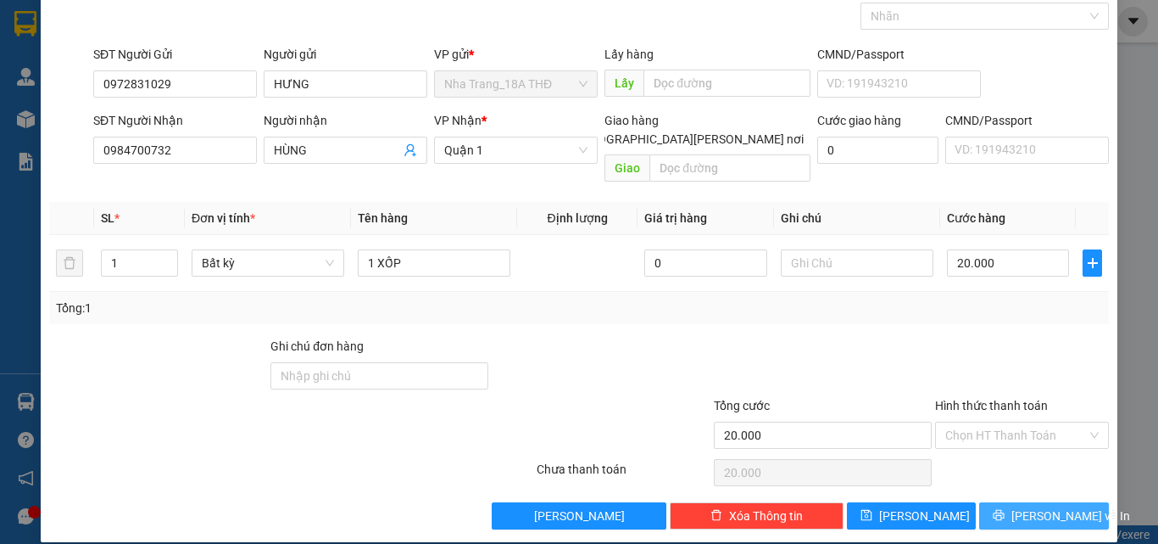
click at [1015, 502] on button "[PERSON_NAME] và In" at bounding box center [1044, 515] width 130 height 27
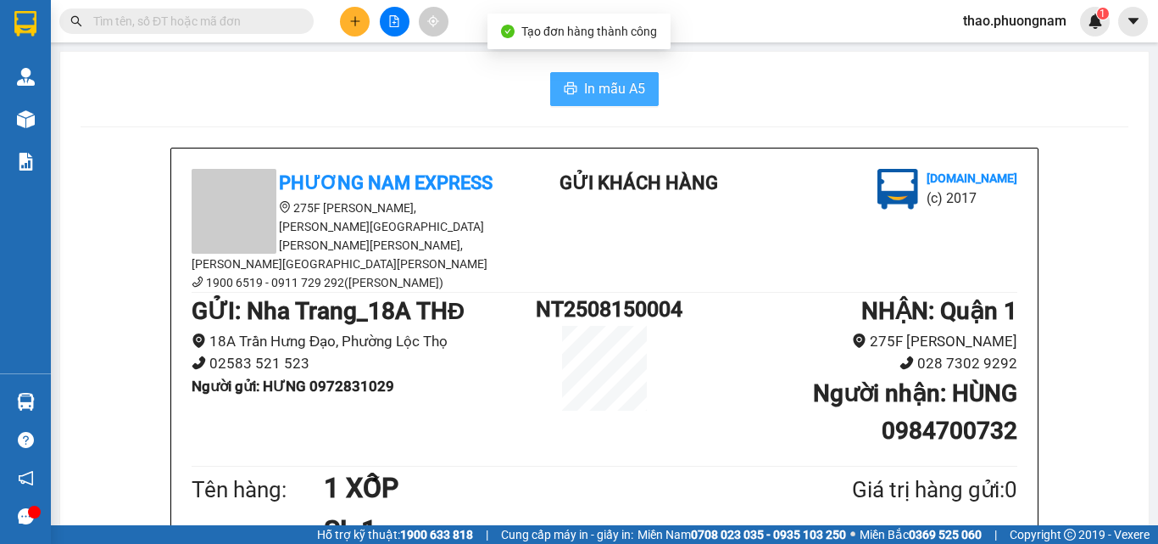
click at [573, 85] on button "In mẫu A5" at bounding box center [604, 89] width 109 height 34
click at [416, 86] on div "In mẫu A5" at bounding box center [605, 89] width 1048 height 34
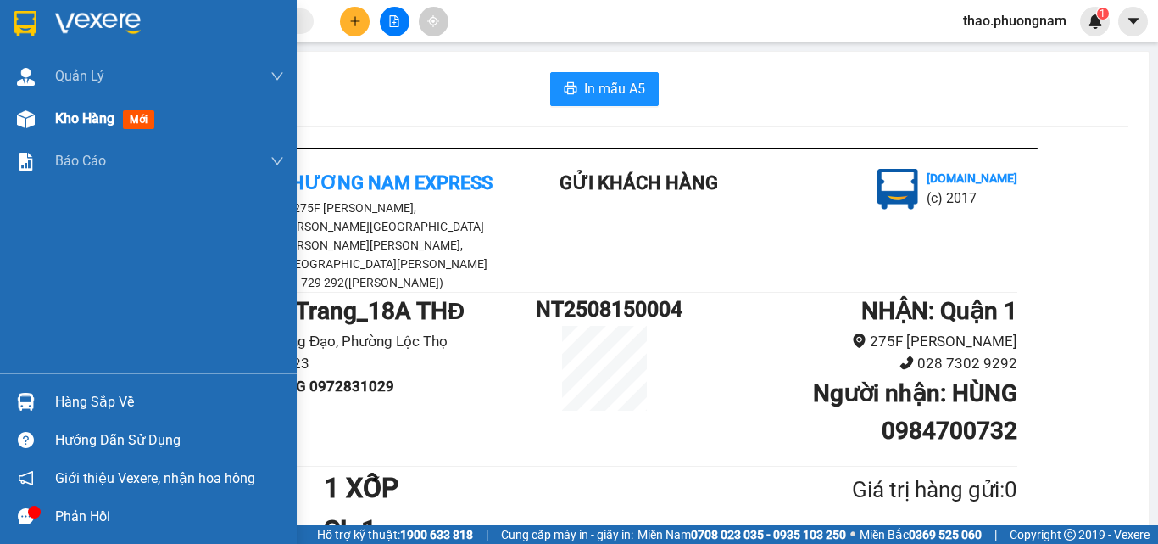
click at [88, 114] on span "Kho hàng" at bounding box center [84, 118] width 59 height 16
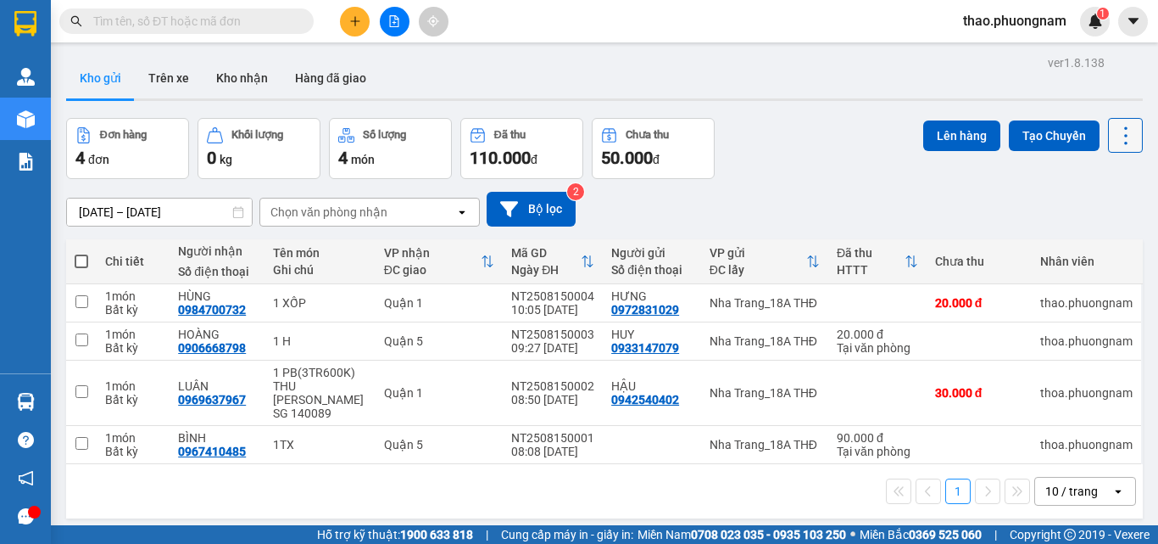
click at [1114, 130] on icon at bounding box center [1126, 136] width 24 height 24
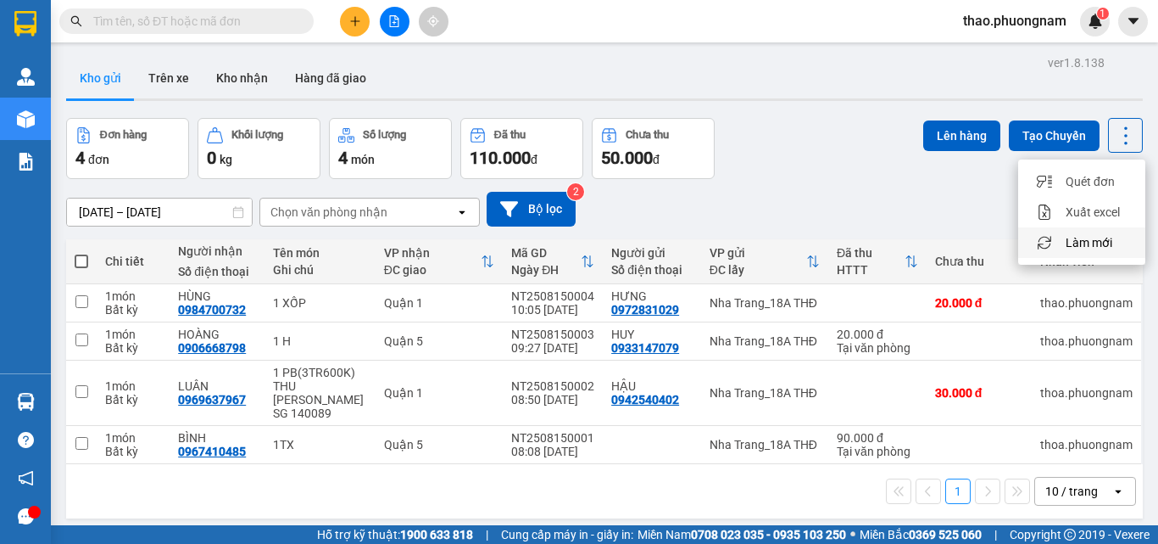
click at [1110, 248] on span "Làm mới" at bounding box center [1089, 242] width 47 height 17
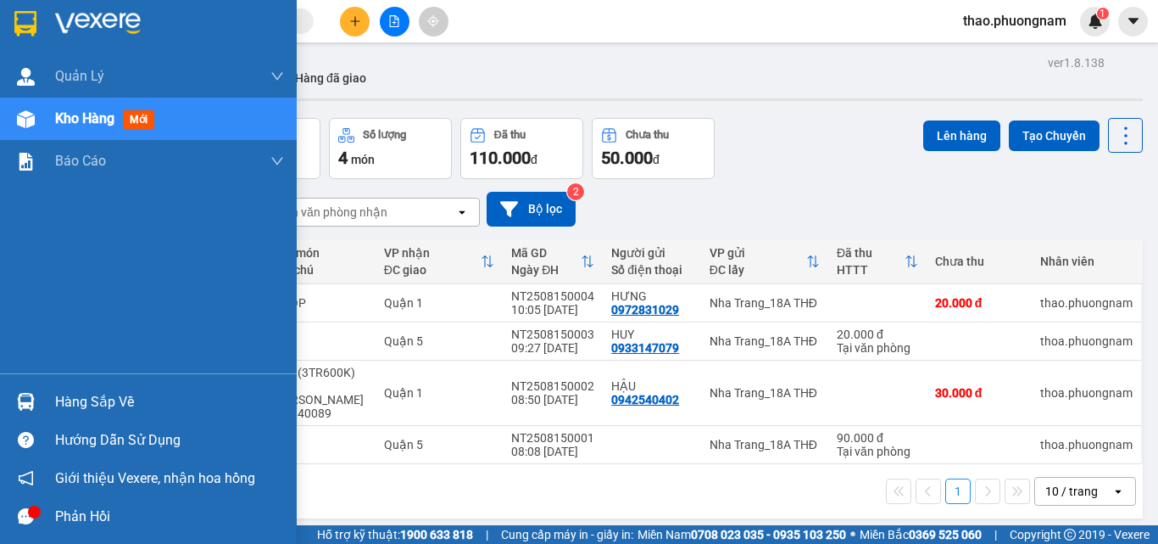
click at [70, 121] on span "Kho hàng" at bounding box center [84, 118] width 59 height 16
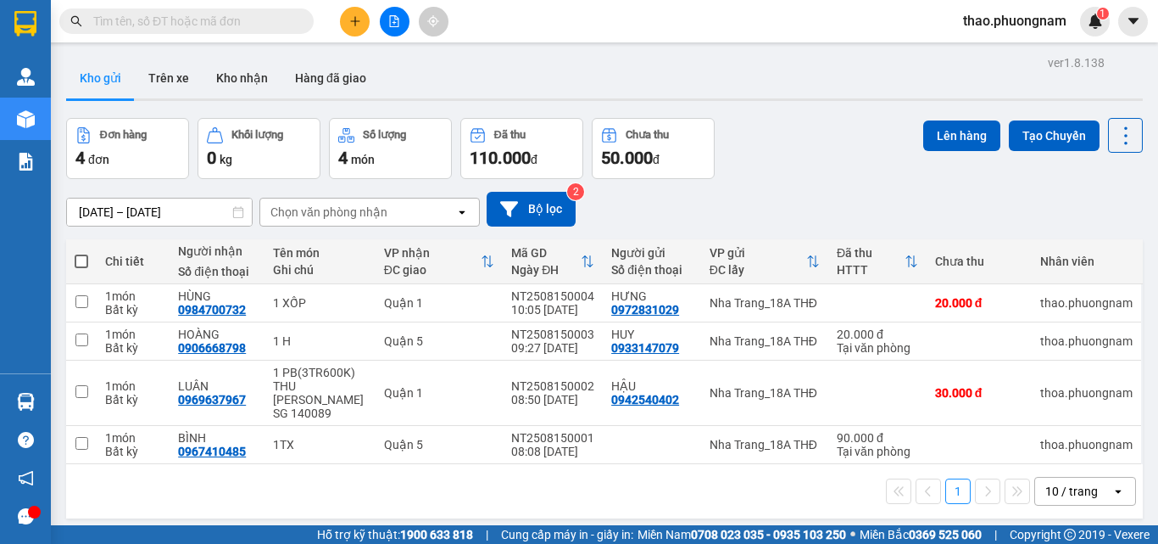
click at [624, 72] on div "Kho gửi Trên xe Kho nhận Hàng đã giao" at bounding box center [604, 80] width 1077 height 45
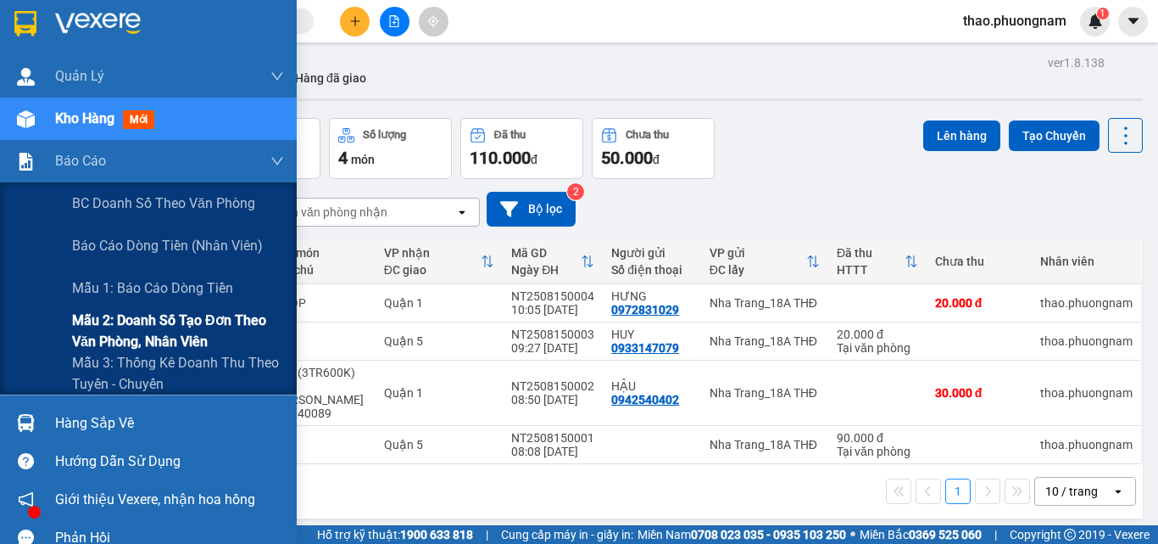
click at [113, 316] on span "Mẫu 2: Doanh số tạo đơn theo Văn phòng, nhân viên" at bounding box center [178, 331] width 212 height 42
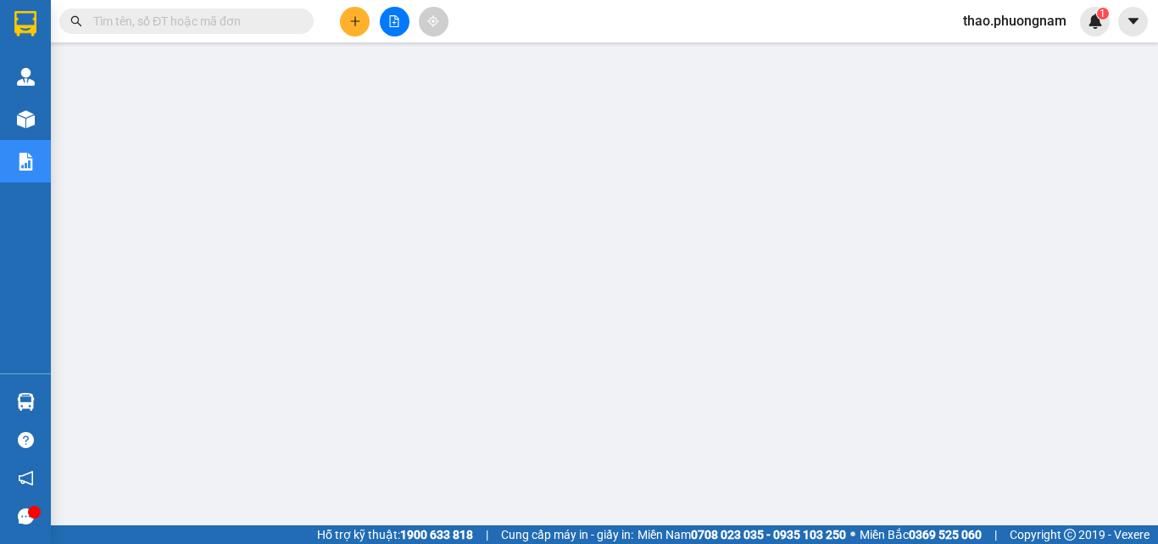
click at [159, 24] on input "text" at bounding box center [193, 21] width 200 height 19
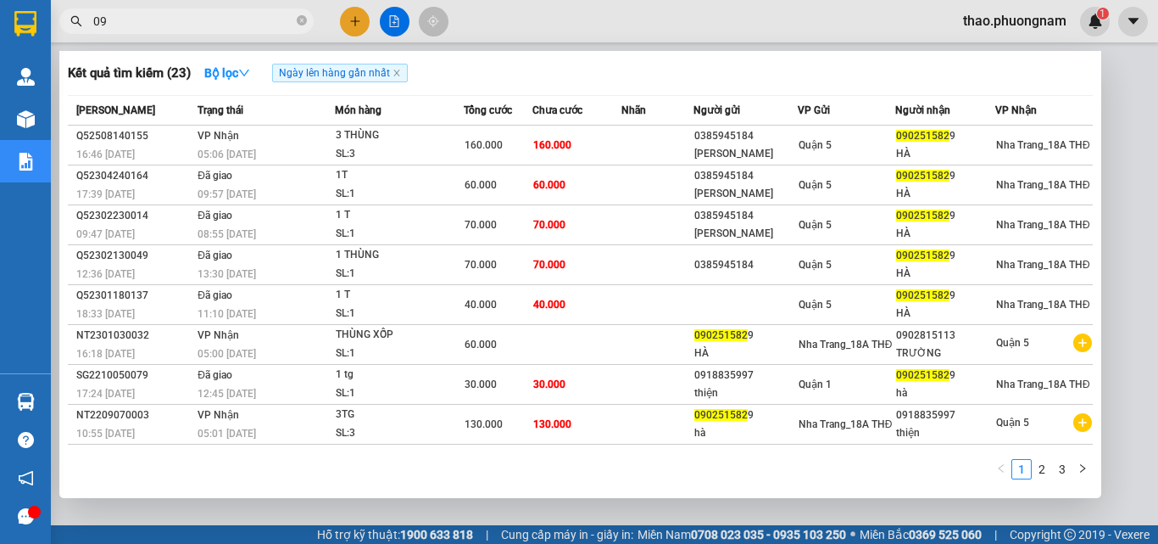
type input "0"
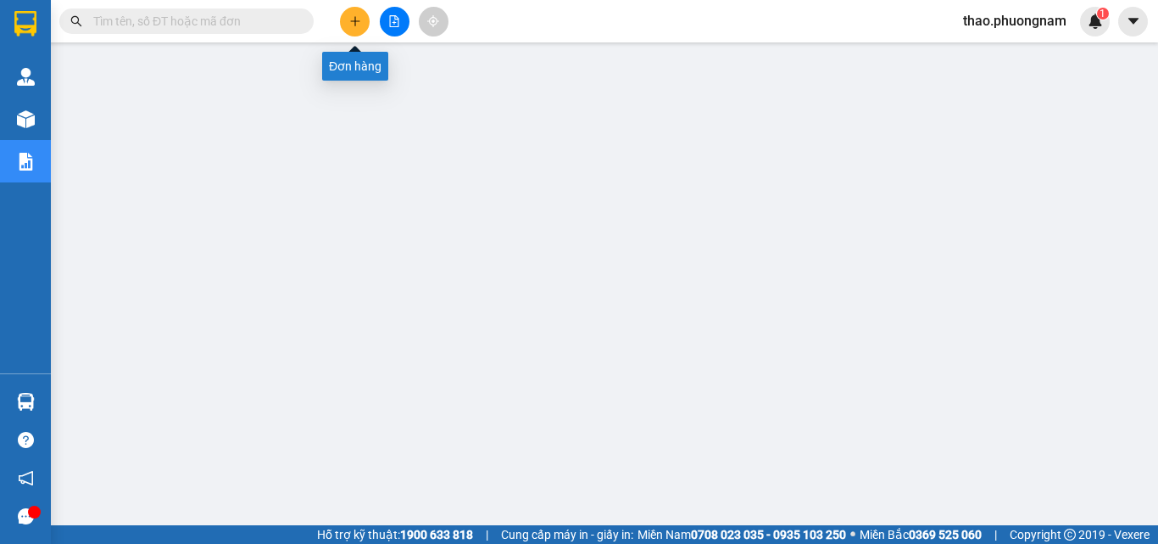
click at [356, 26] on icon "plus" at bounding box center [355, 21] width 12 height 12
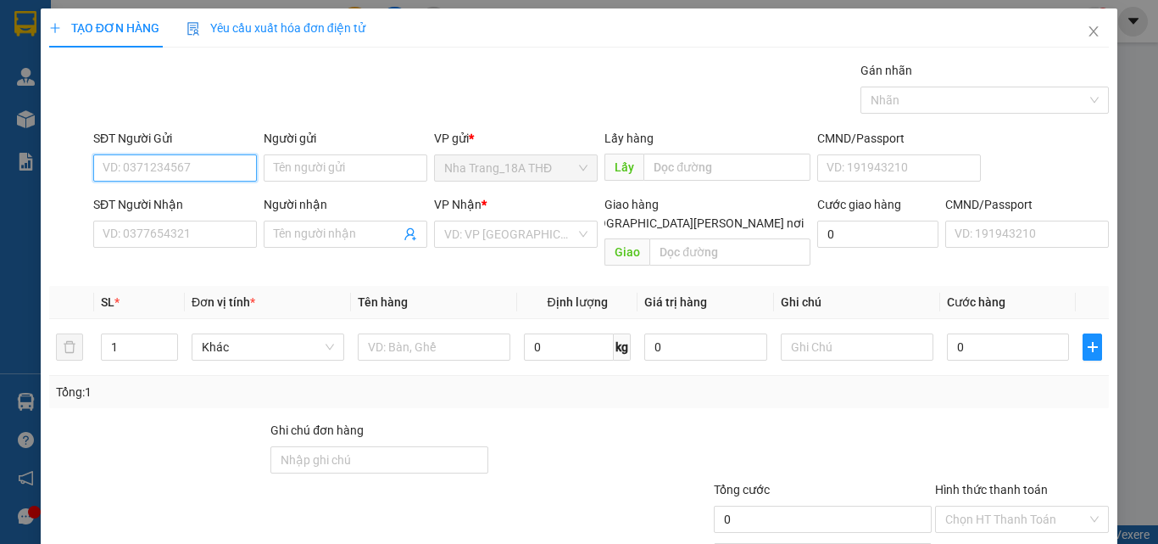
click at [152, 163] on input "SĐT Người Gửi" at bounding box center [175, 167] width 164 height 27
type input "0987672878"
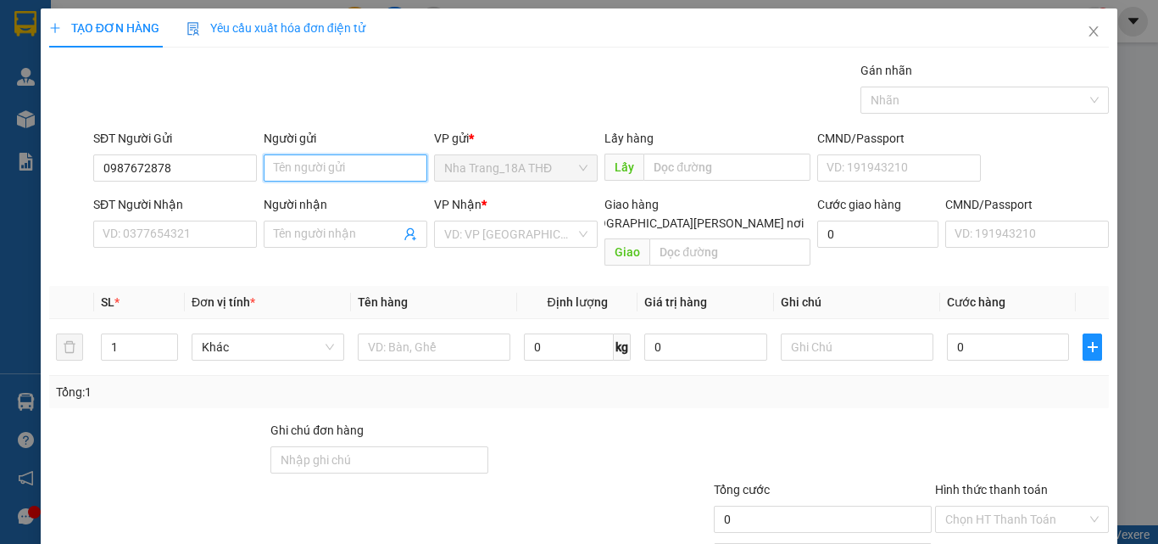
click at [322, 171] on input "Người gửi" at bounding box center [346, 167] width 164 height 27
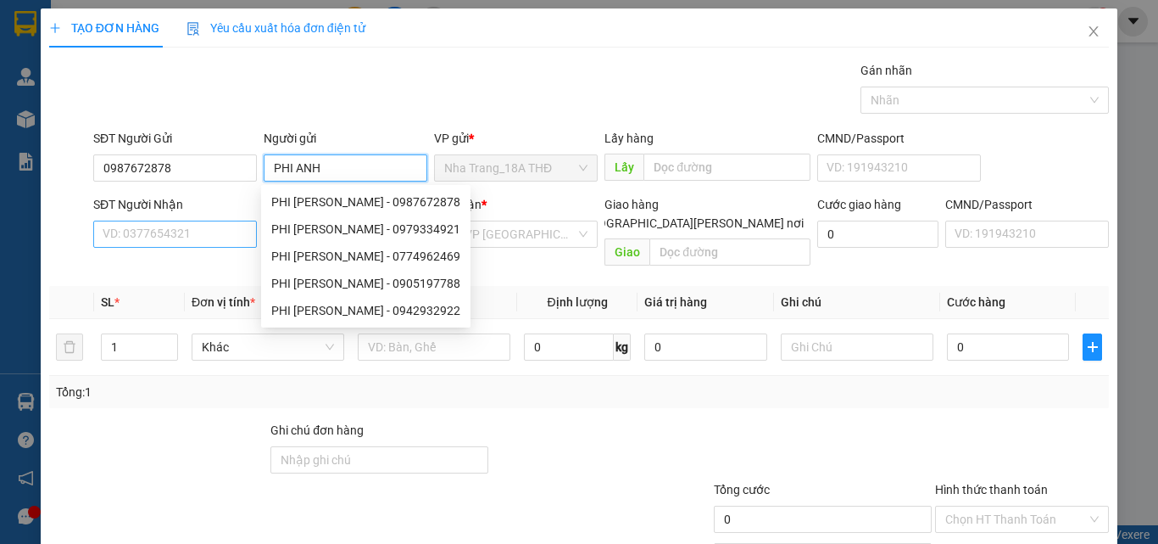
type input "PHI ANH"
click at [173, 243] on input "SĐT Người Nhận" at bounding box center [175, 233] width 164 height 27
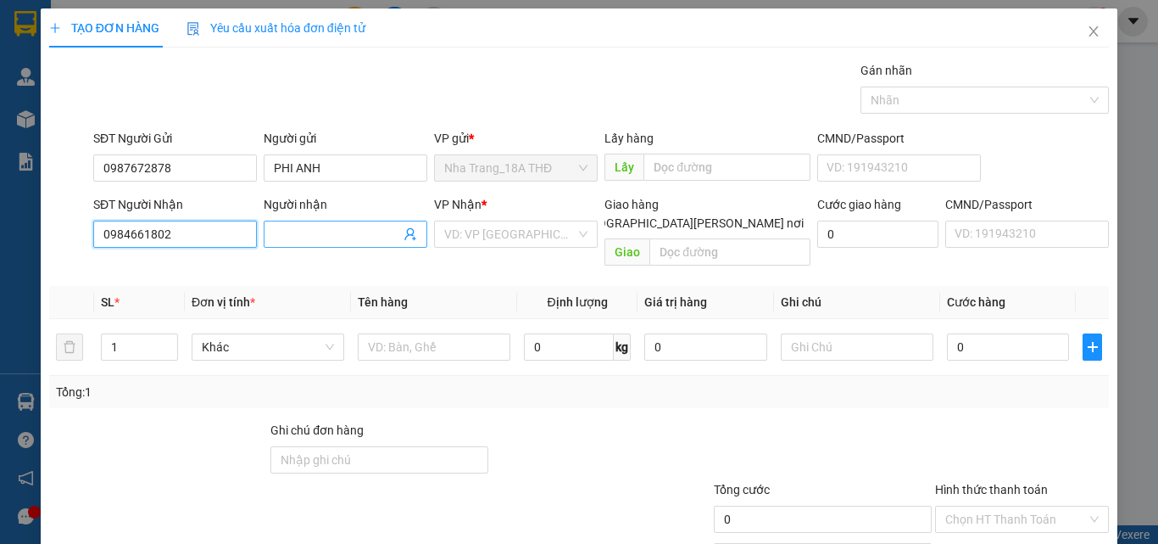
type input "0984661802"
click at [318, 223] on span at bounding box center [346, 233] width 164 height 27
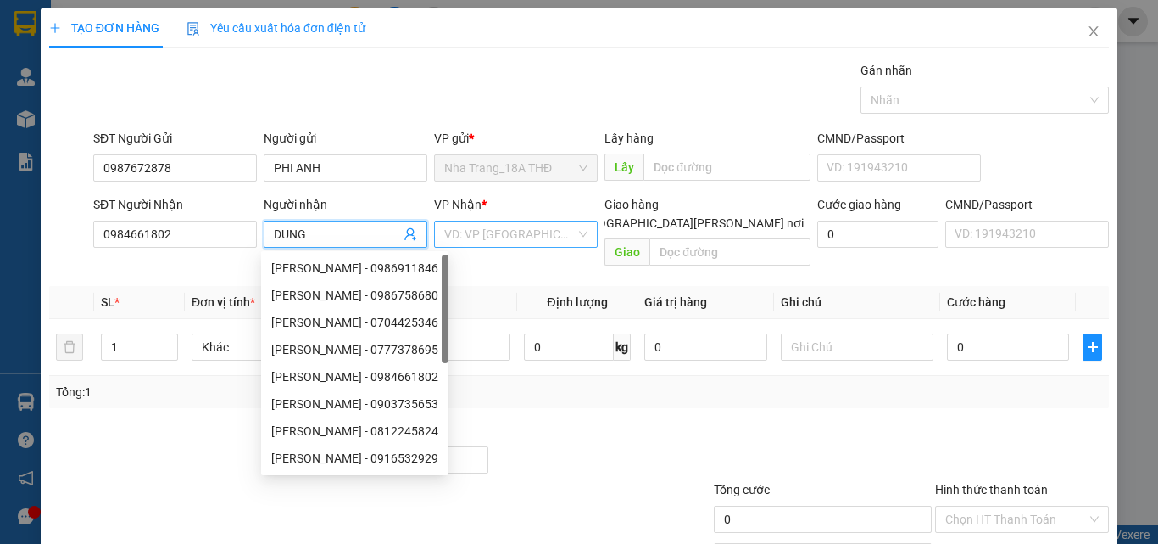
type input "DUNG"
click at [497, 235] on input "search" at bounding box center [509, 233] width 131 height 25
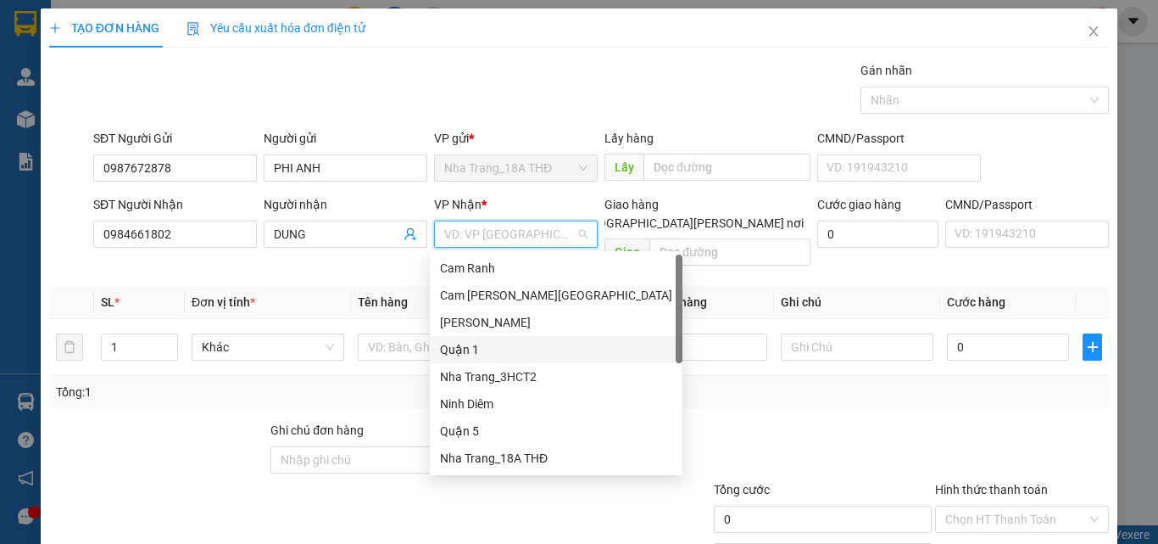
click at [499, 360] on div "Quận 1" at bounding box center [556, 349] width 253 height 27
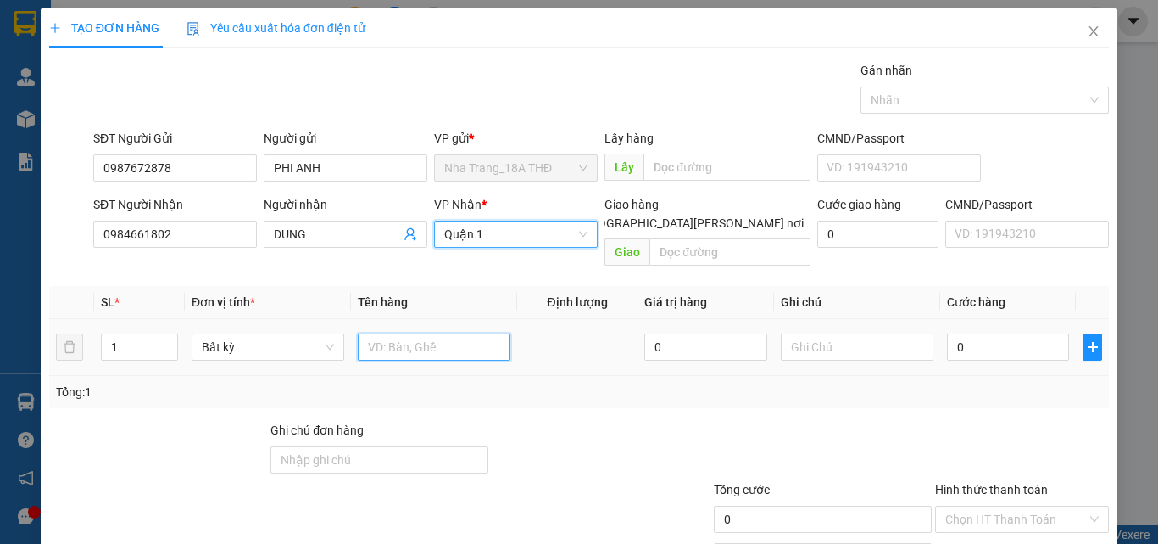
click at [397, 333] on input "text" at bounding box center [434, 346] width 153 height 27
type input "1 PB ( 5 [PERSON_NAME] 100K )"
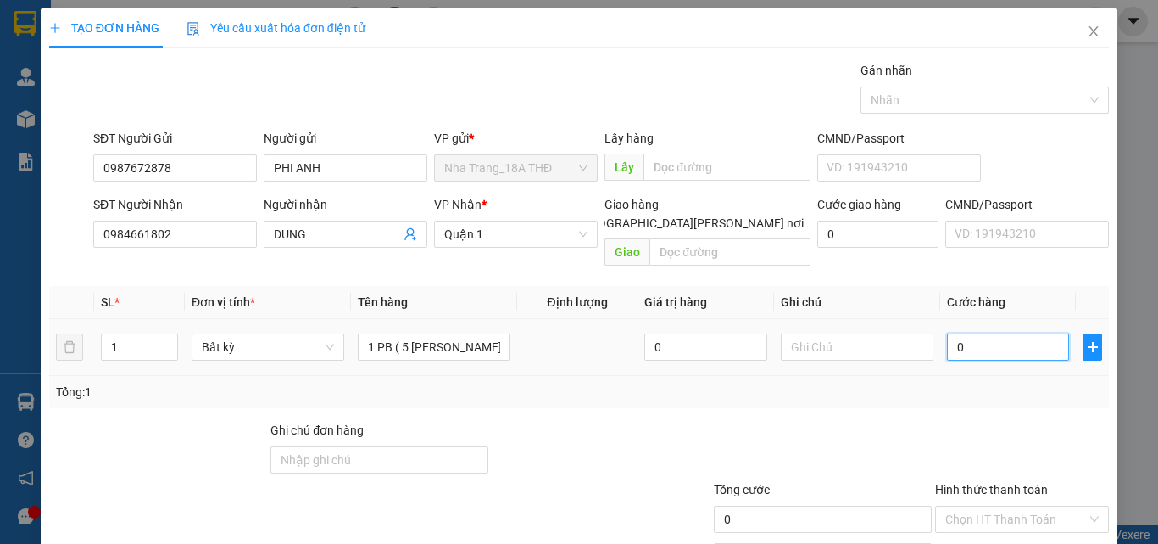
click at [1032, 333] on input "0" at bounding box center [1008, 346] width 122 height 27
type input "5"
type input "50"
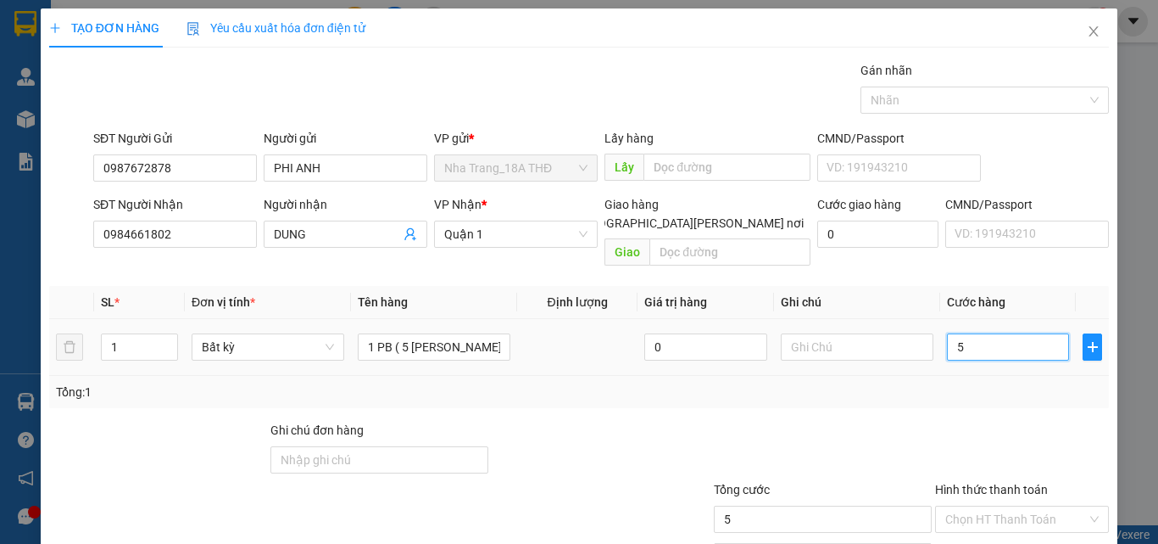
type input "50"
type input "50.000"
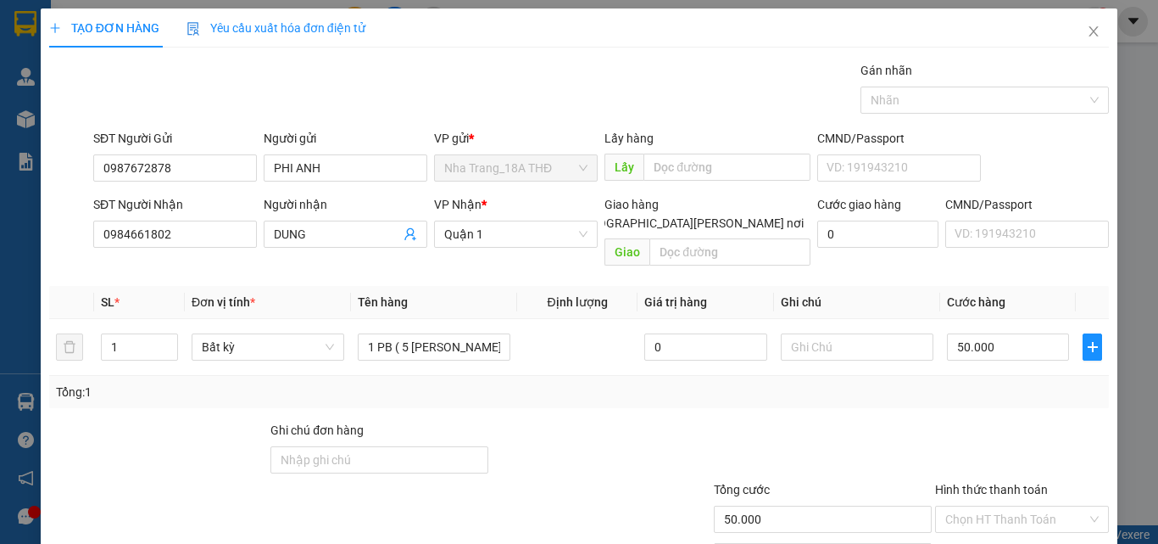
click at [938, 421] on div at bounding box center [1022, 450] width 177 height 59
click at [858, 333] on input "text" at bounding box center [857, 346] width 153 height 27
type input "THU HỘ Q5 130053"
click at [903, 397] on div "Transit Pickup Surcharge Ids Transit Deliver Surcharge Ids Transit Deliver Surc…" at bounding box center [579, 337] width 1060 height 552
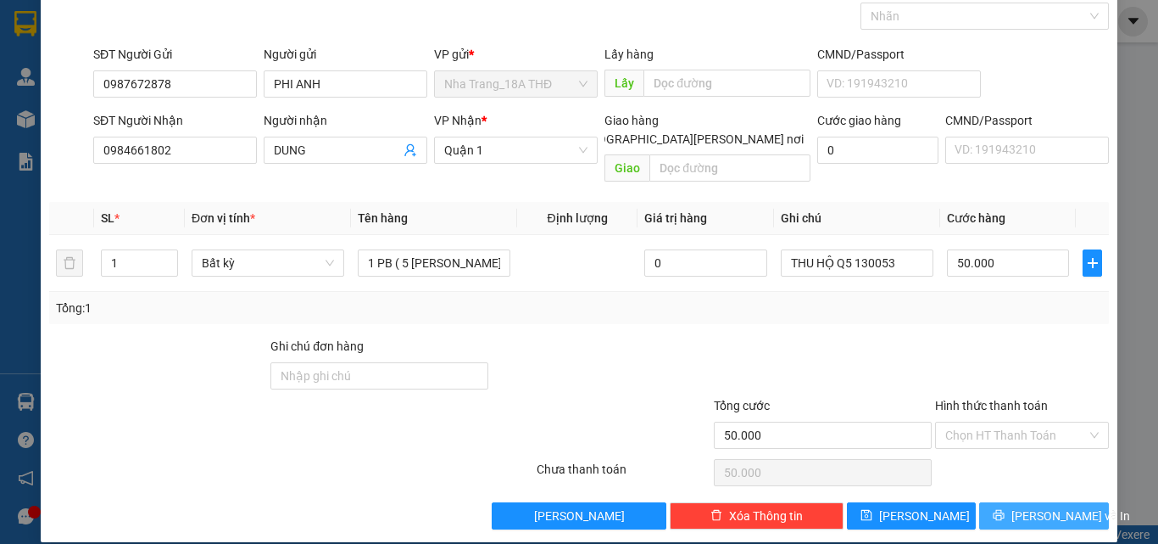
click at [1015, 502] on button "[PERSON_NAME] và In" at bounding box center [1044, 515] width 130 height 27
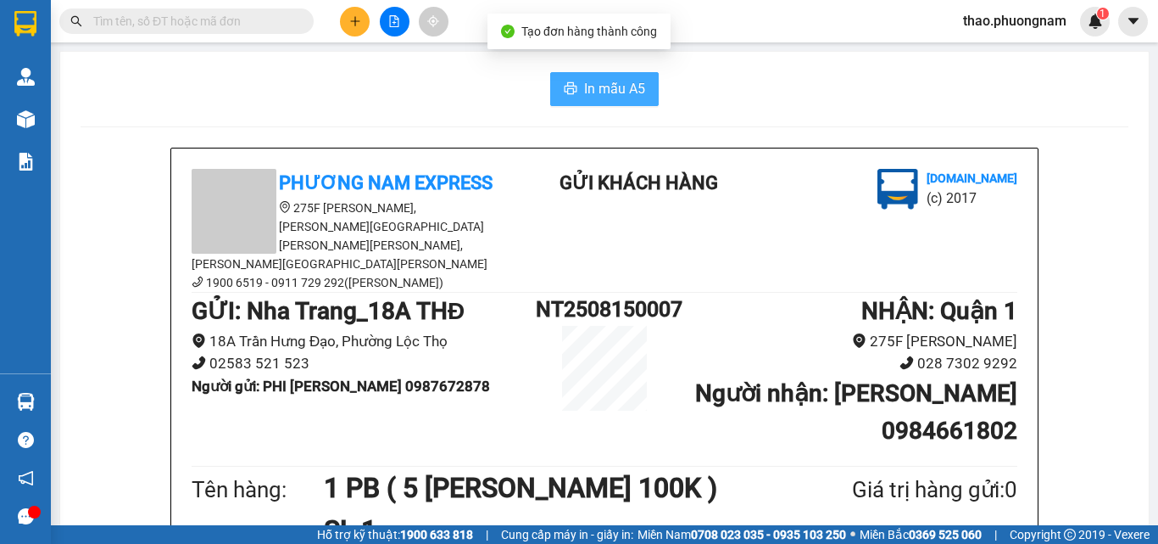
click at [586, 91] on span "In mẫu A5" at bounding box center [614, 88] width 61 height 21
click at [352, 22] on icon "plus" at bounding box center [355, 21] width 12 height 12
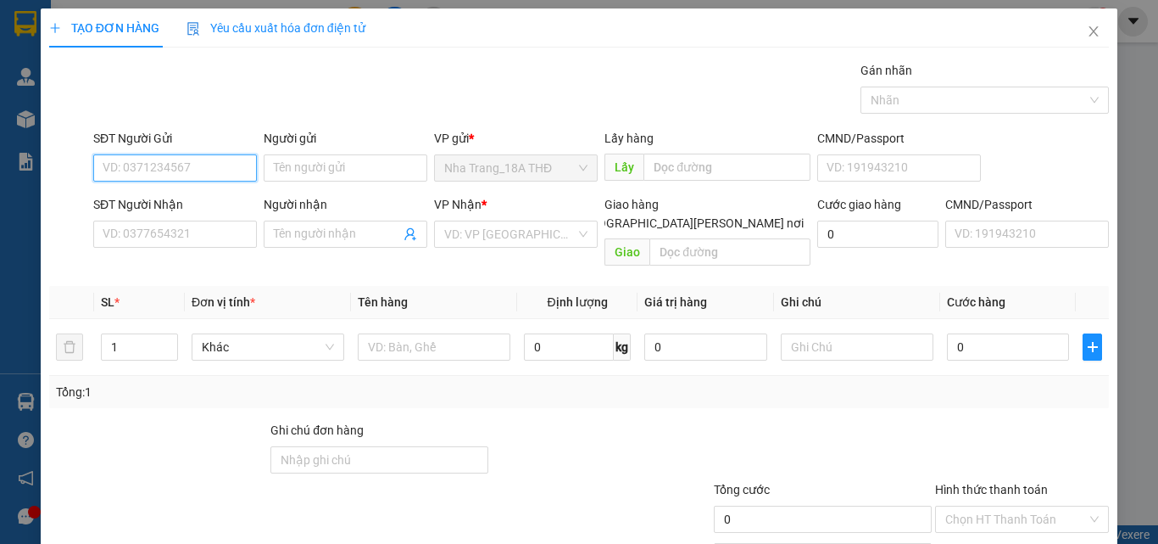
click at [131, 171] on input "SĐT Người Gửi" at bounding box center [175, 167] width 164 height 27
type input "0932555181"
click at [166, 202] on div "0932555181 - NA" at bounding box center [174, 202] width 142 height 19
type input "NA"
type input "0933352027"
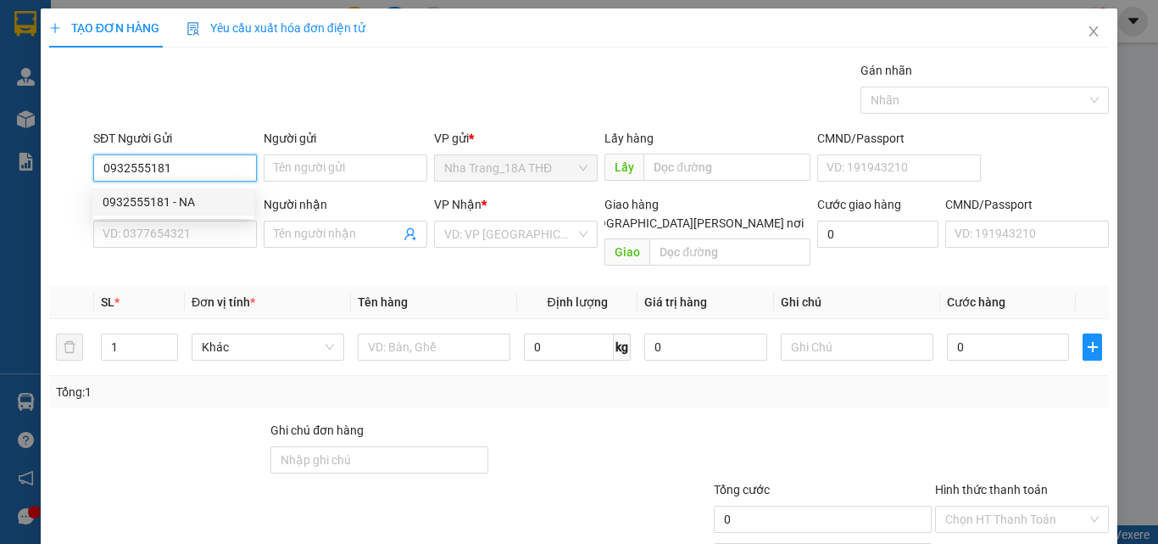
type input "TRINH"
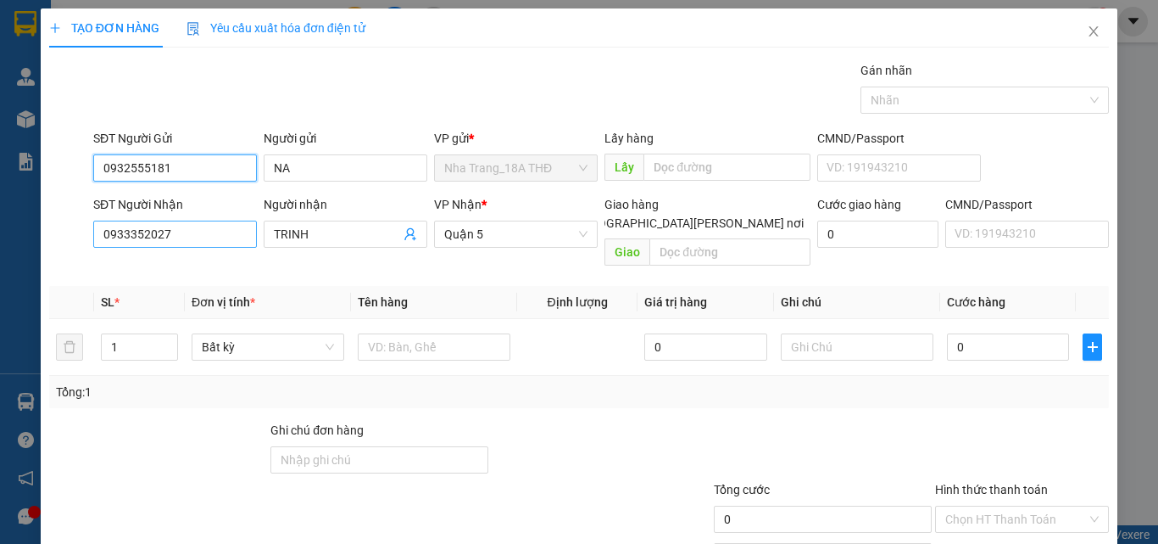
type input "0932555181"
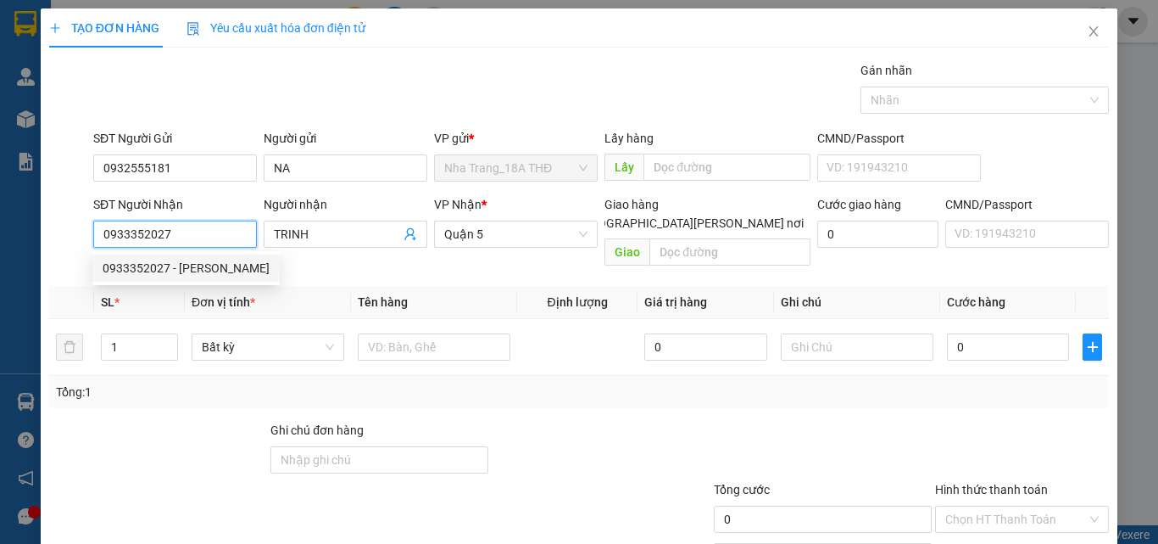
drag, startPoint x: 196, startPoint y: 237, endPoint x: 14, endPoint y: 270, distance: 184.3
click at [14, 270] on div "TẠO ĐƠN HÀNG Yêu cầu xuất [PERSON_NAME] điện tử Transit Pickup Surcharge Ids Tr…" at bounding box center [579, 272] width 1158 height 544
click at [542, 437] on div at bounding box center [600, 450] width 221 height 59
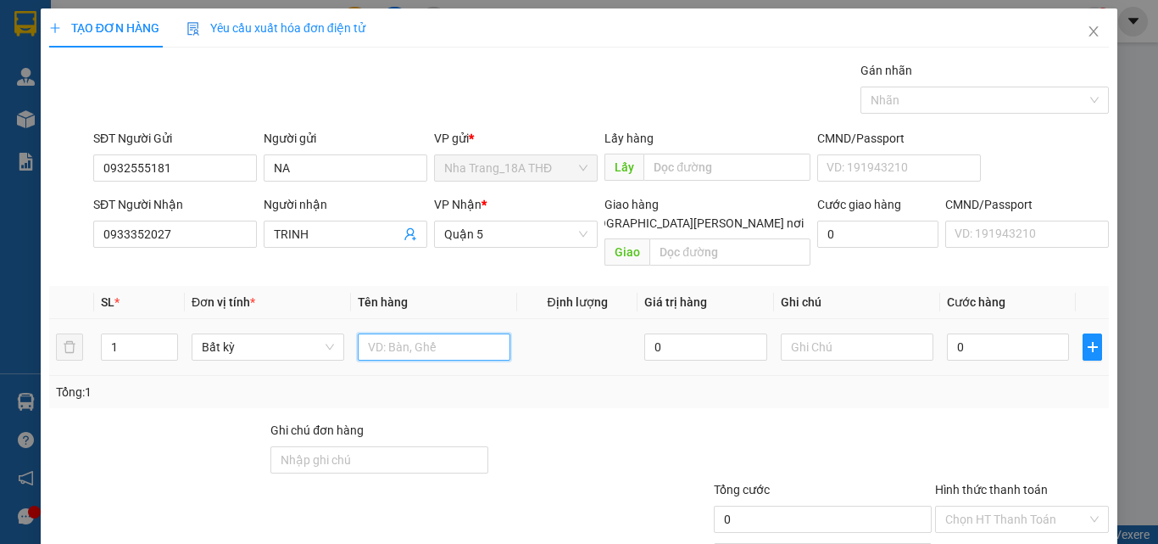
click at [443, 333] on input "text" at bounding box center [434, 346] width 153 height 27
type input "1 CỤC ĐEN"
click at [1021, 335] on input "0" at bounding box center [1008, 346] width 122 height 27
type input "2"
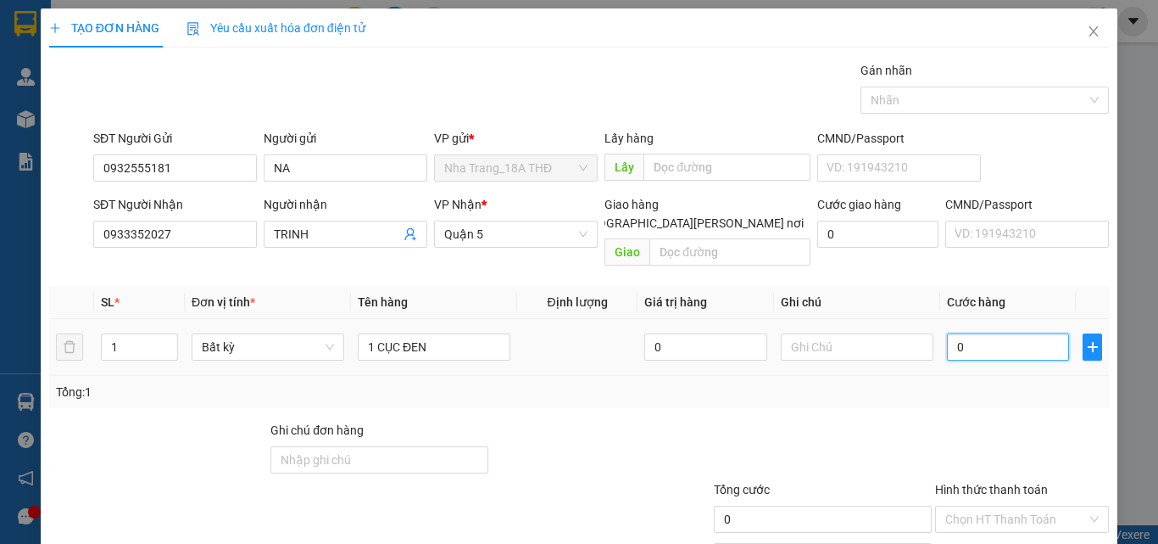
type input "2"
type input "20"
type input "20.000"
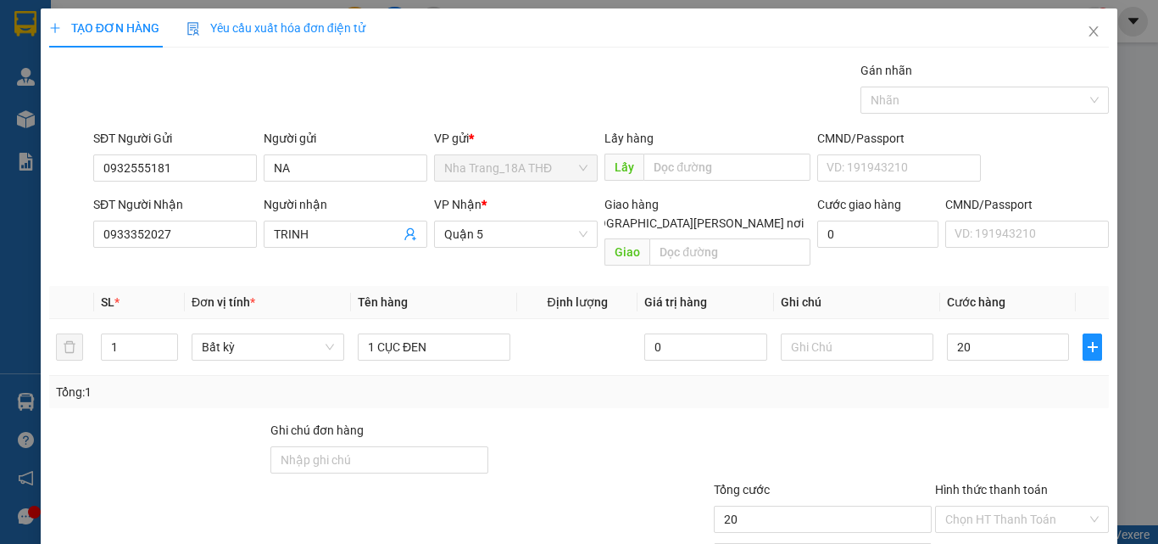
type input "20.000"
click at [980, 421] on div at bounding box center [1022, 450] width 177 height 59
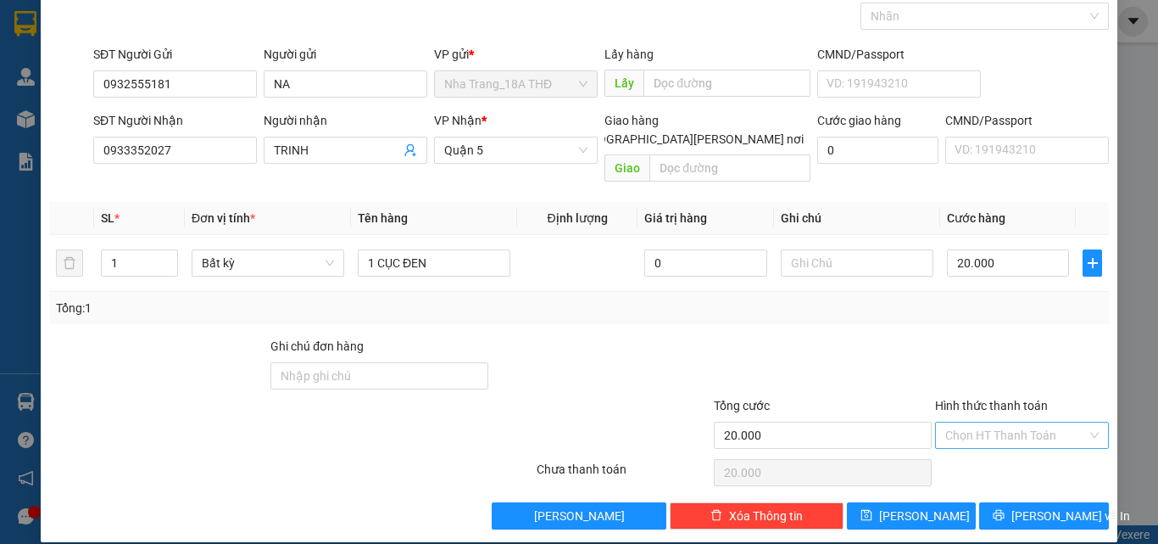
click at [971, 422] on input "Hình thức thanh toán" at bounding box center [1017, 434] width 142 height 25
click at [970, 453] on div "Tại văn phòng" at bounding box center [1012, 450] width 152 height 19
type input "0"
click at [1000, 509] on icon "printer" at bounding box center [999, 515] width 12 height 12
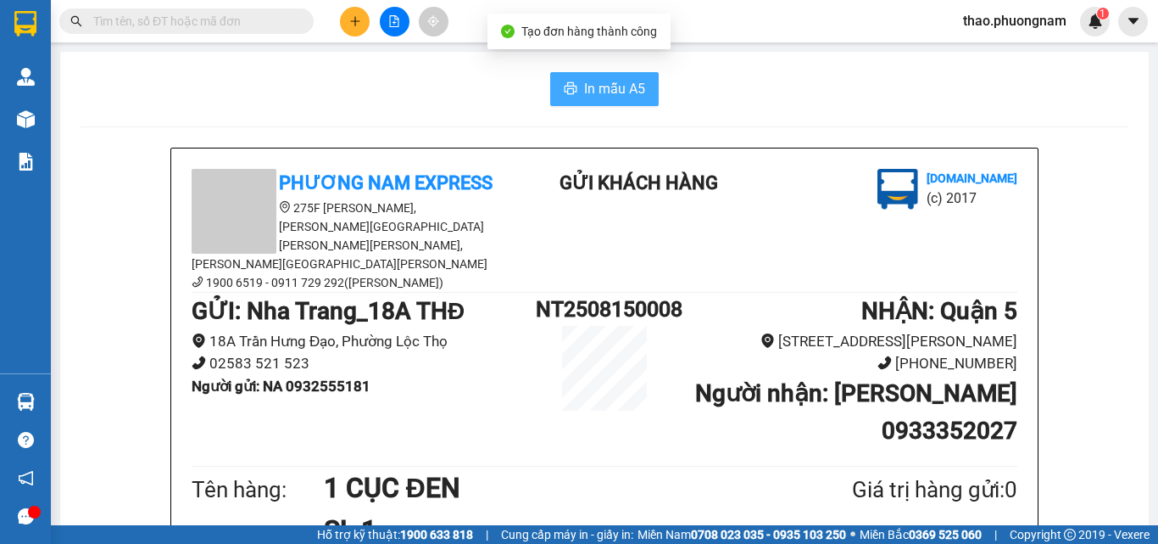
click at [572, 95] on button "In mẫu A5" at bounding box center [604, 89] width 109 height 34
click at [117, 22] on input "text" at bounding box center [193, 21] width 200 height 19
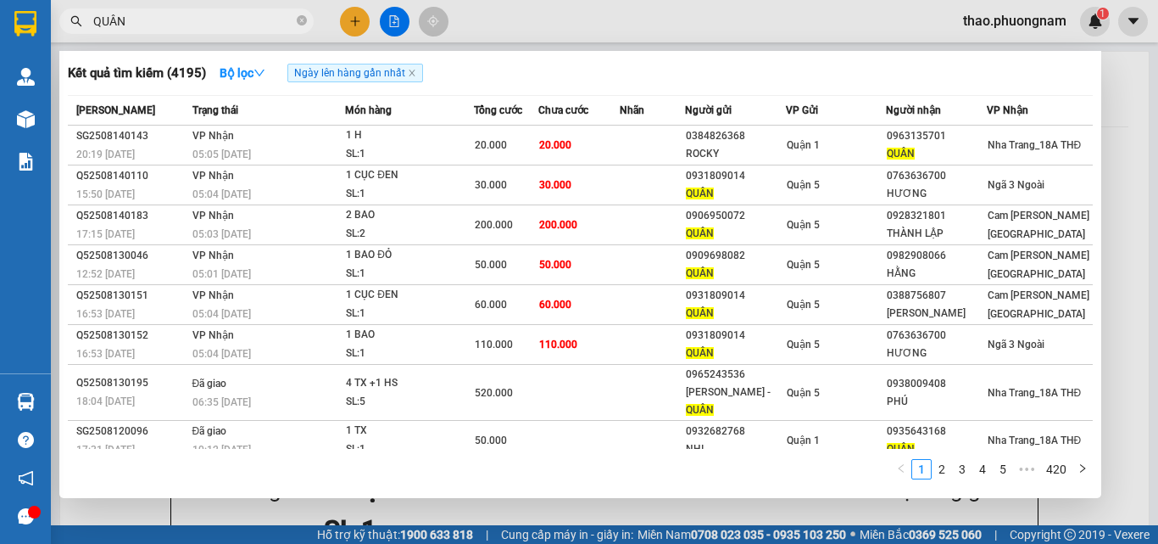
type input "QUÂN"
click at [310, 25] on span "QUÂN" at bounding box center [186, 20] width 254 height 25
click at [304, 23] on icon "close-circle" at bounding box center [302, 20] width 10 height 10
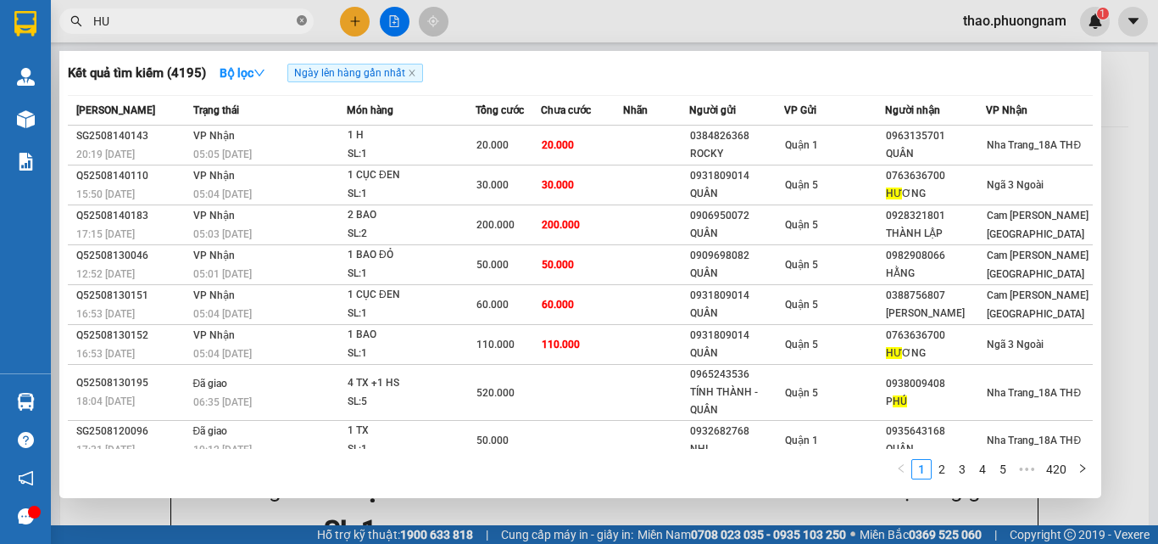
type input "HUY"
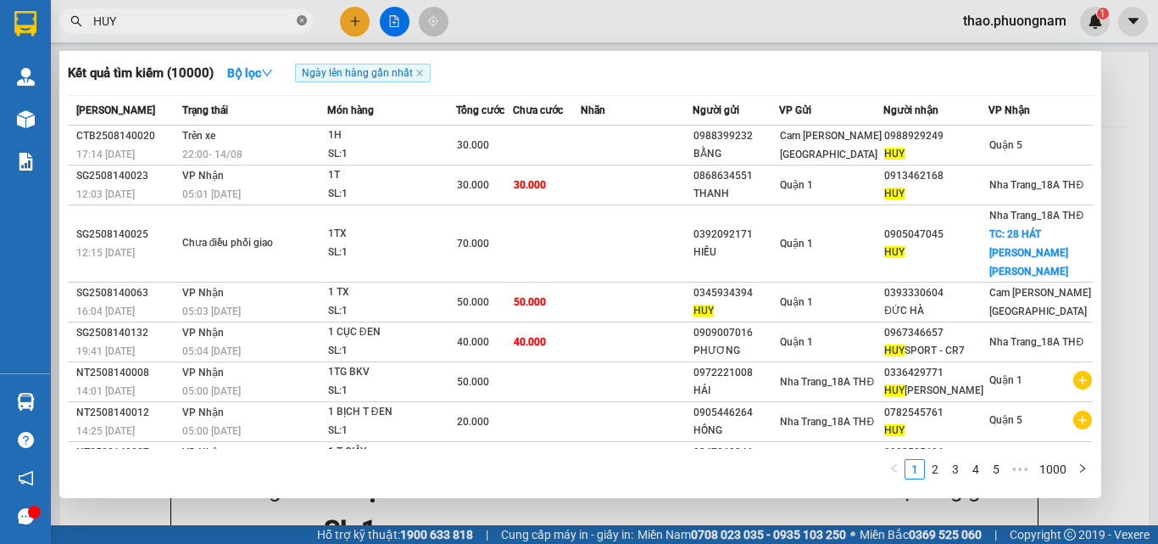
click at [303, 21] on icon "close-circle" at bounding box center [302, 20] width 10 height 10
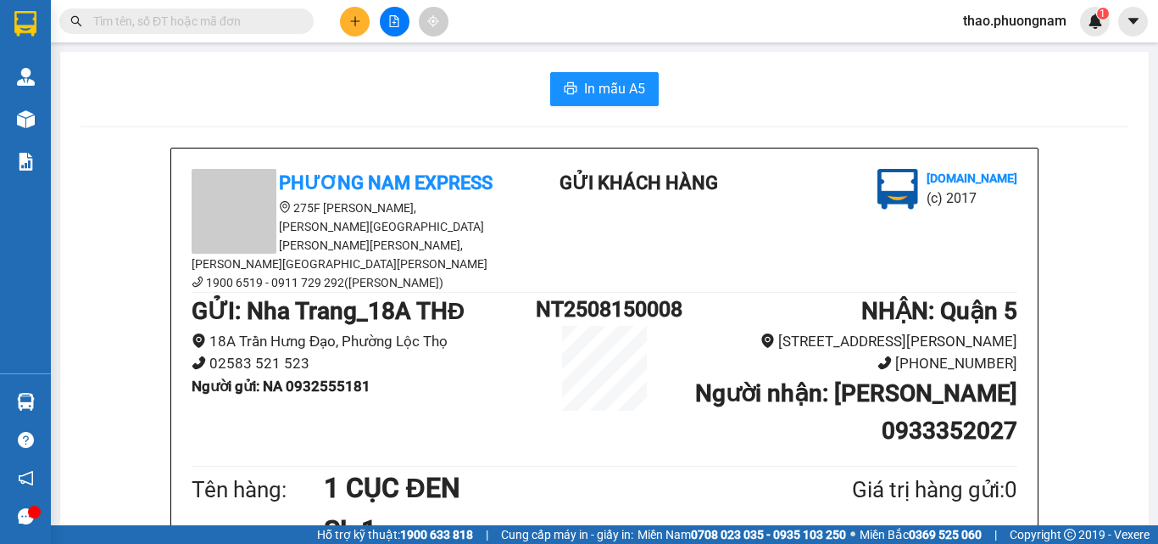
click at [191, 34] on div "Kết quả [PERSON_NAME] ( 10000 ) Bộ lọc Ngày lên hàng gần nhất Mã ĐH Trạng thái …" at bounding box center [165, 22] width 331 height 30
click at [250, 20] on input "text" at bounding box center [193, 21] width 200 height 19
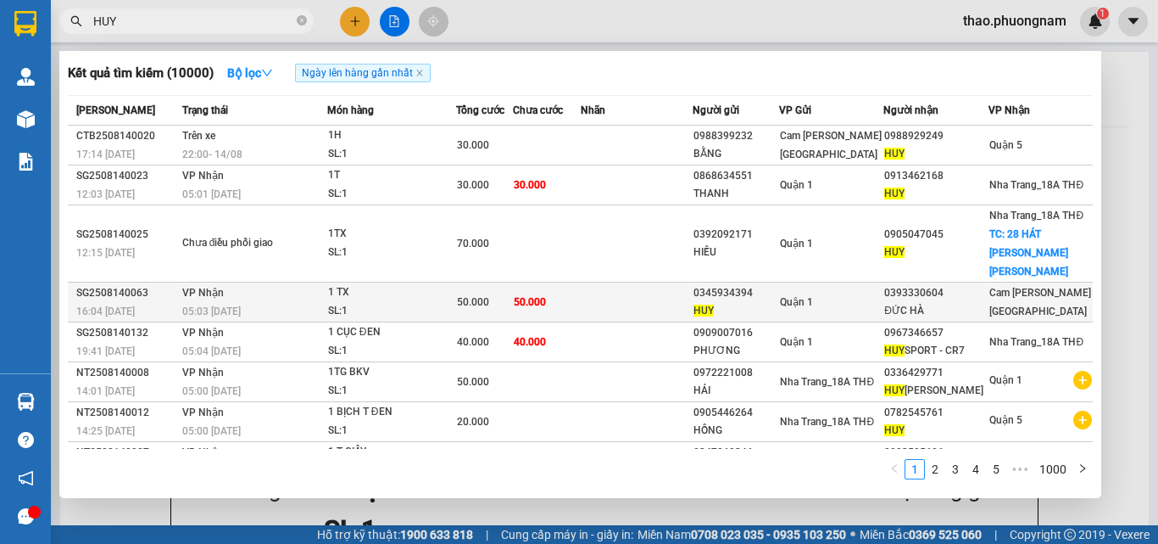
scroll to position [150, 0]
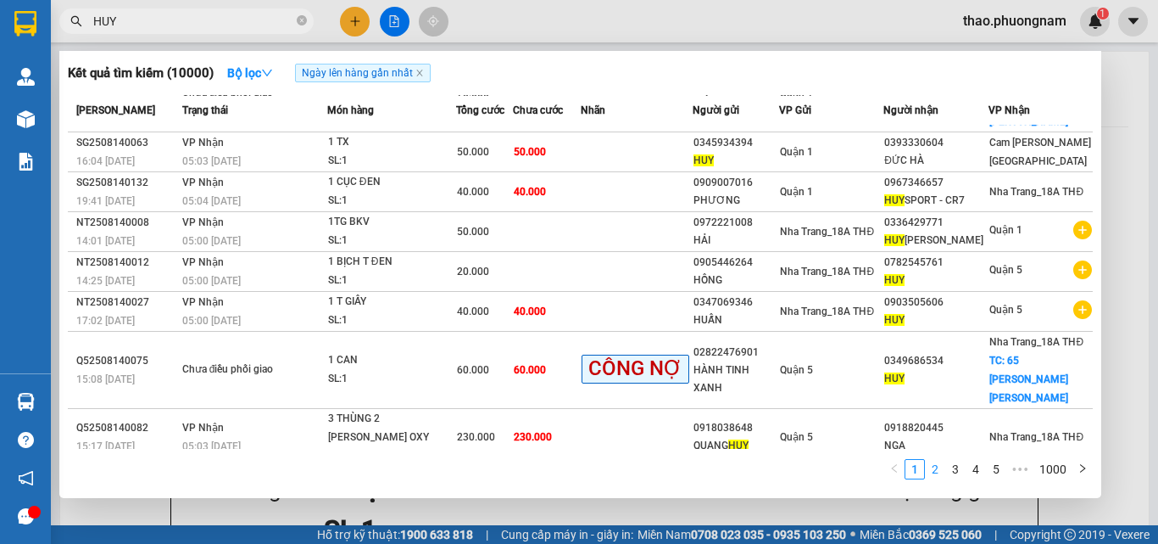
type input "HUY"
click at [936, 472] on link "2" at bounding box center [935, 469] width 19 height 19
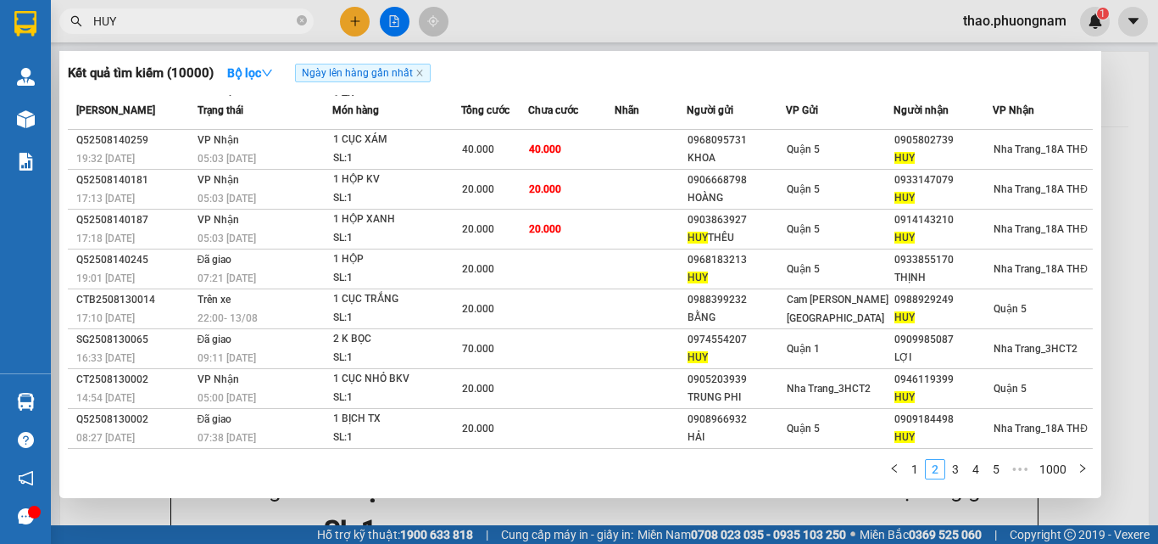
scroll to position [75, 0]
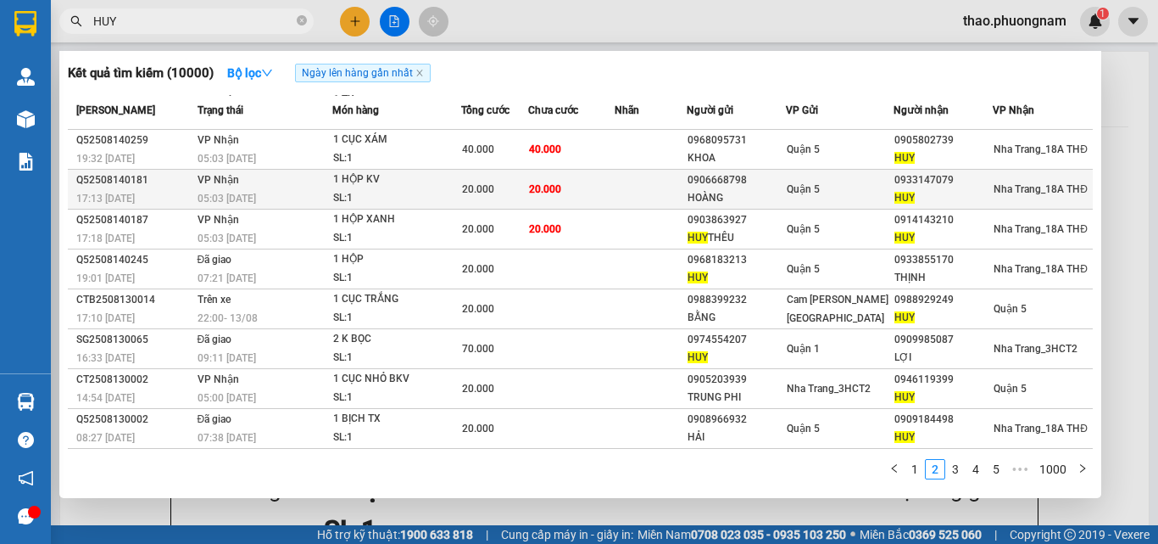
click at [504, 181] on div "20.000" at bounding box center [494, 189] width 65 height 19
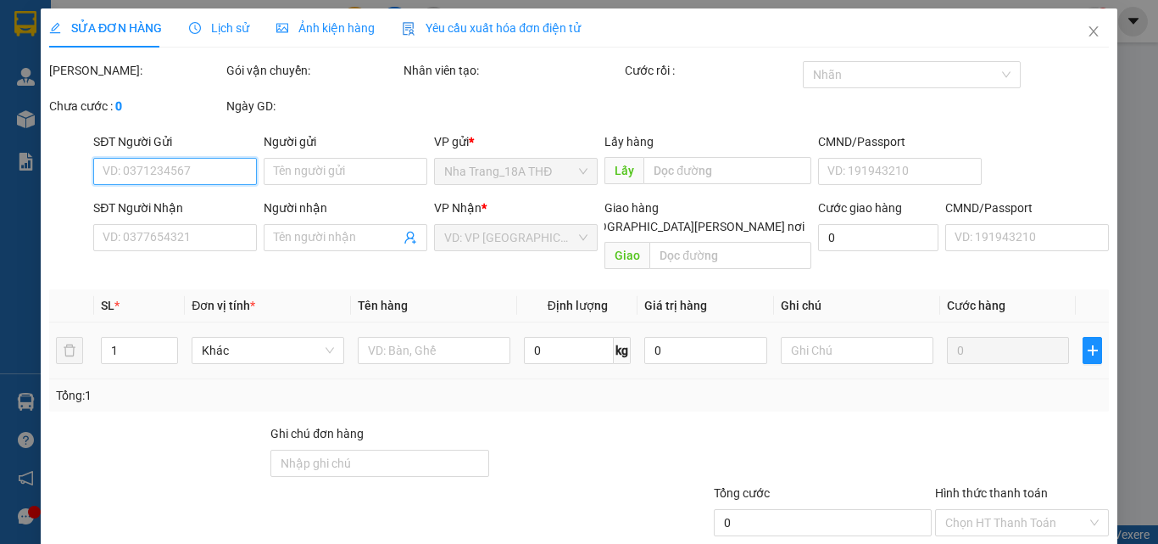
type input "0906668798"
type input "HOÀNG"
type input "0933147079"
type input "HUY"
type input "20.000"
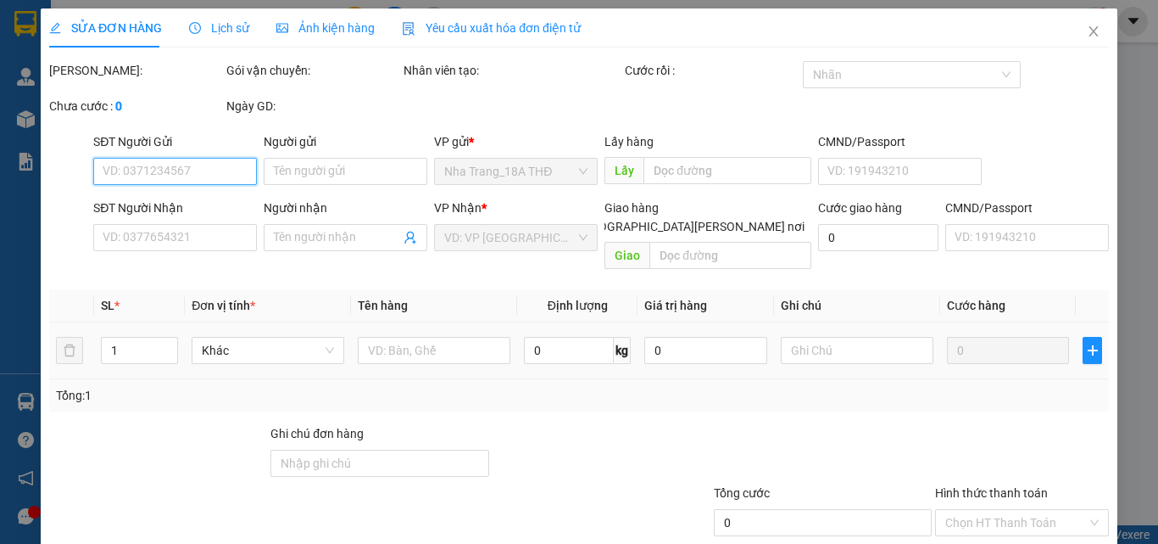
type input "20.000"
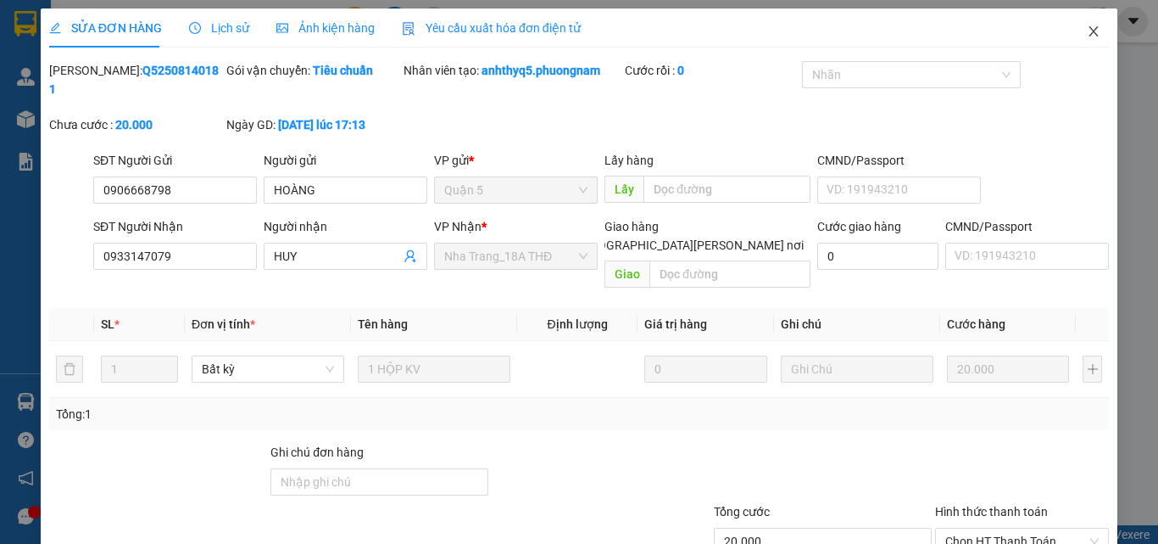
click at [1087, 34] on icon "close" at bounding box center [1094, 32] width 14 height 14
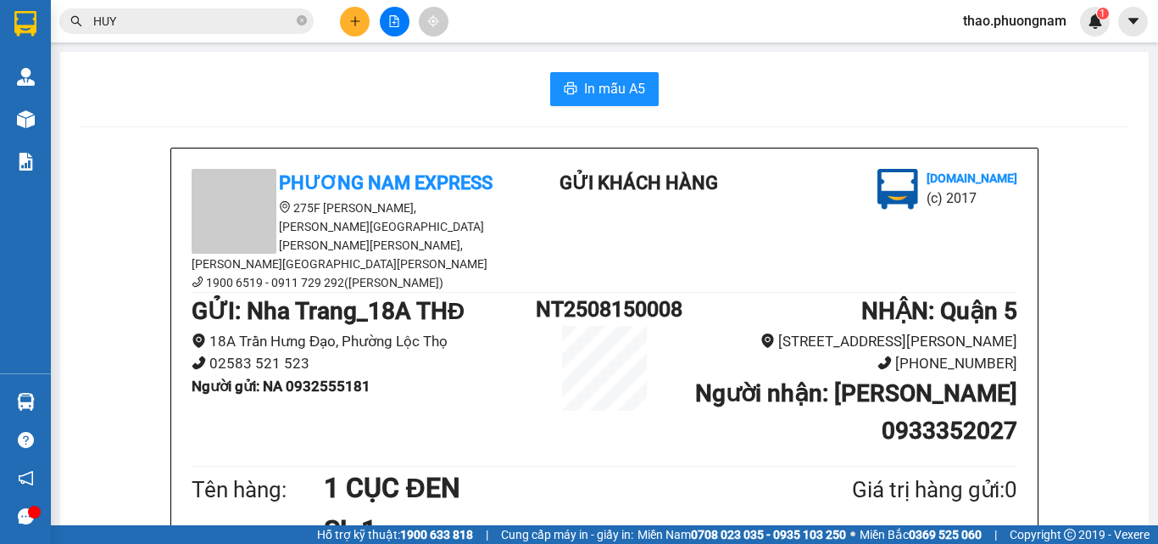
click at [195, 23] on input "HUY" at bounding box center [193, 21] width 200 height 19
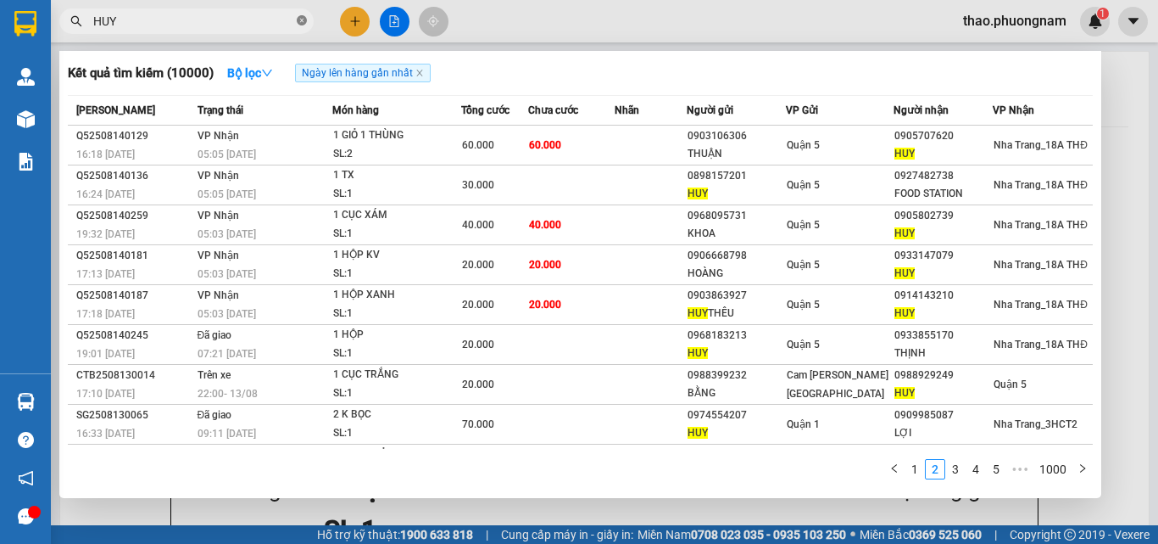
click at [303, 20] on icon "close-circle" at bounding box center [302, 20] width 10 height 10
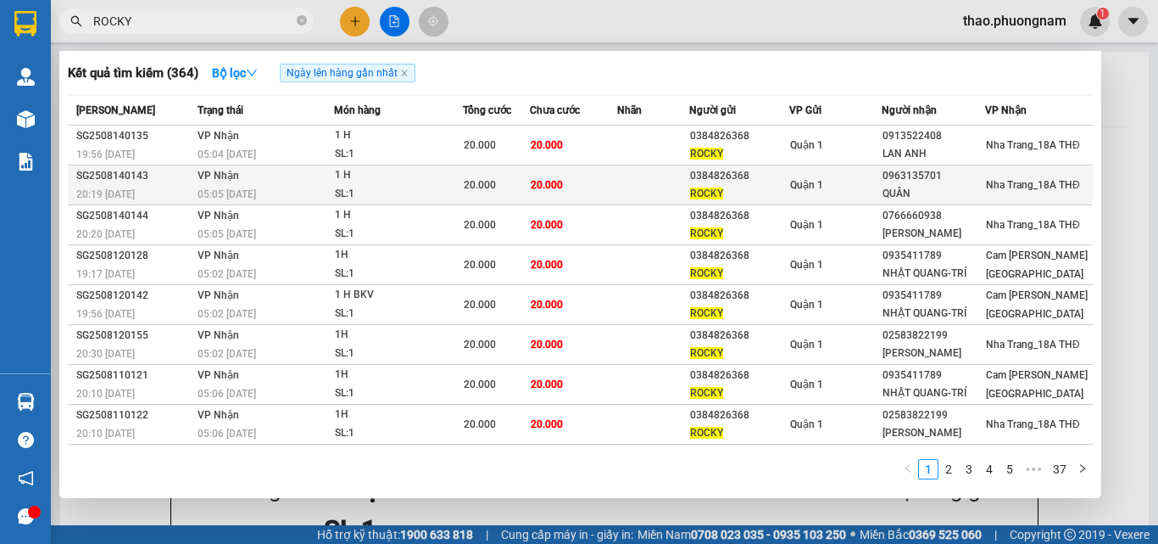
type input "ROCKY"
click at [624, 184] on td at bounding box center [653, 185] width 72 height 40
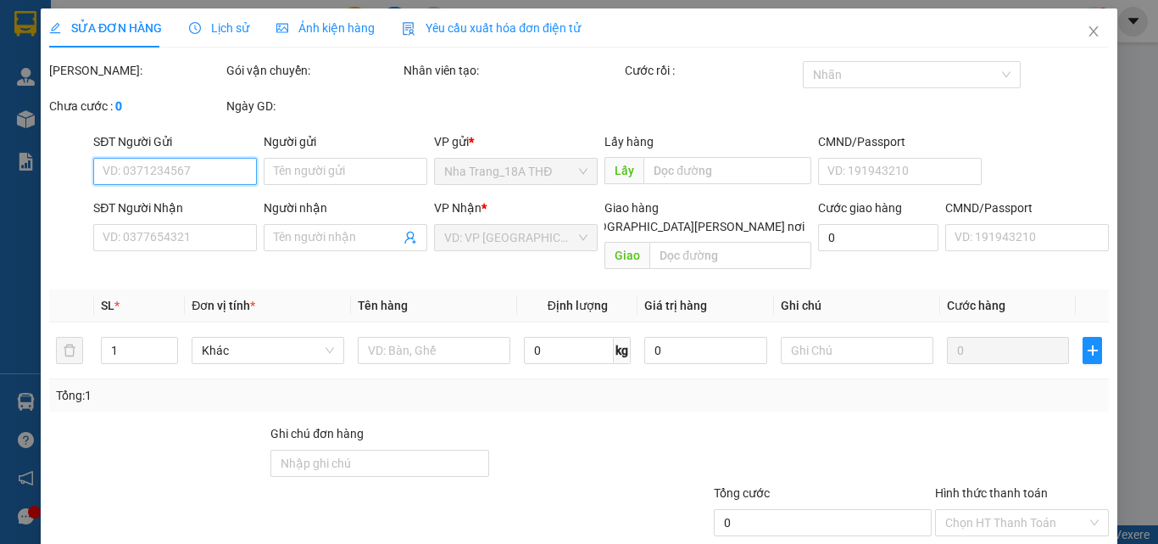
type input "0384826368"
type input "ROCKY"
type input "0963135701"
type input "QUÂN"
type input "20.000"
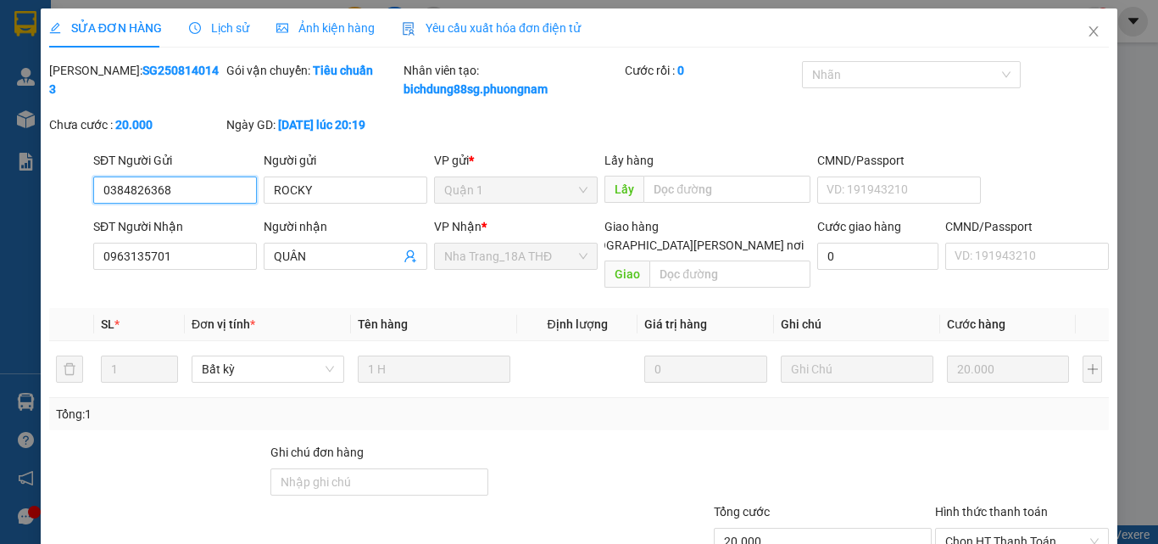
scroll to position [106, 0]
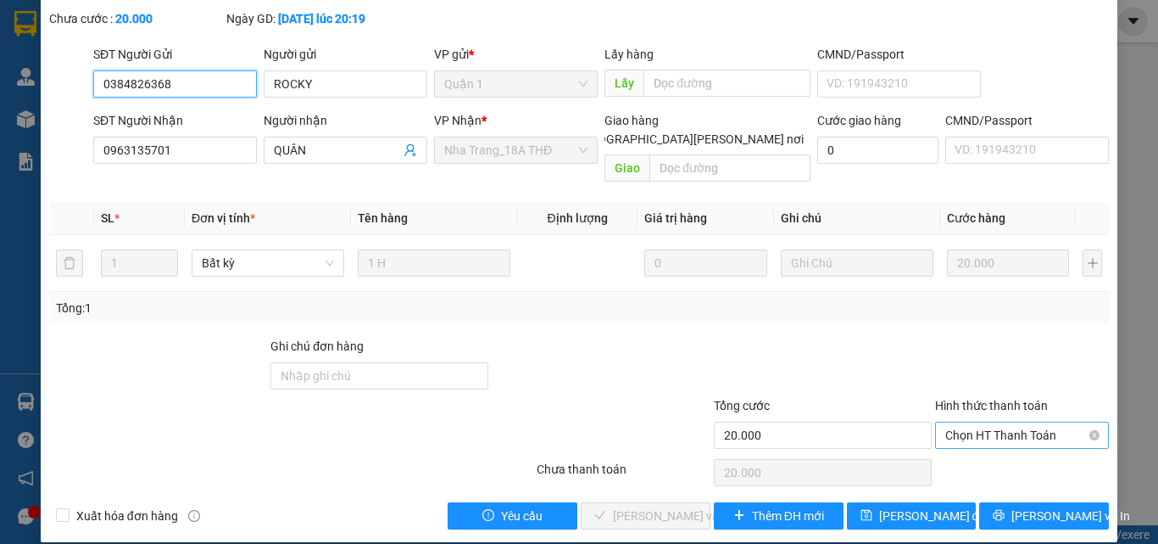
click at [982, 422] on span "Chọn HT Thanh Toán" at bounding box center [1022, 434] width 153 height 25
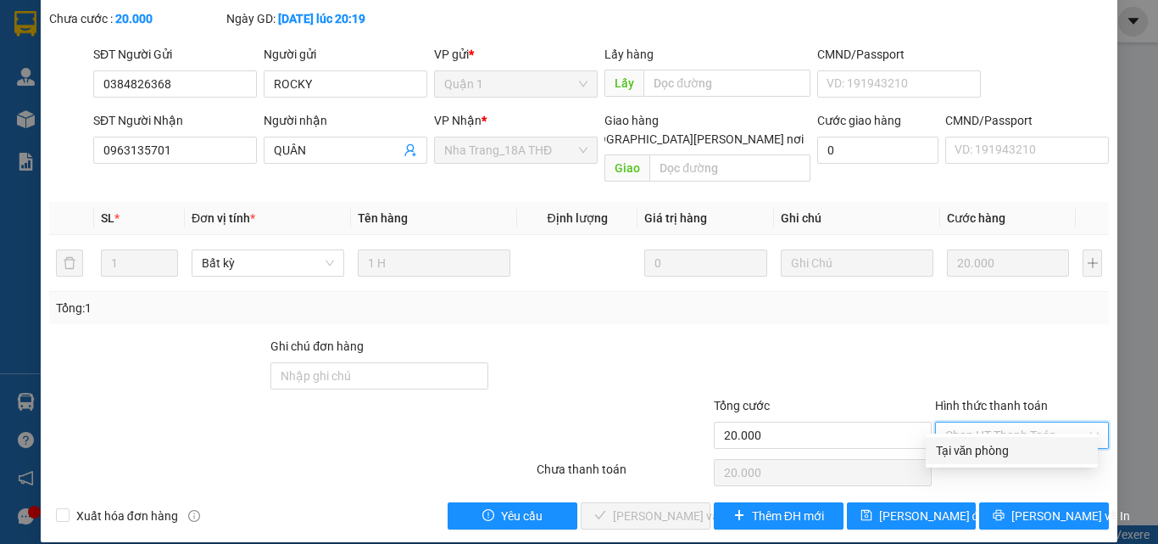
click at [993, 463] on div "Tại văn phòng" at bounding box center [1012, 450] width 172 height 27
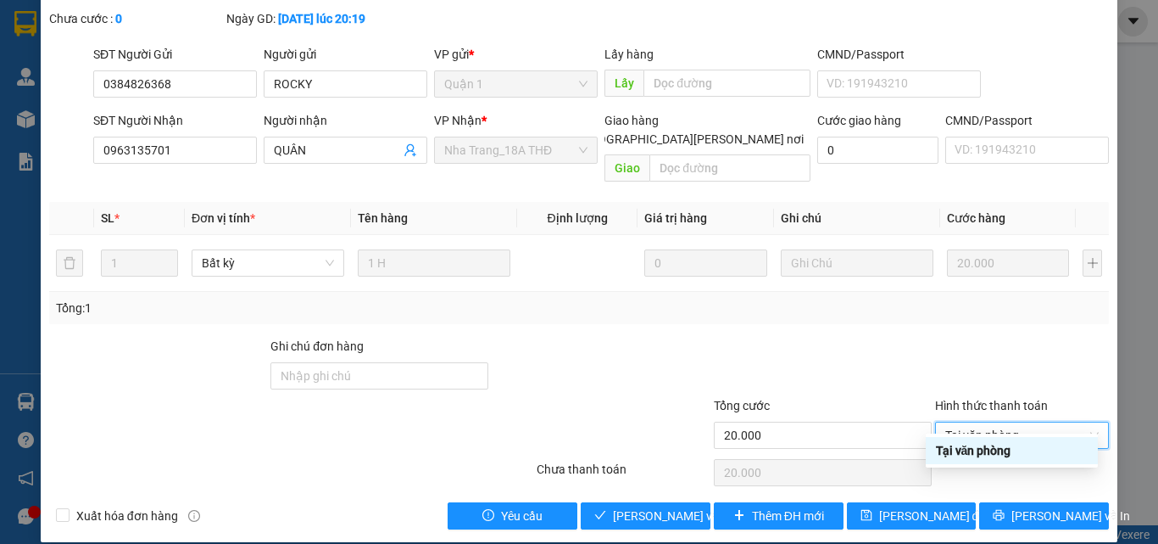
type input "0"
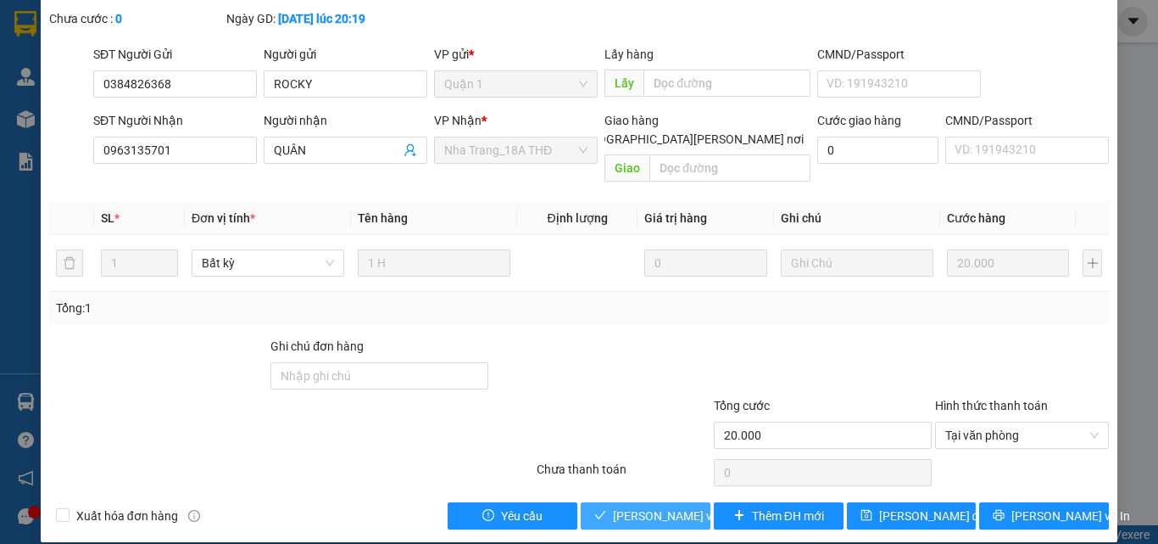
click at [650, 506] on span "[PERSON_NAME] và [PERSON_NAME] hàng" at bounding box center [727, 515] width 229 height 19
